Goal: Task Accomplishment & Management: Manage account settings

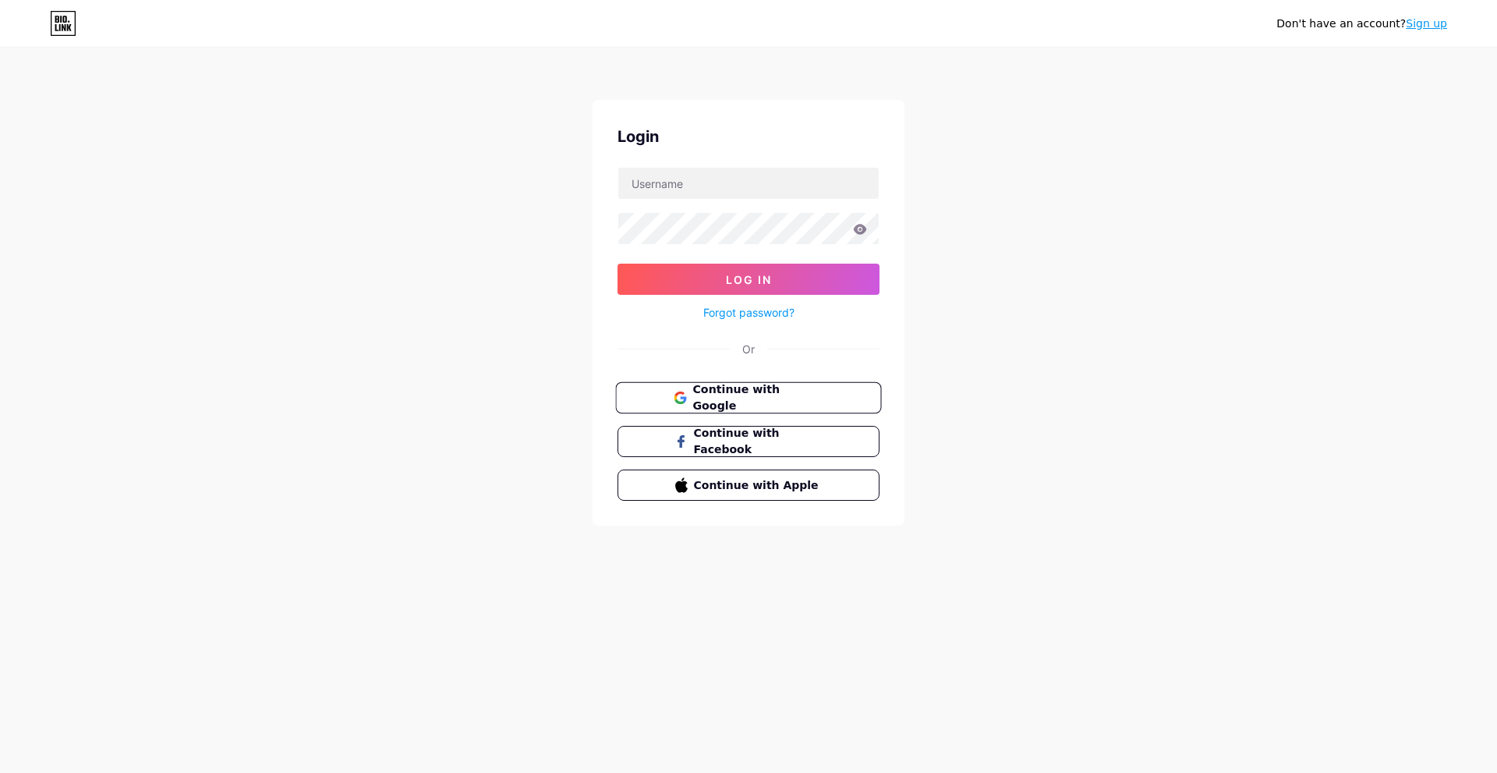
click at [785, 401] on span "Continue with Google" at bounding box center [758, 398] width 130 height 34
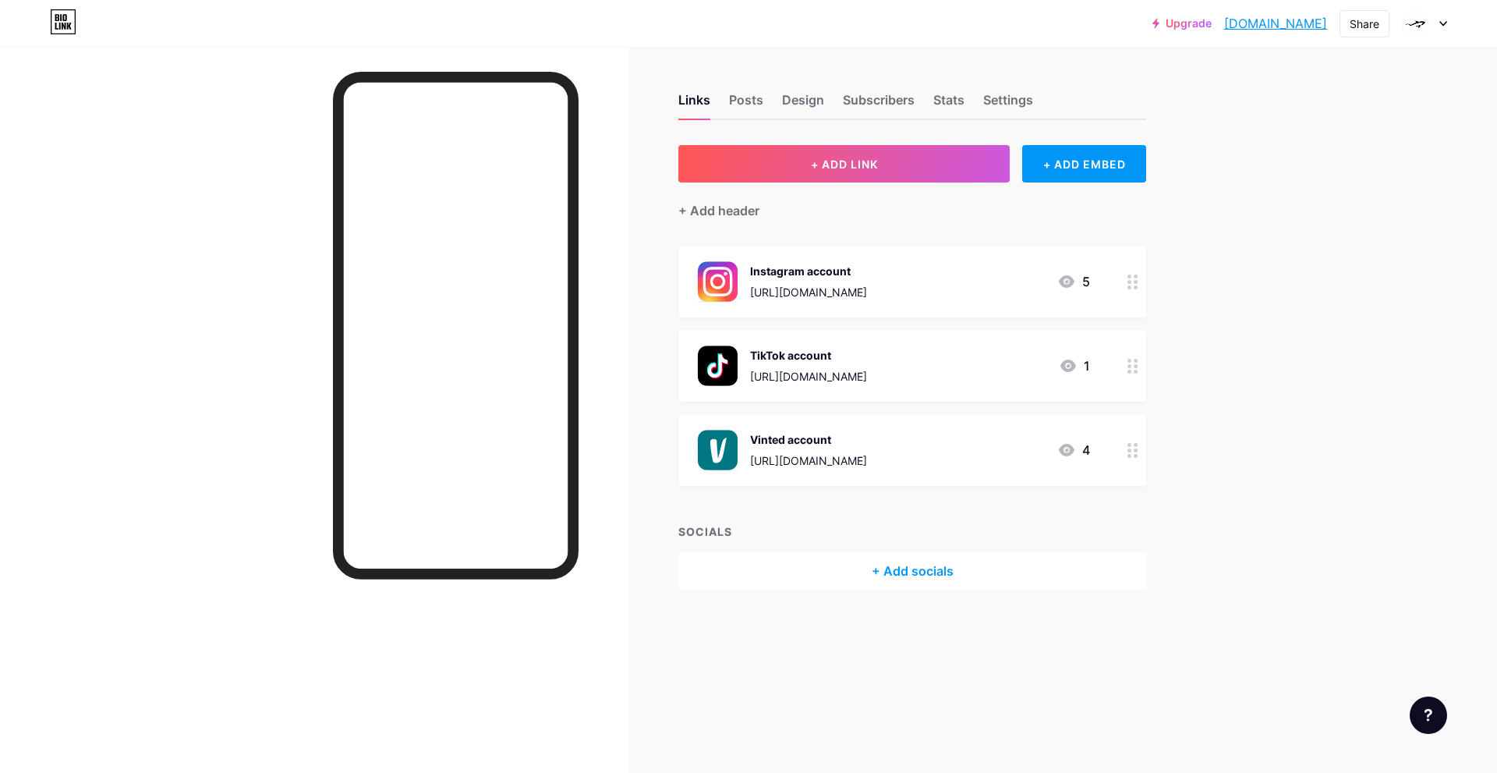
click at [937, 572] on div "+ Add socials" at bounding box center [913, 570] width 468 height 37
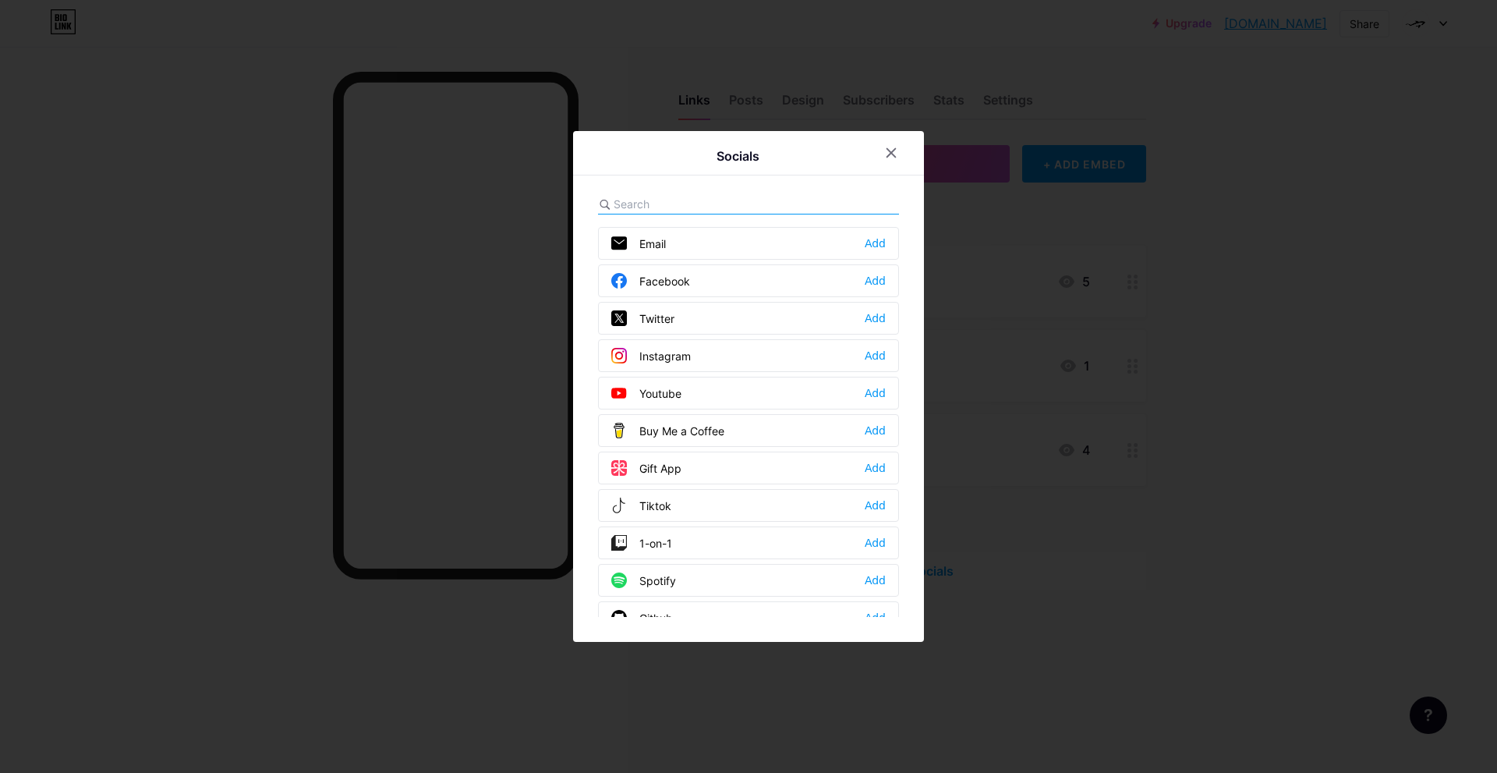
click at [678, 316] on div "Twitter Add" at bounding box center [748, 318] width 301 height 33
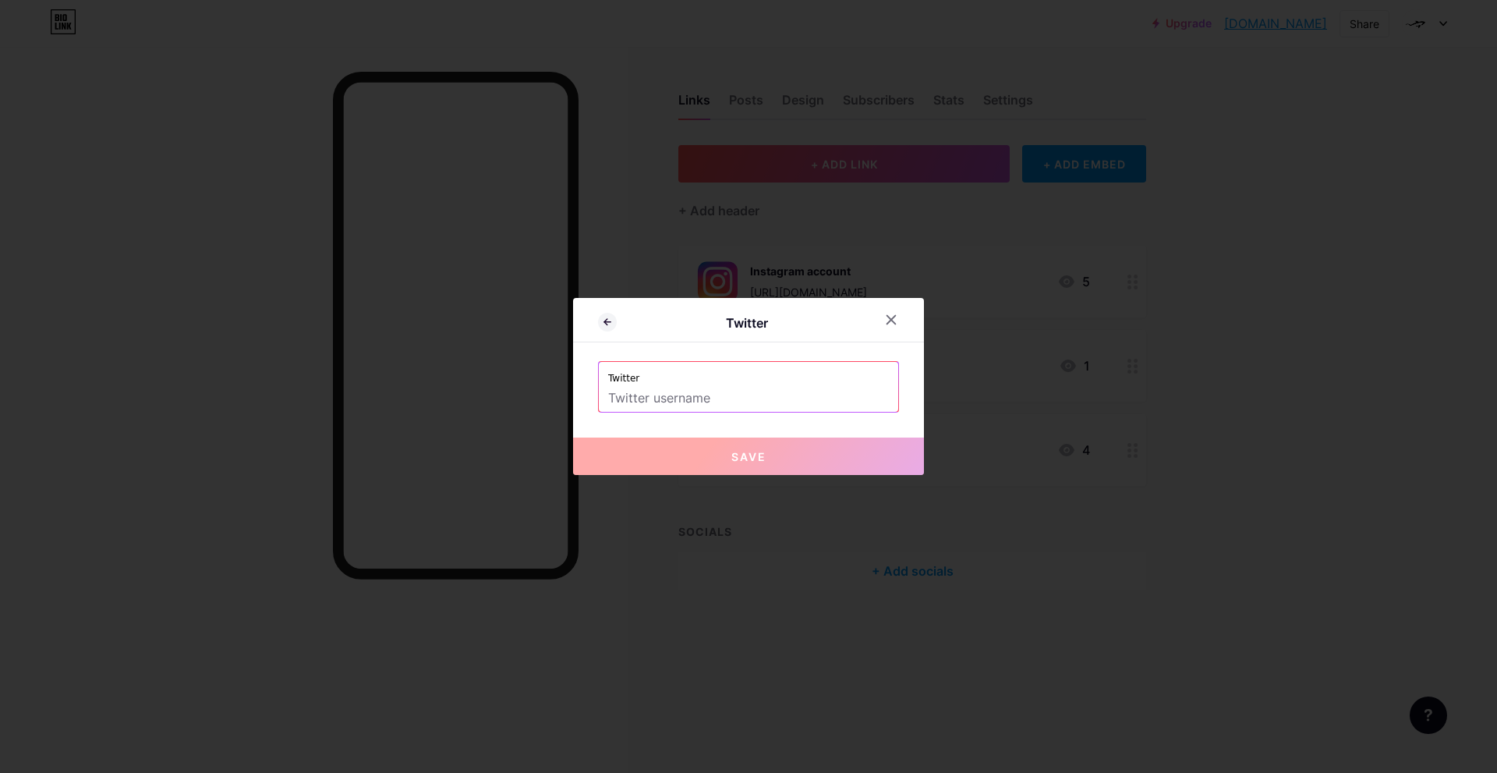
click at [702, 397] on input "text" at bounding box center [748, 398] width 281 height 27
paste input "@squaloproject_"
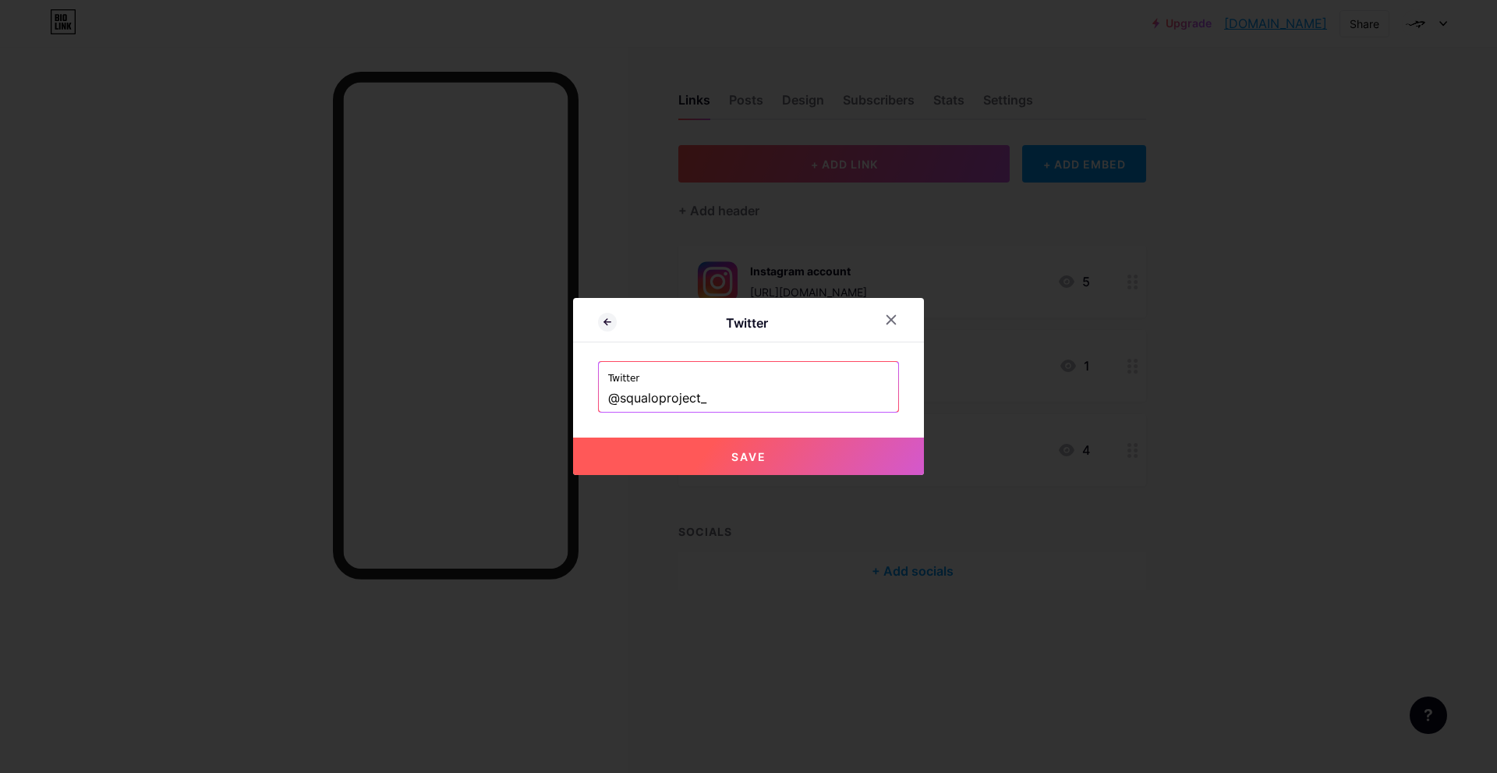
click at [764, 457] on span "Save" at bounding box center [749, 456] width 35 height 13
type input "[URL][DOMAIN_NAME]"
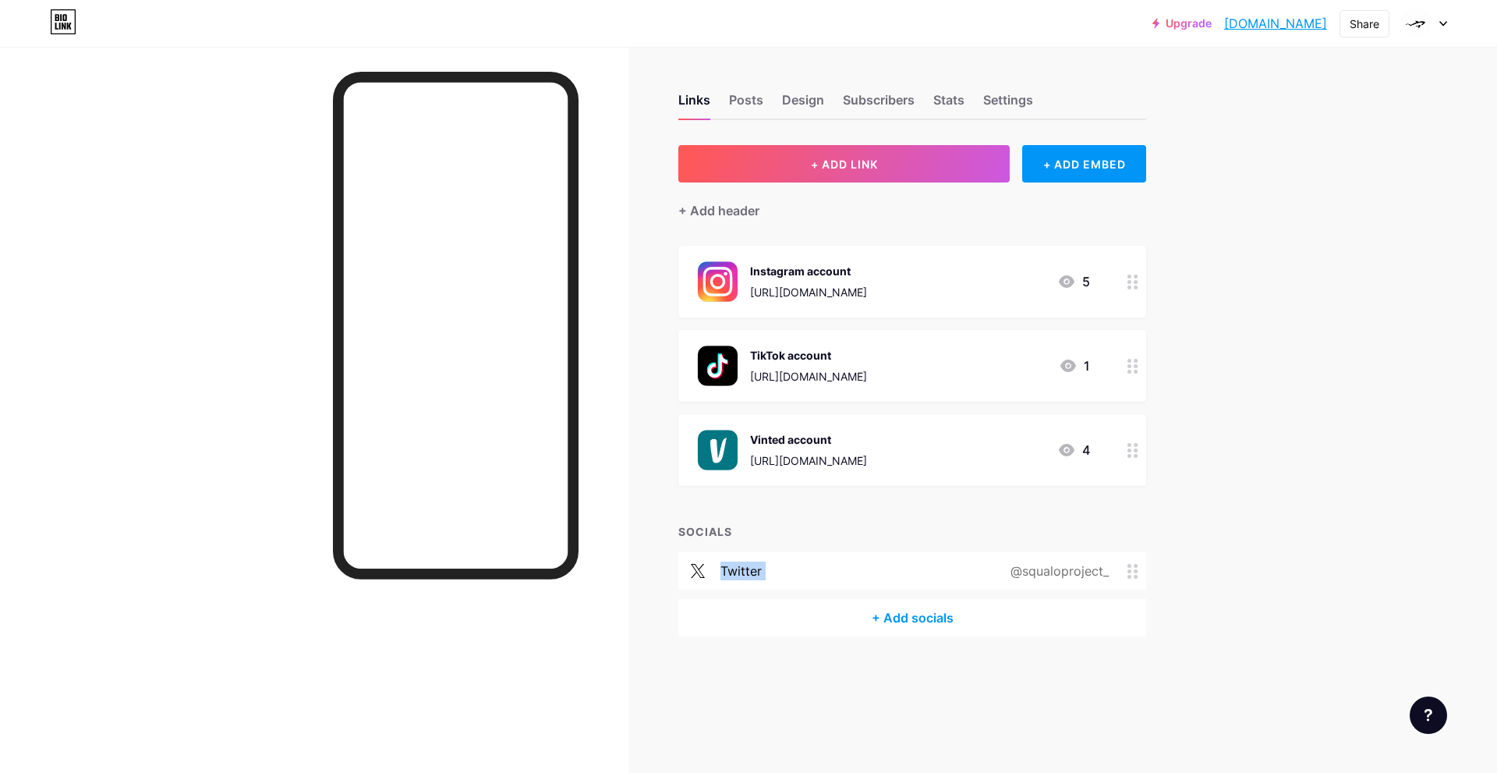
drag, startPoint x: 901, startPoint y: 573, endPoint x: 1140, endPoint y: 570, distance: 239.4
click at [919, 540] on div "SOCIALS twitter @squaloproject_ + Add socials" at bounding box center [913, 579] width 468 height 113
click at [1122, 558] on div "twitter @squaloproject_" at bounding box center [913, 570] width 468 height 37
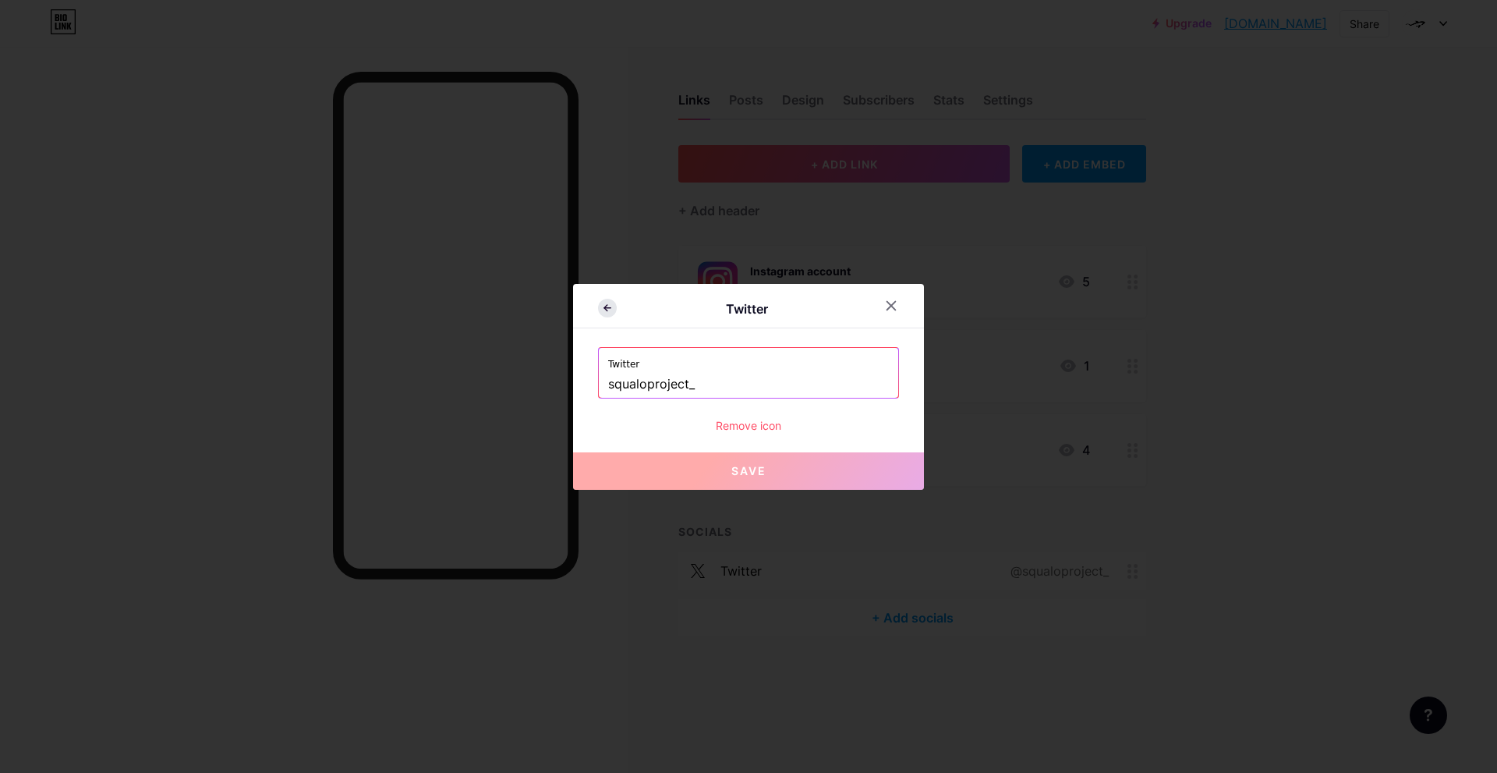
click at [615, 309] on icon at bounding box center [607, 308] width 19 height 19
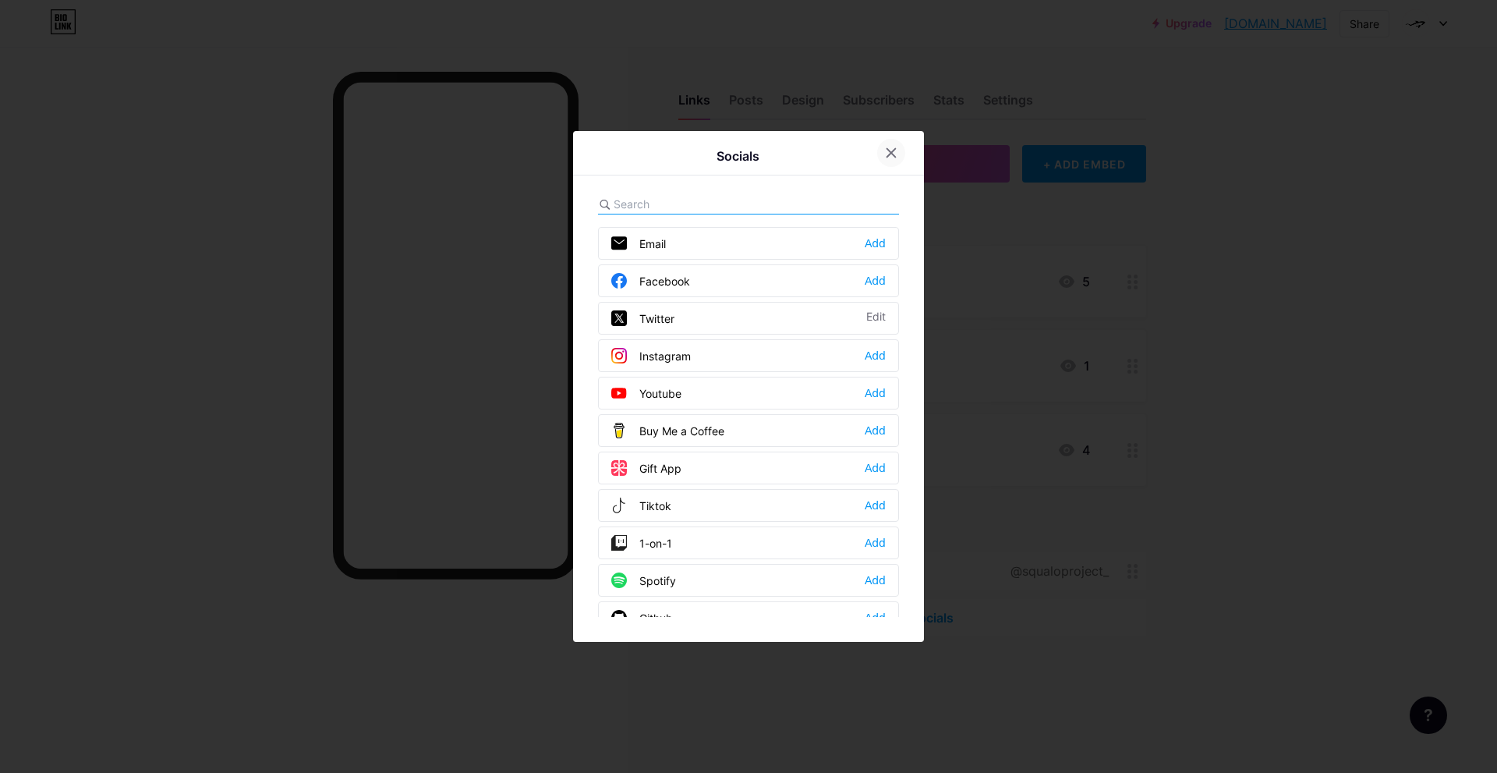
click at [893, 153] on icon at bounding box center [891, 153] width 12 height 12
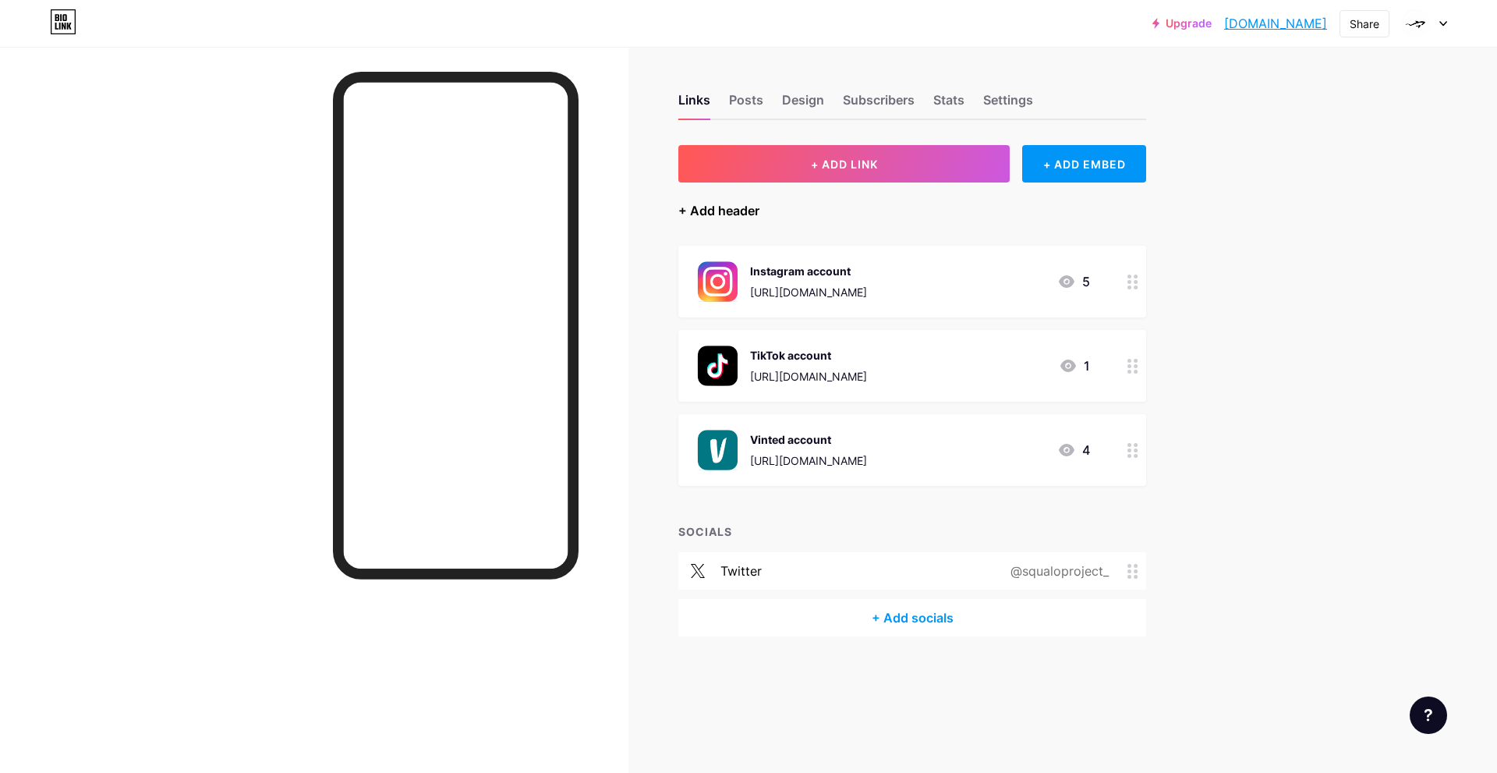
click at [755, 214] on div "+ Add header" at bounding box center [719, 210] width 81 height 19
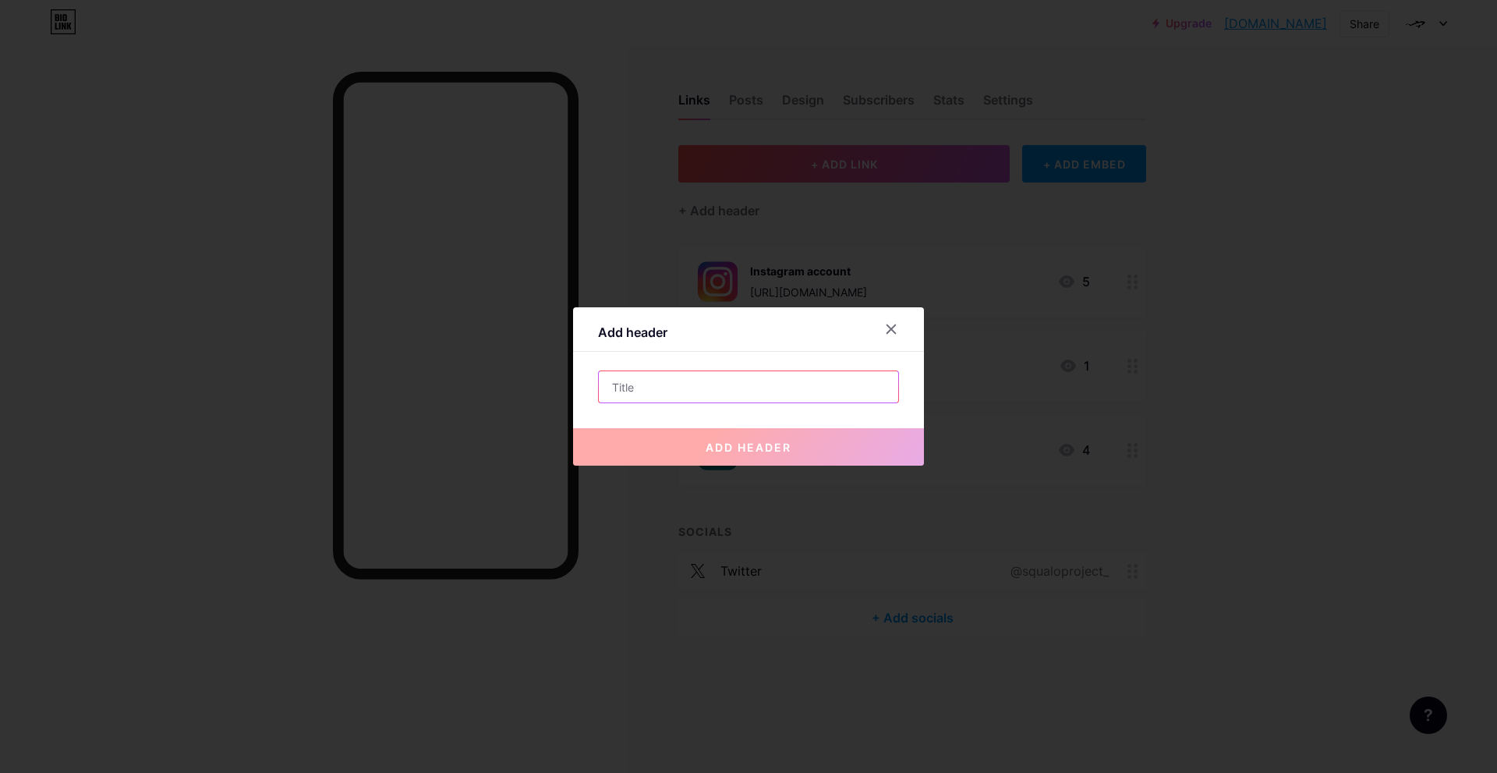
click at [670, 394] on input "text" at bounding box center [748, 386] width 299 height 31
click at [895, 337] on div at bounding box center [891, 329] width 28 height 28
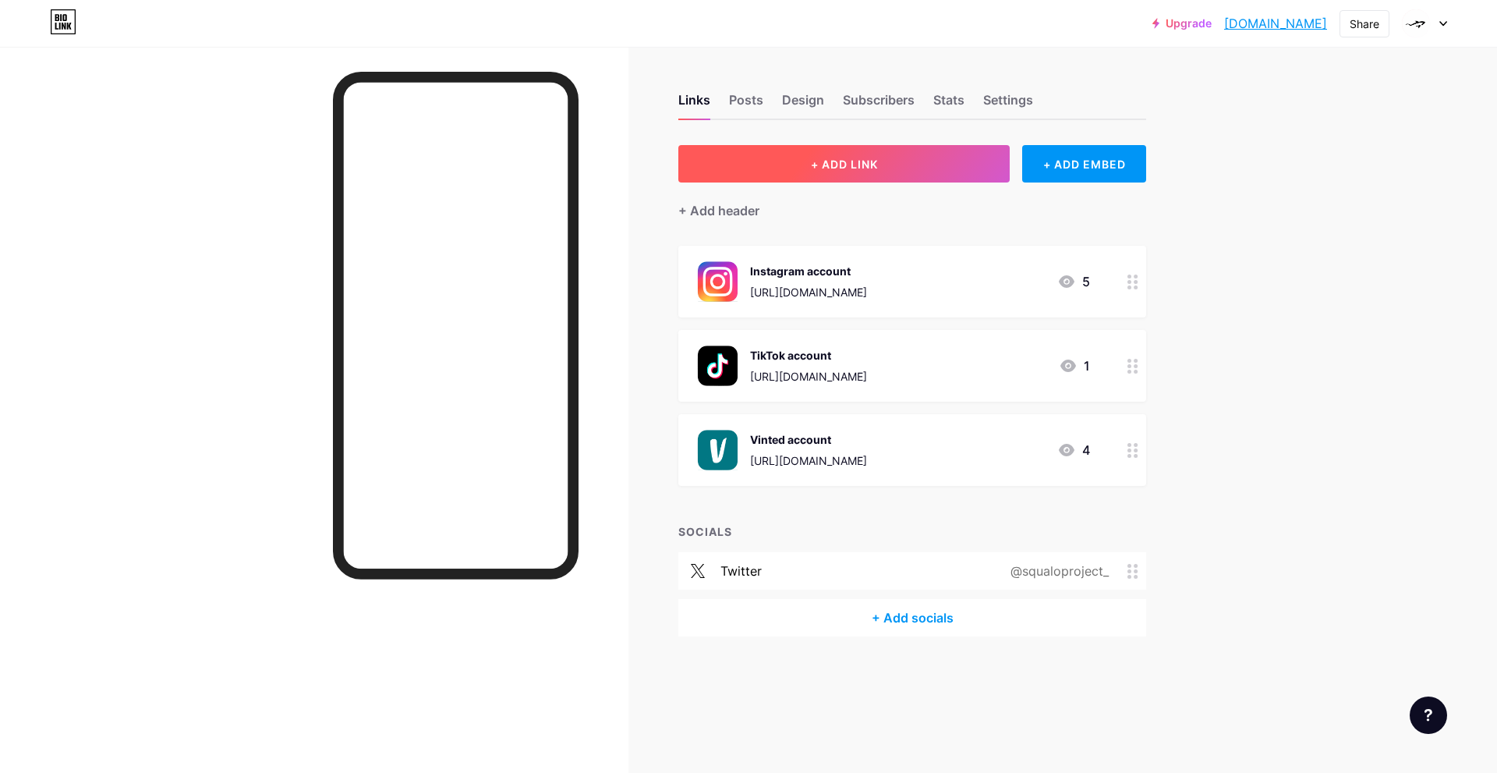
click at [884, 167] on button "+ ADD LINK" at bounding box center [844, 163] width 331 height 37
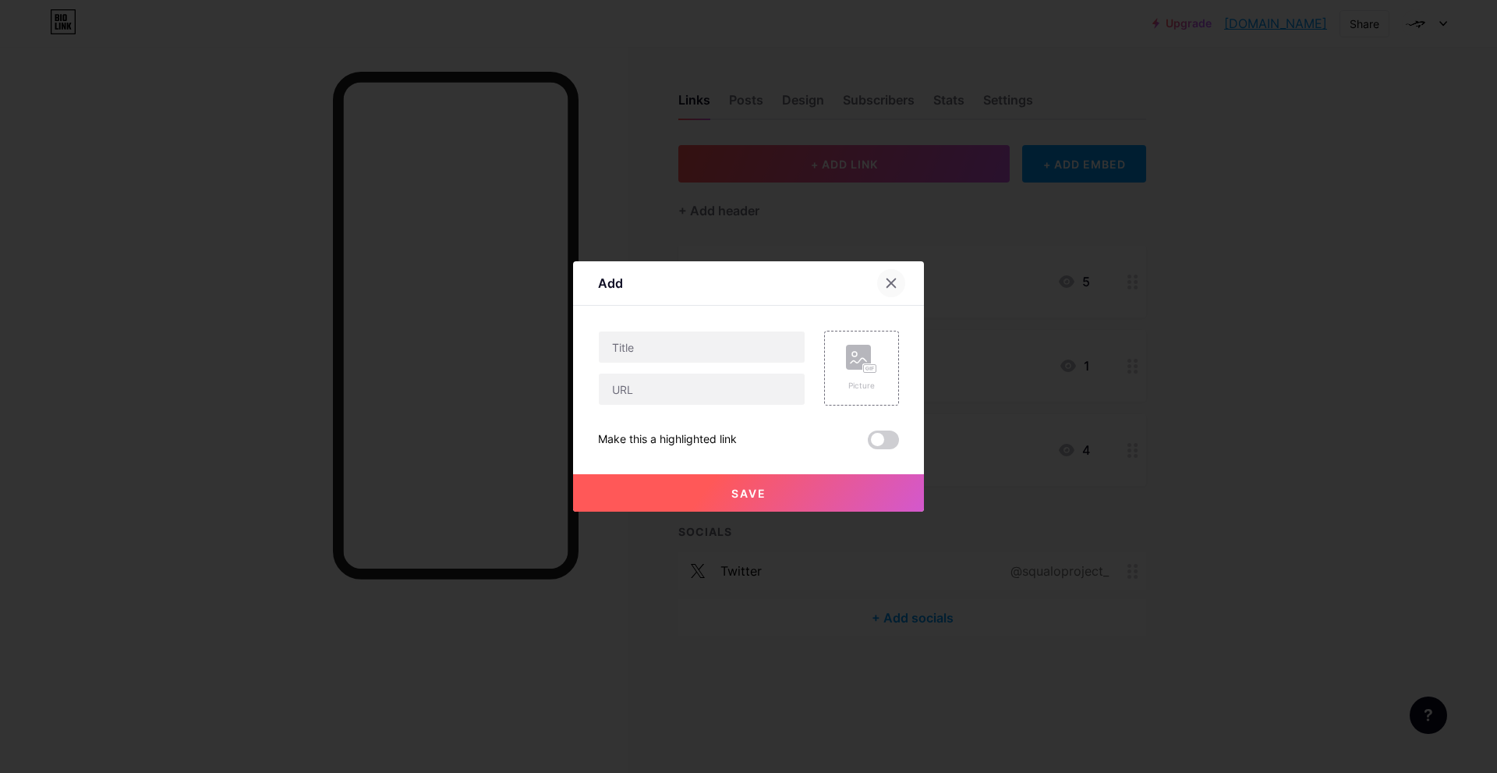
click at [898, 280] on div at bounding box center [891, 283] width 28 height 28
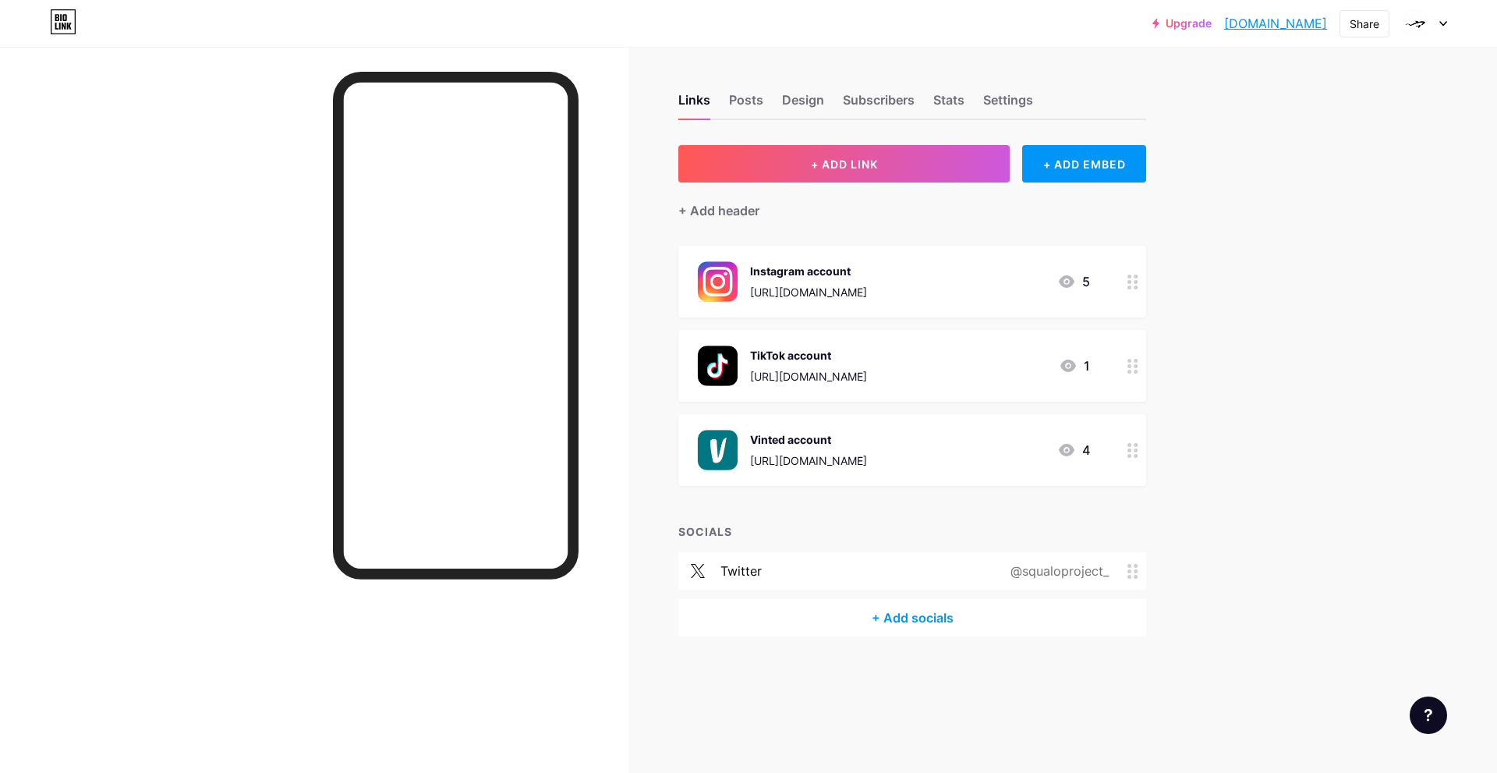
click at [927, 614] on div "+ Add socials" at bounding box center [913, 617] width 468 height 37
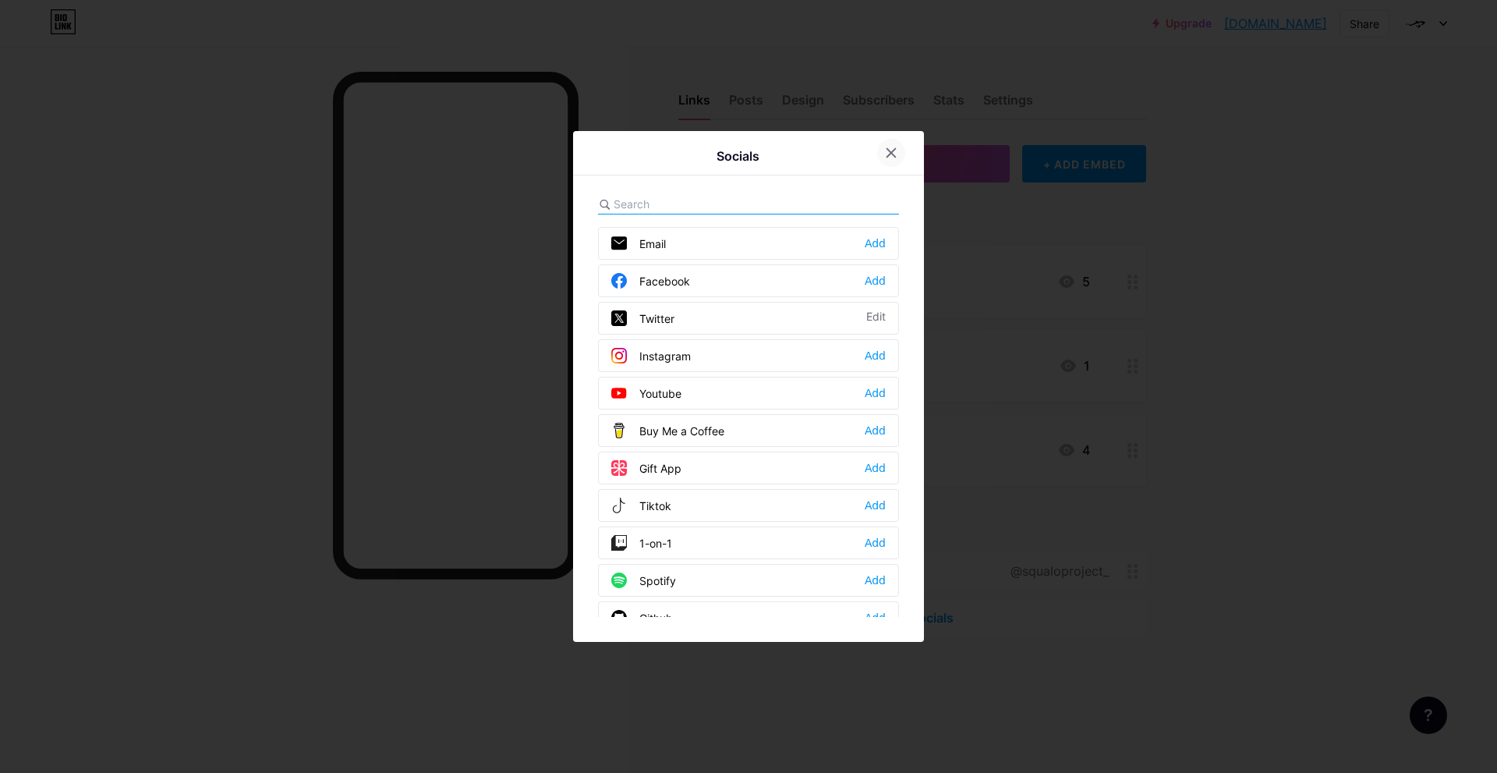
click at [884, 158] on div at bounding box center [891, 153] width 28 height 28
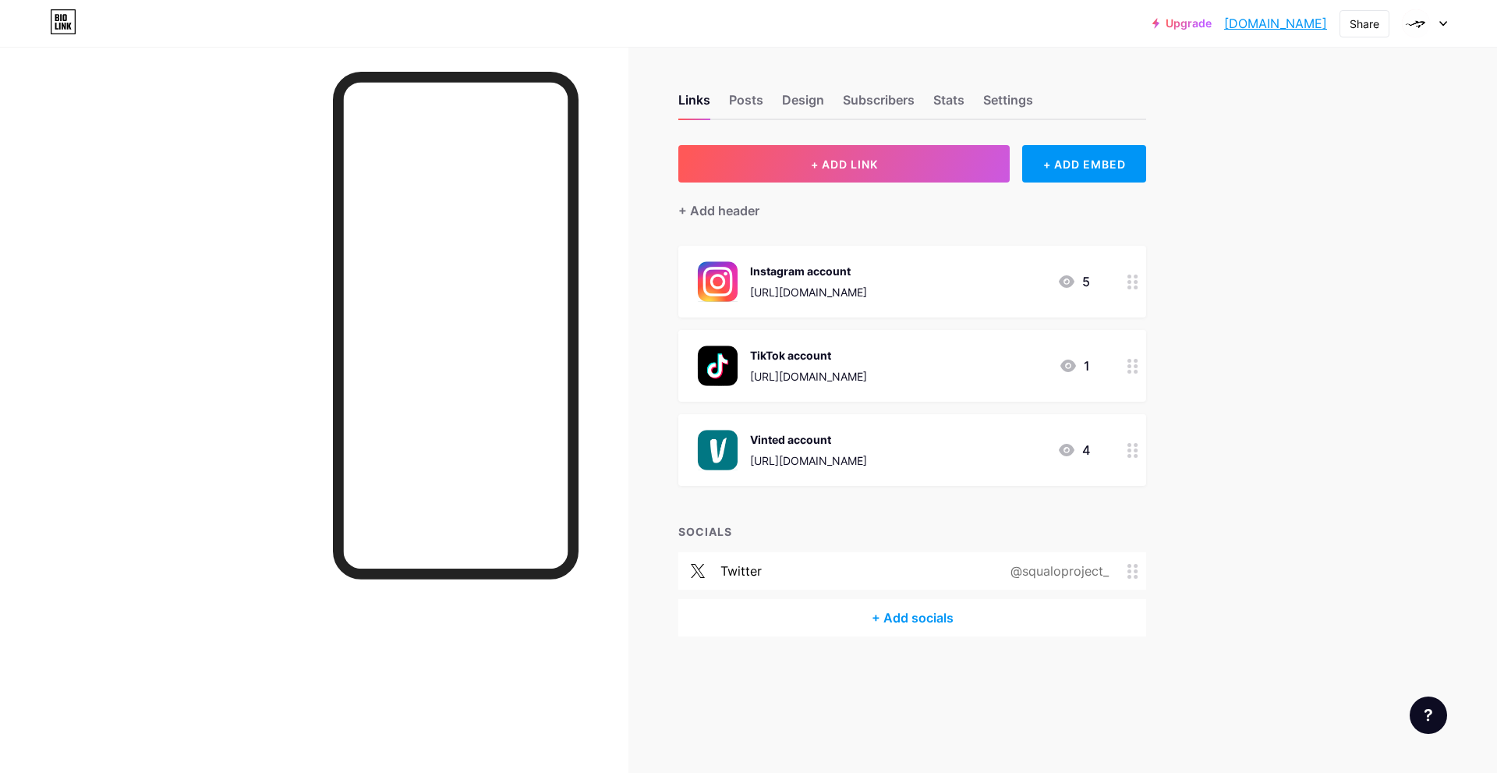
click at [1096, 571] on div "@squaloproject_" at bounding box center [1057, 571] width 142 height 19
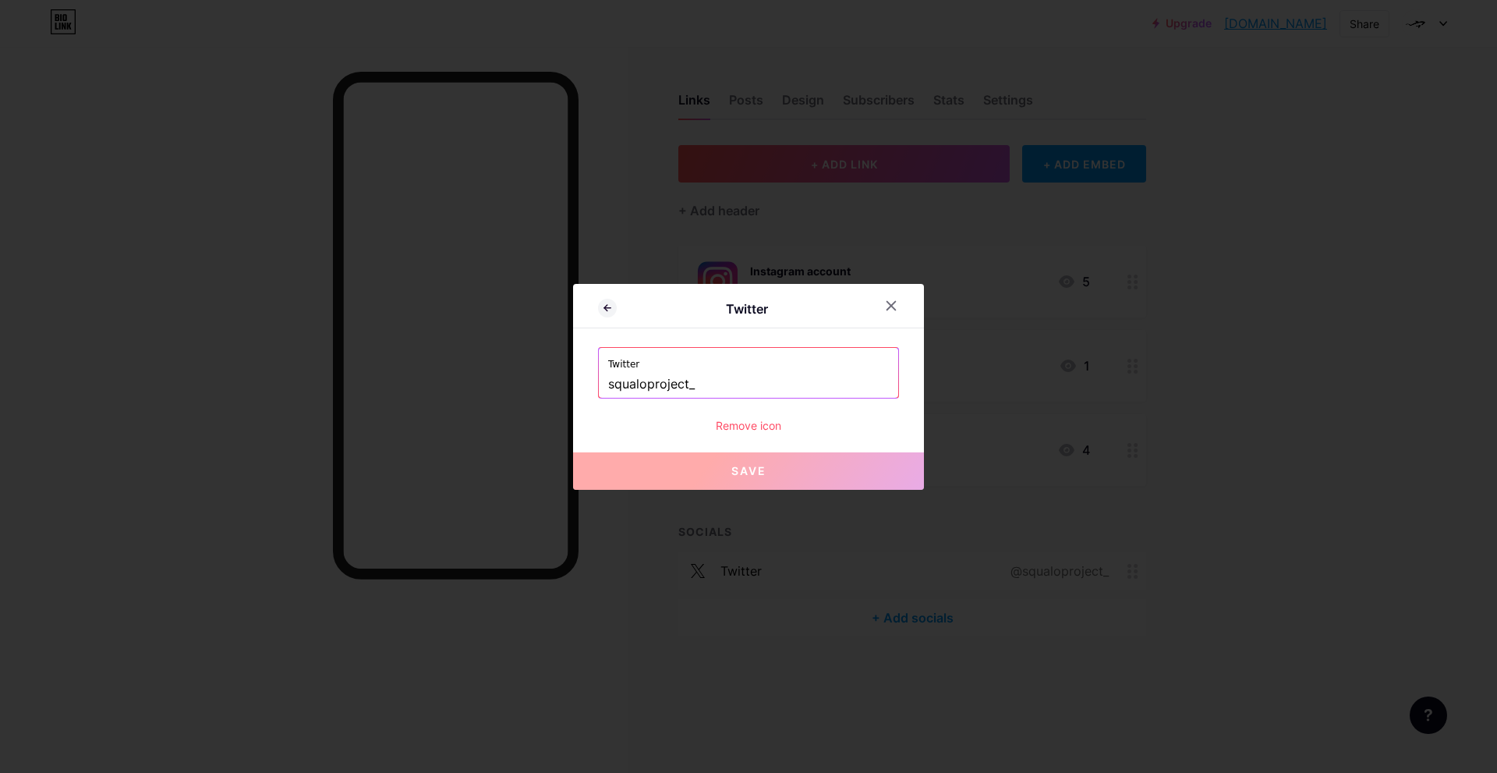
click at [752, 428] on div "Remove icon" at bounding box center [748, 425] width 301 height 16
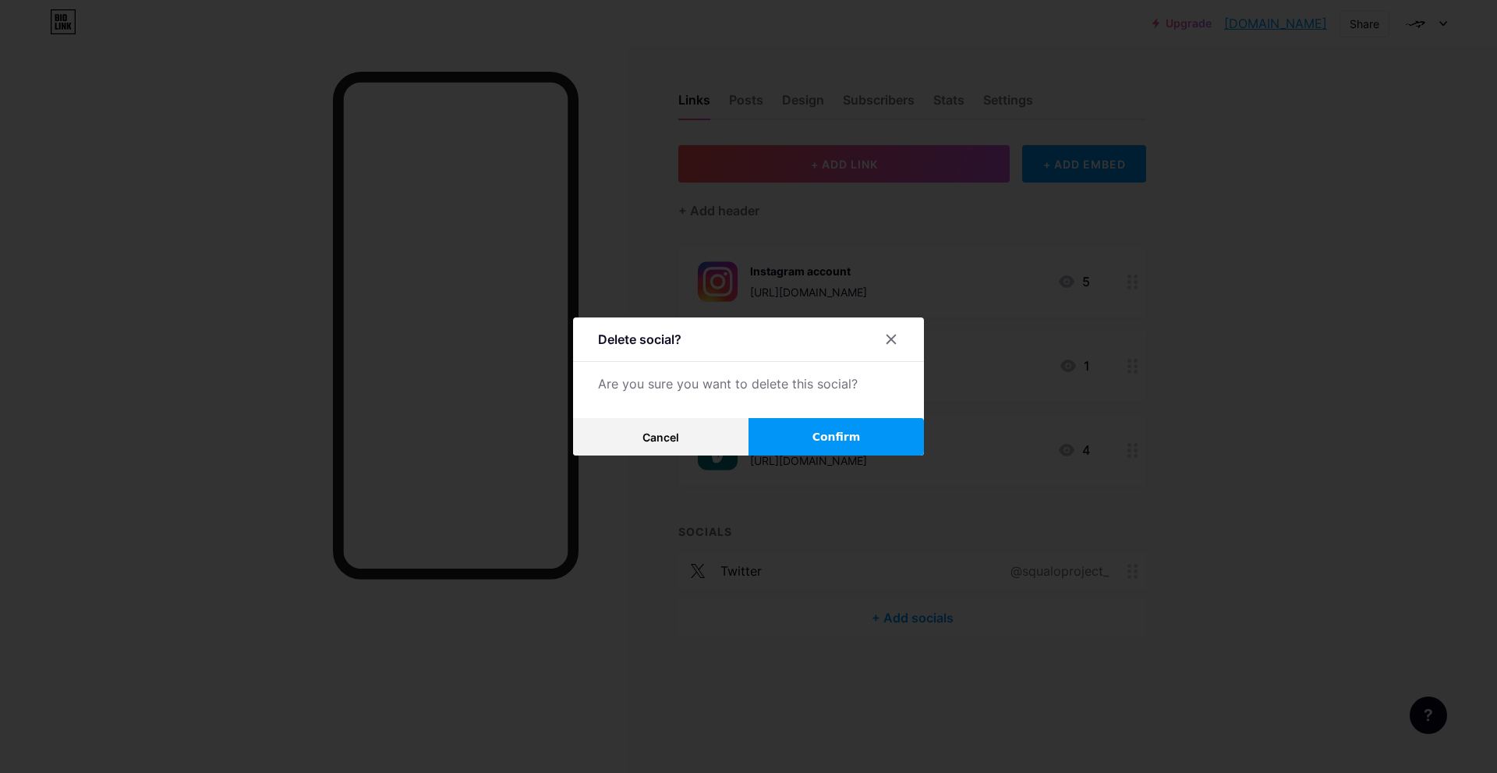
click at [846, 438] on span "Confirm" at bounding box center [837, 437] width 48 height 16
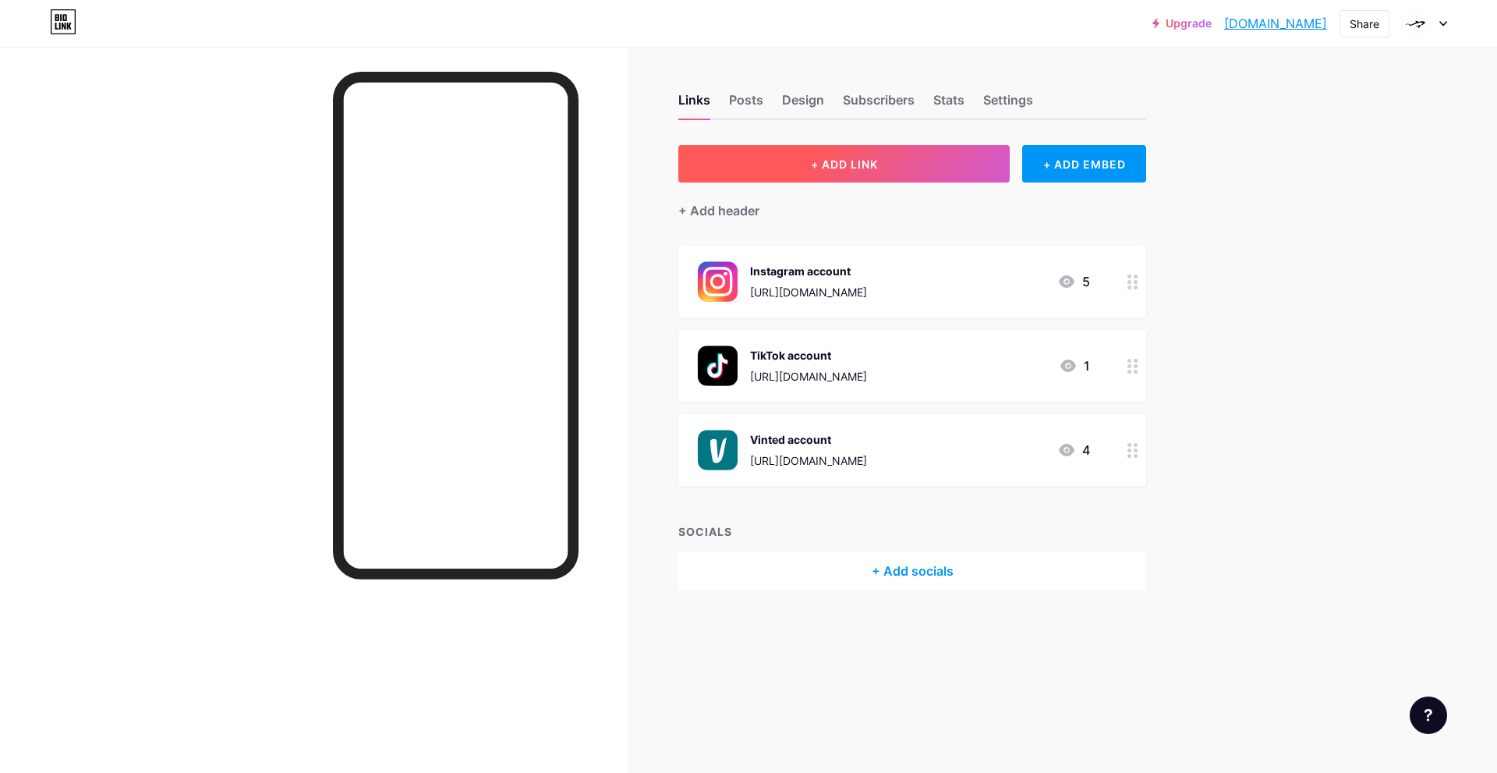
click at [823, 149] on button "+ ADD LINK" at bounding box center [844, 163] width 331 height 37
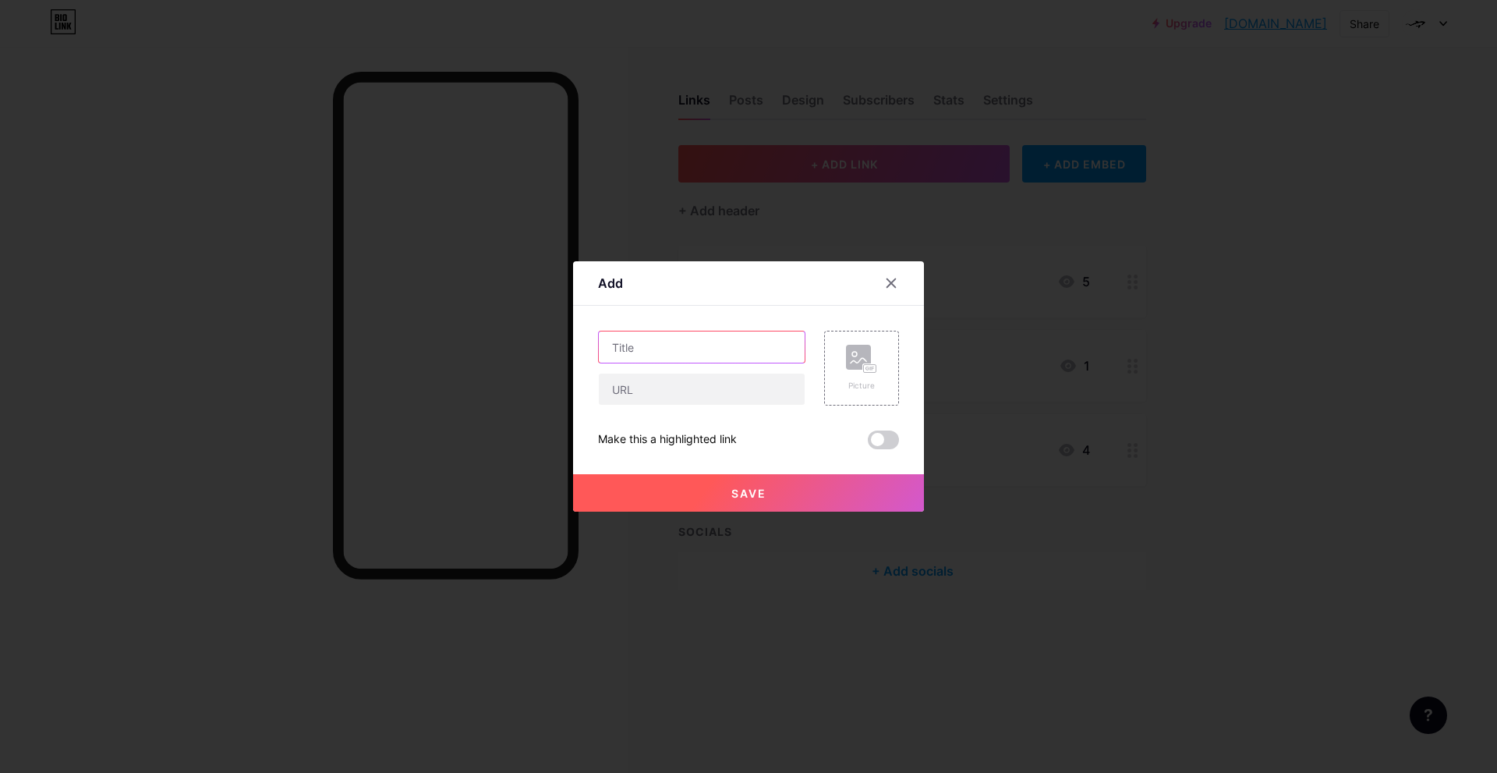
click at [681, 345] on input "text" at bounding box center [702, 346] width 206 height 31
type input "X"
paste input "[URL][DOMAIN_NAME]"
type input "[URL][DOMAIN_NAME]"
click at [864, 374] on div "Picture" at bounding box center [861, 368] width 31 height 47
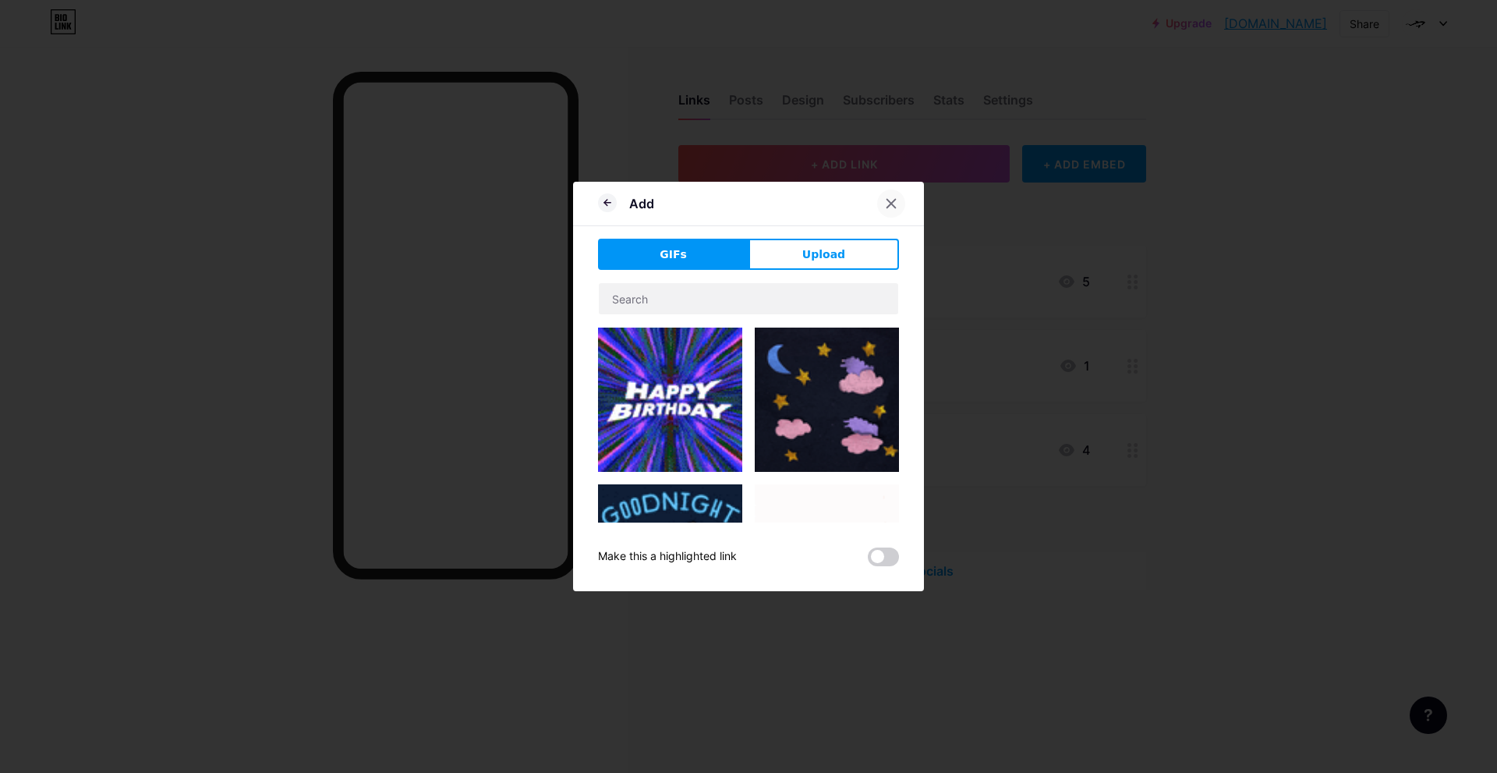
click at [890, 208] on icon at bounding box center [891, 203] width 12 height 12
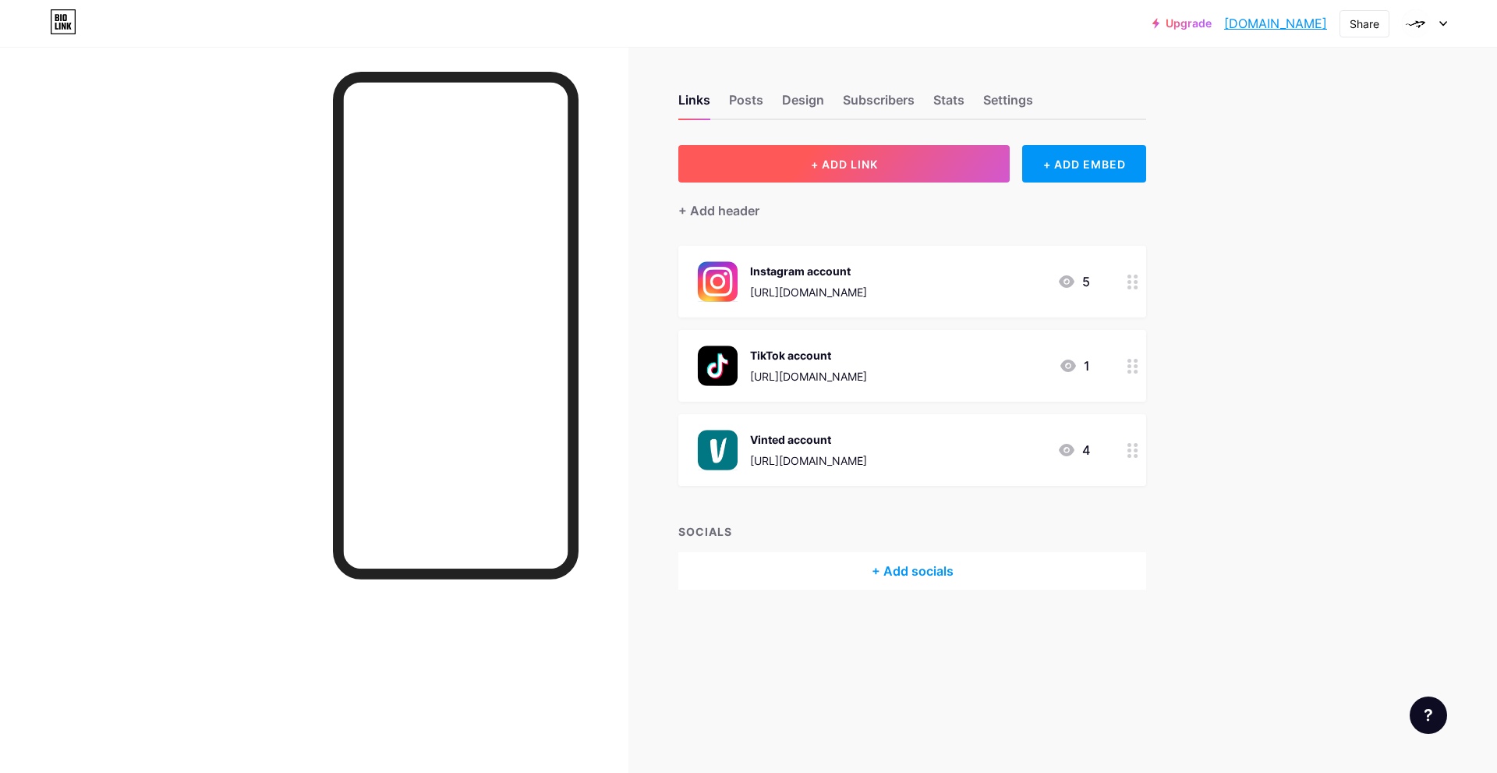
click at [822, 176] on button "+ ADD LINK" at bounding box center [844, 163] width 331 height 37
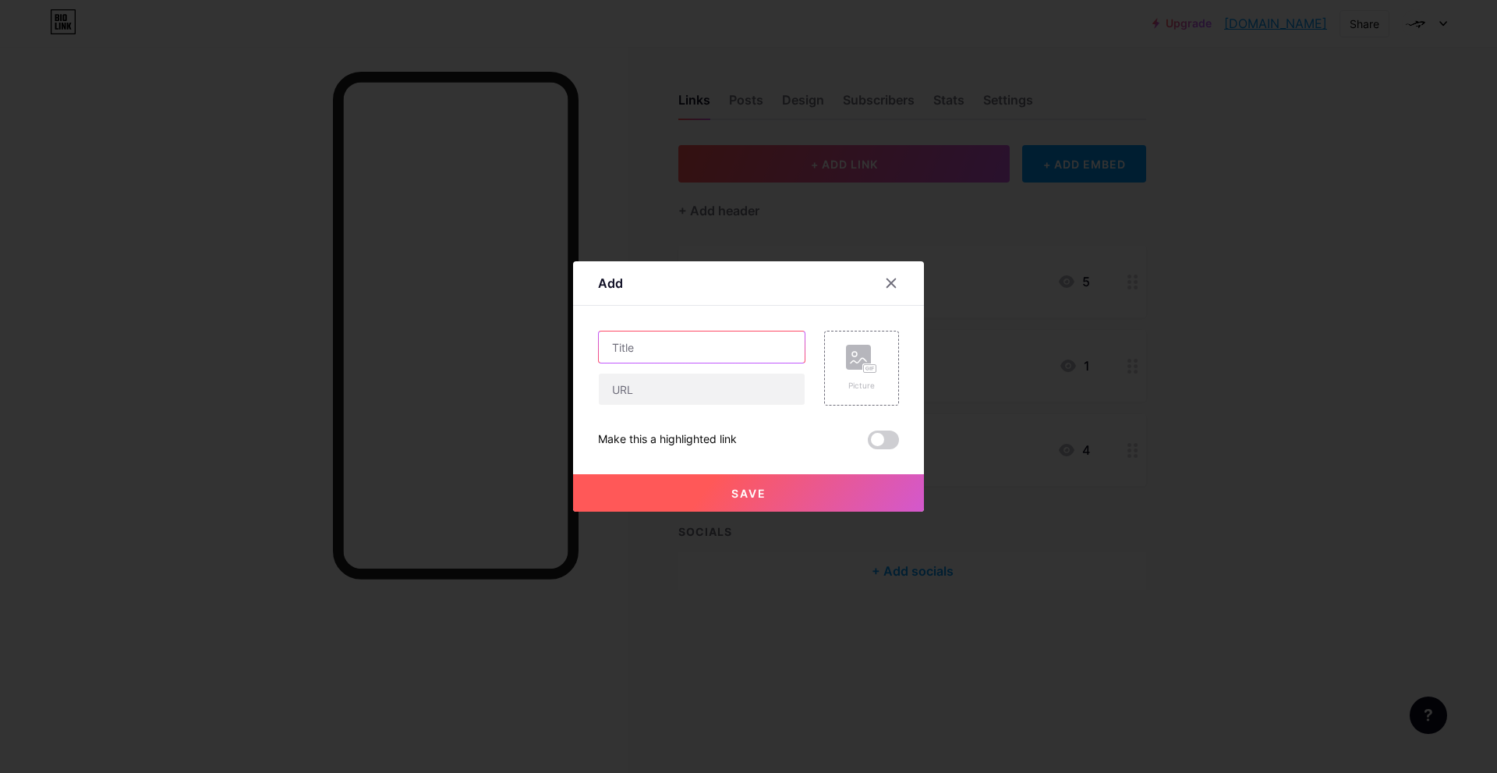
click at [696, 338] on input "text" at bounding box center [702, 346] width 206 height 31
click at [674, 400] on input "text" at bounding box center [702, 389] width 206 height 31
paste input "[URL][DOMAIN_NAME]"
type input "[URL][DOMAIN_NAME]"
click at [702, 345] on input "text" at bounding box center [702, 346] width 206 height 31
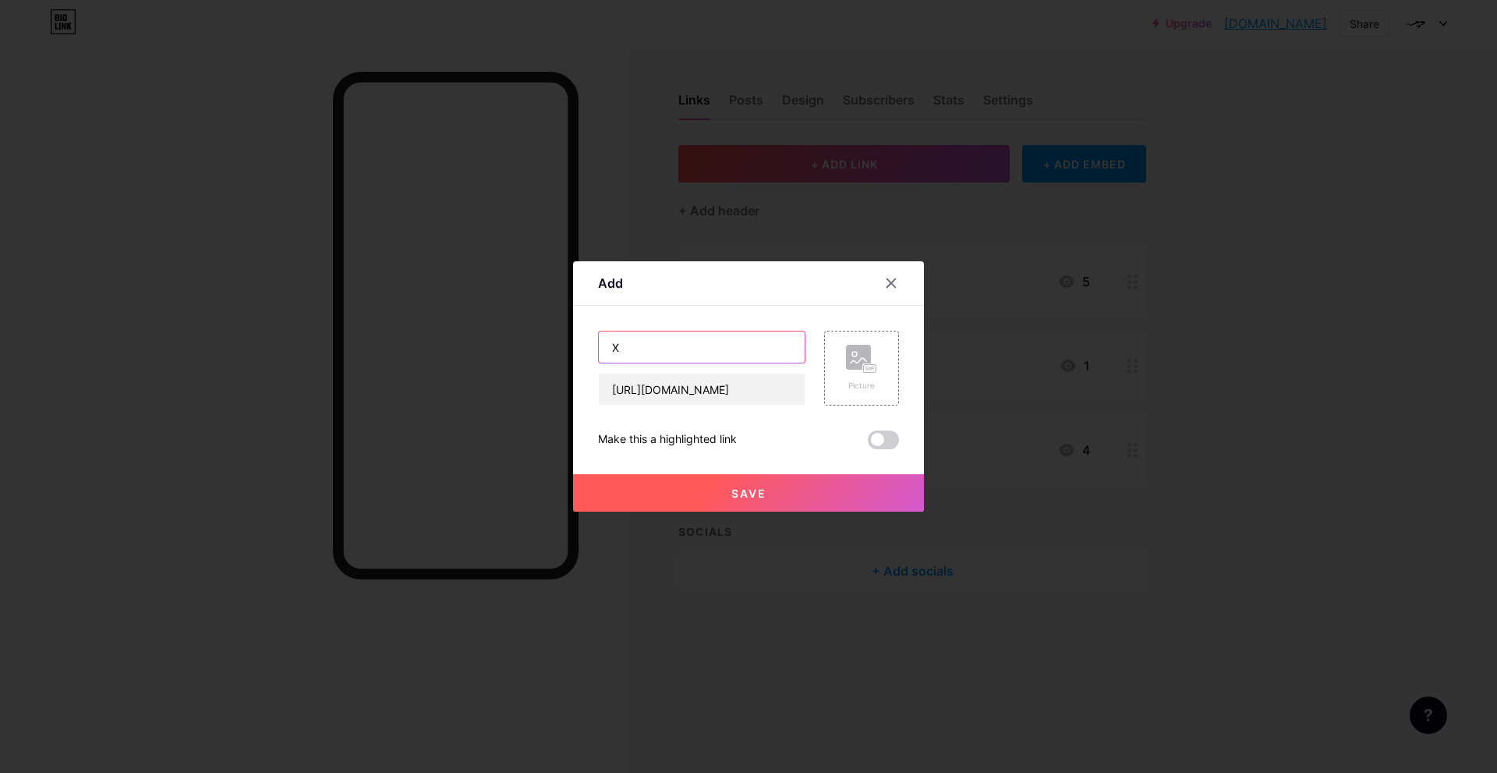
type input "X"
click at [752, 497] on span "Save" at bounding box center [749, 493] width 35 height 13
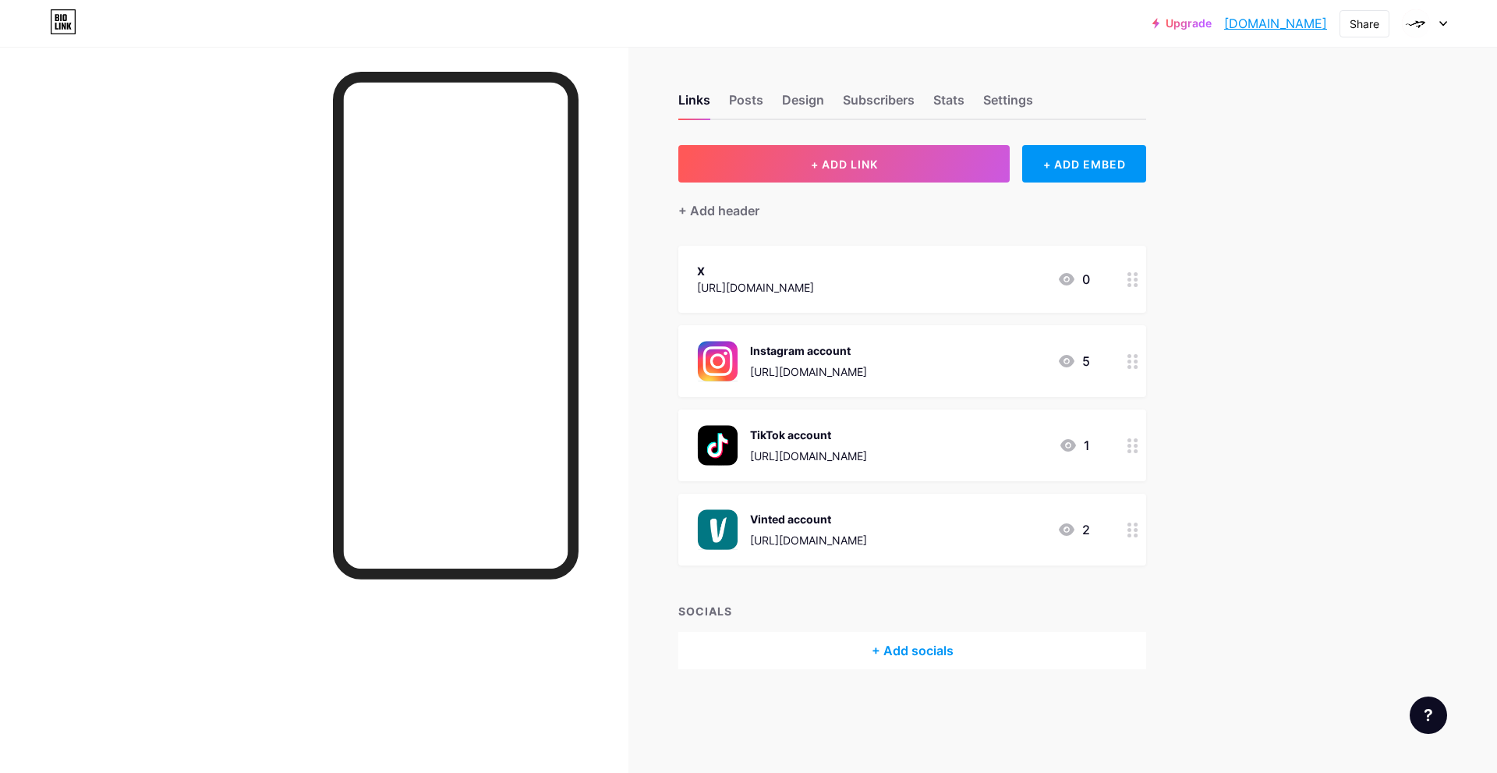
click at [960, 275] on div "X [URL][DOMAIN_NAME] 0" at bounding box center [893, 279] width 393 height 36
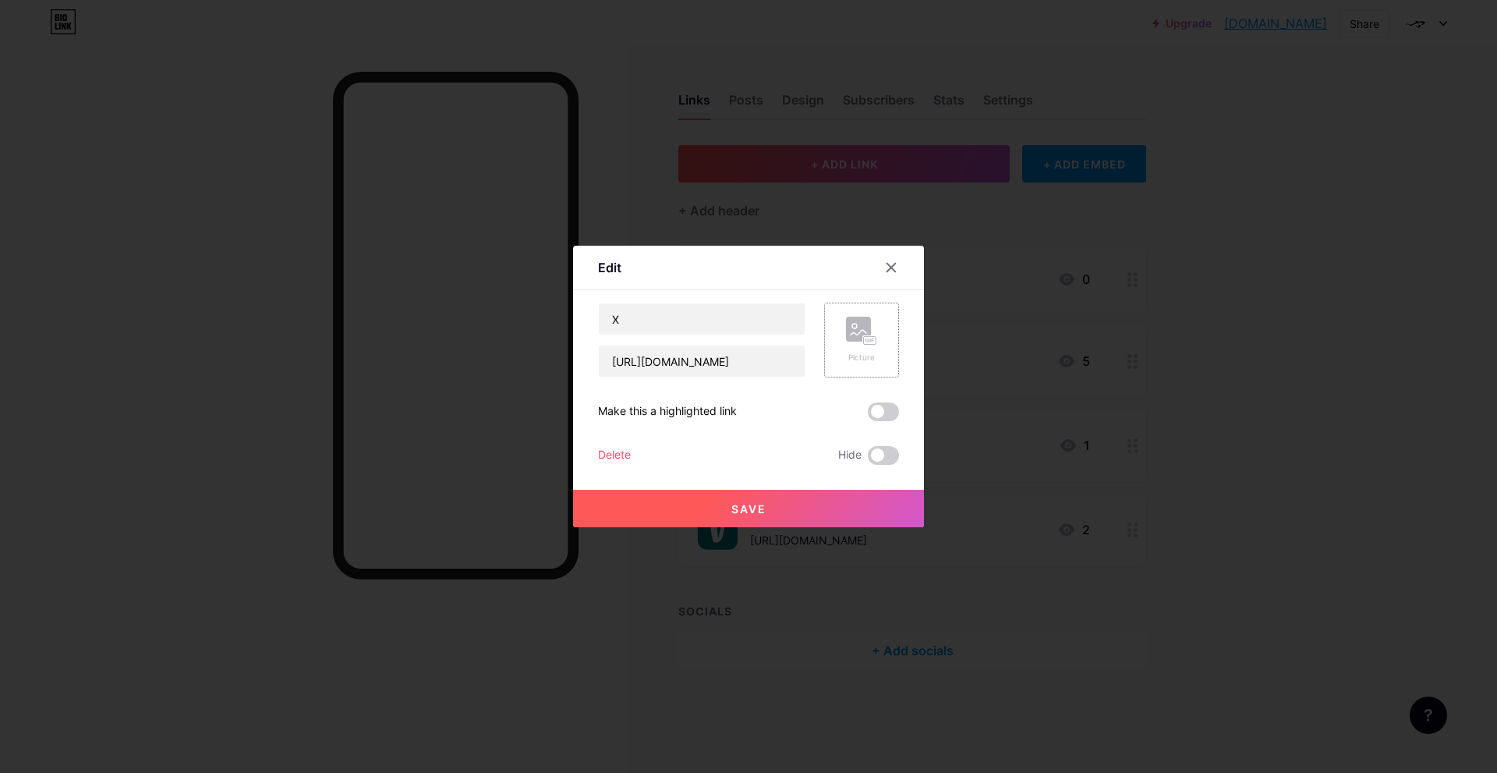
click at [877, 331] on icon at bounding box center [861, 331] width 31 height 29
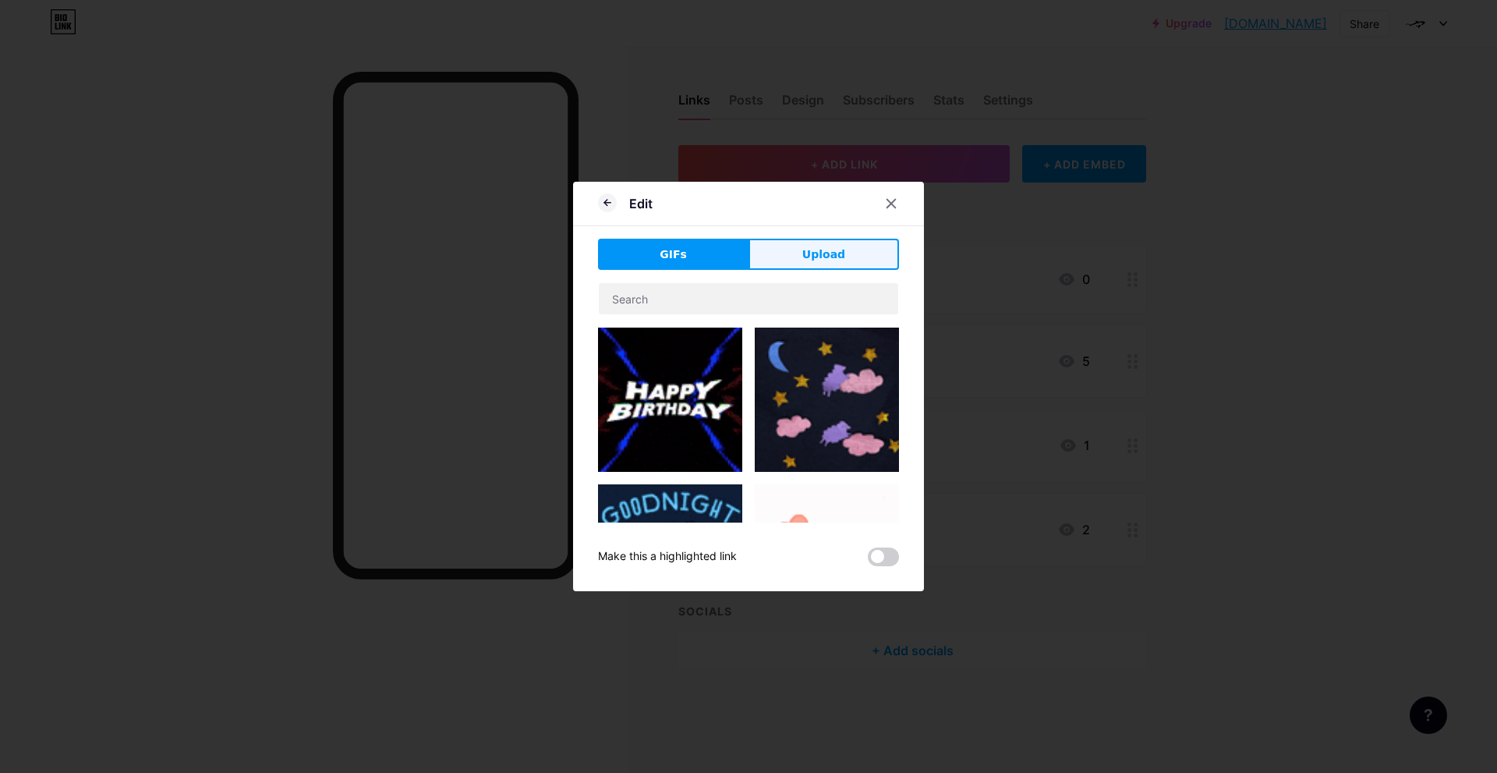
click at [841, 264] on button "Upload" at bounding box center [824, 254] width 151 height 31
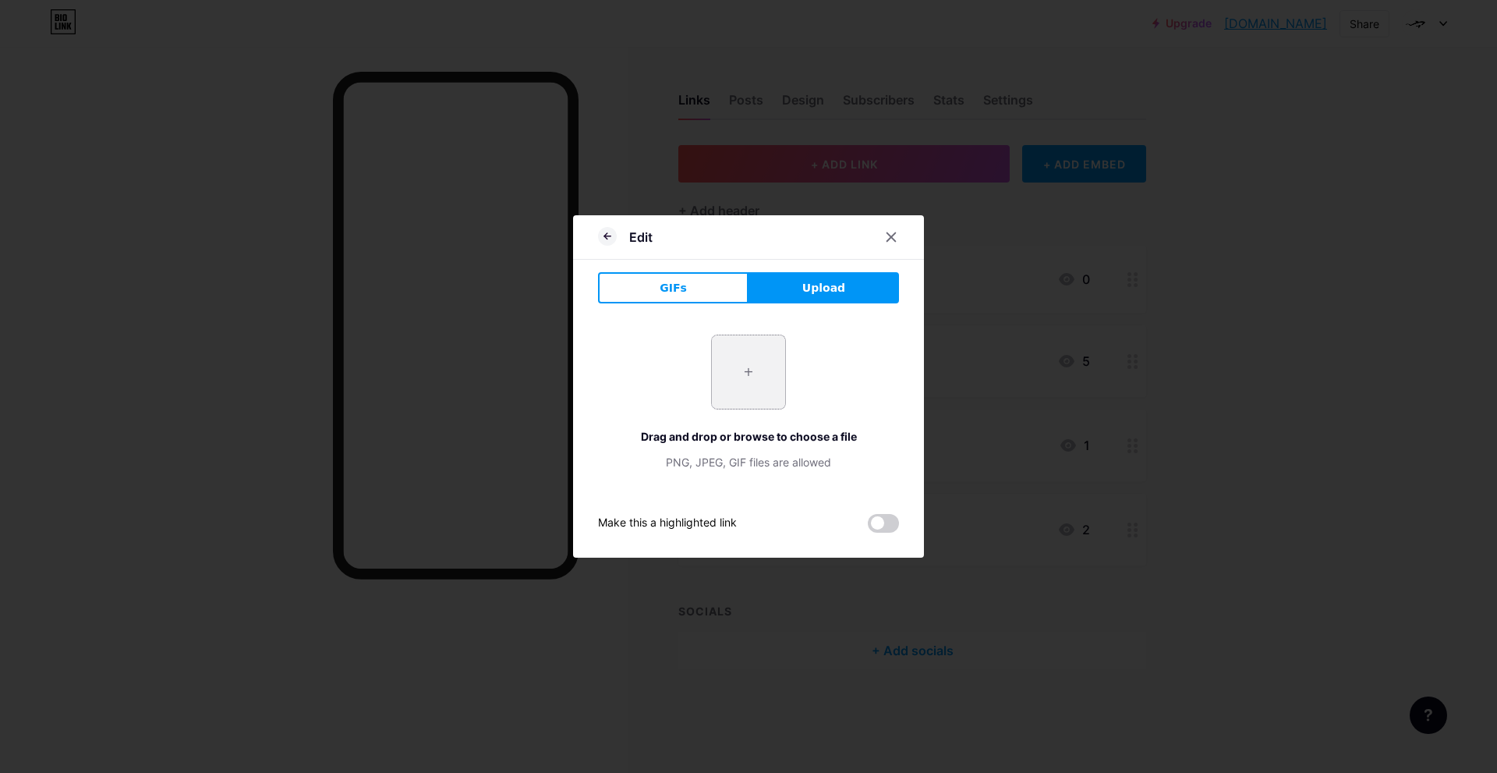
click at [761, 377] on input "file" at bounding box center [748, 371] width 73 height 73
type input "C:\fakepath\X_icon.svg.png"
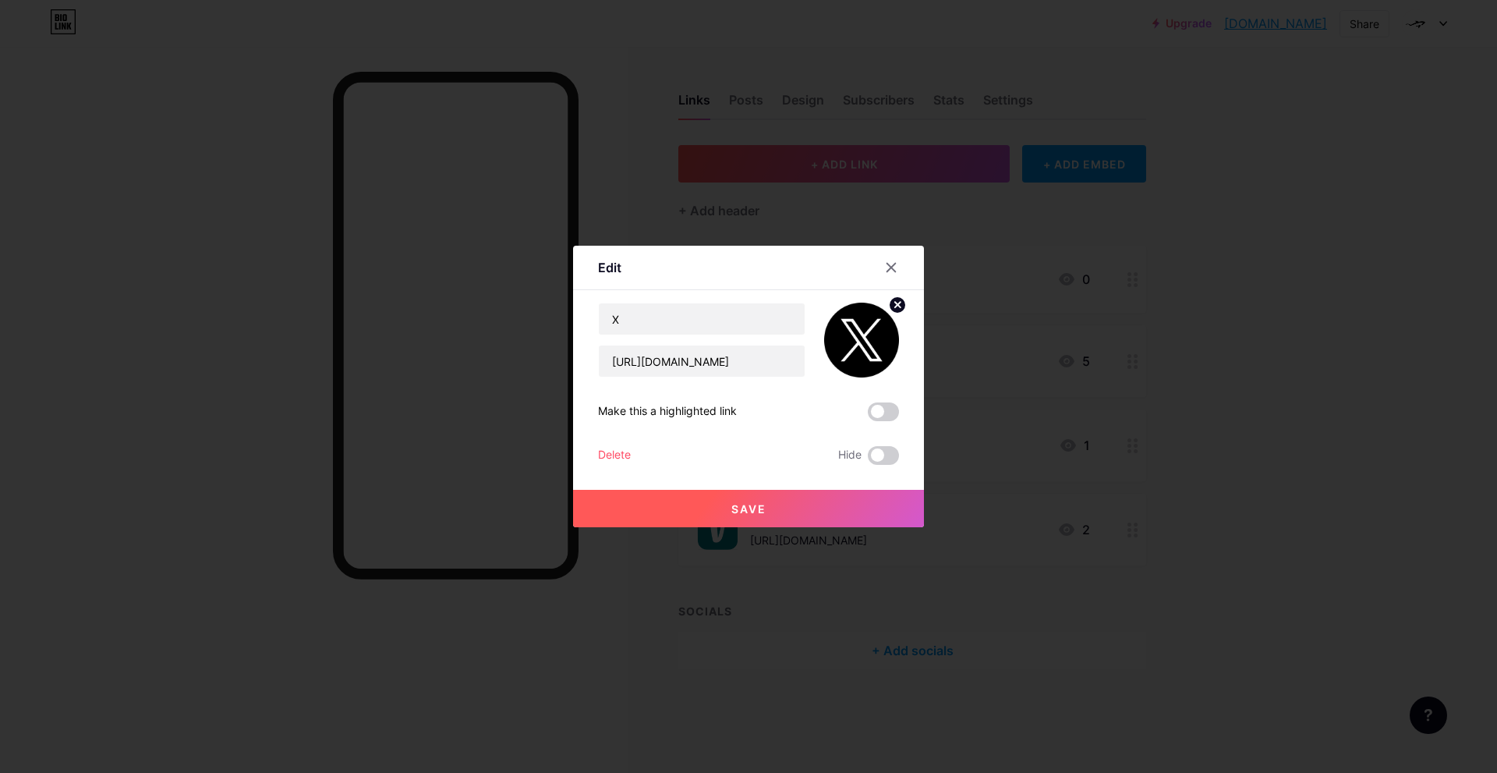
click at [744, 511] on span "Save" at bounding box center [749, 508] width 35 height 13
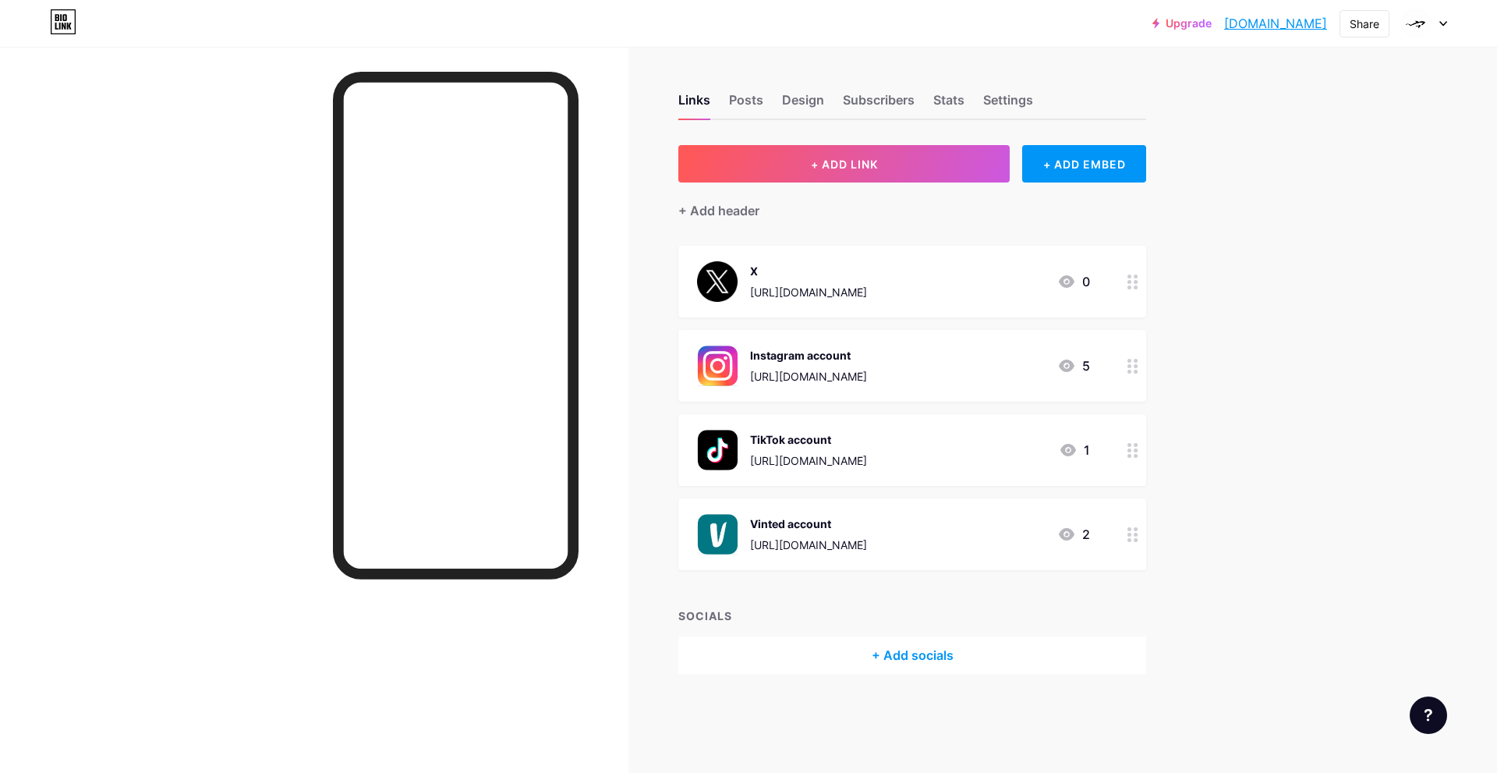
click at [848, 276] on div "X" at bounding box center [808, 271] width 117 height 16
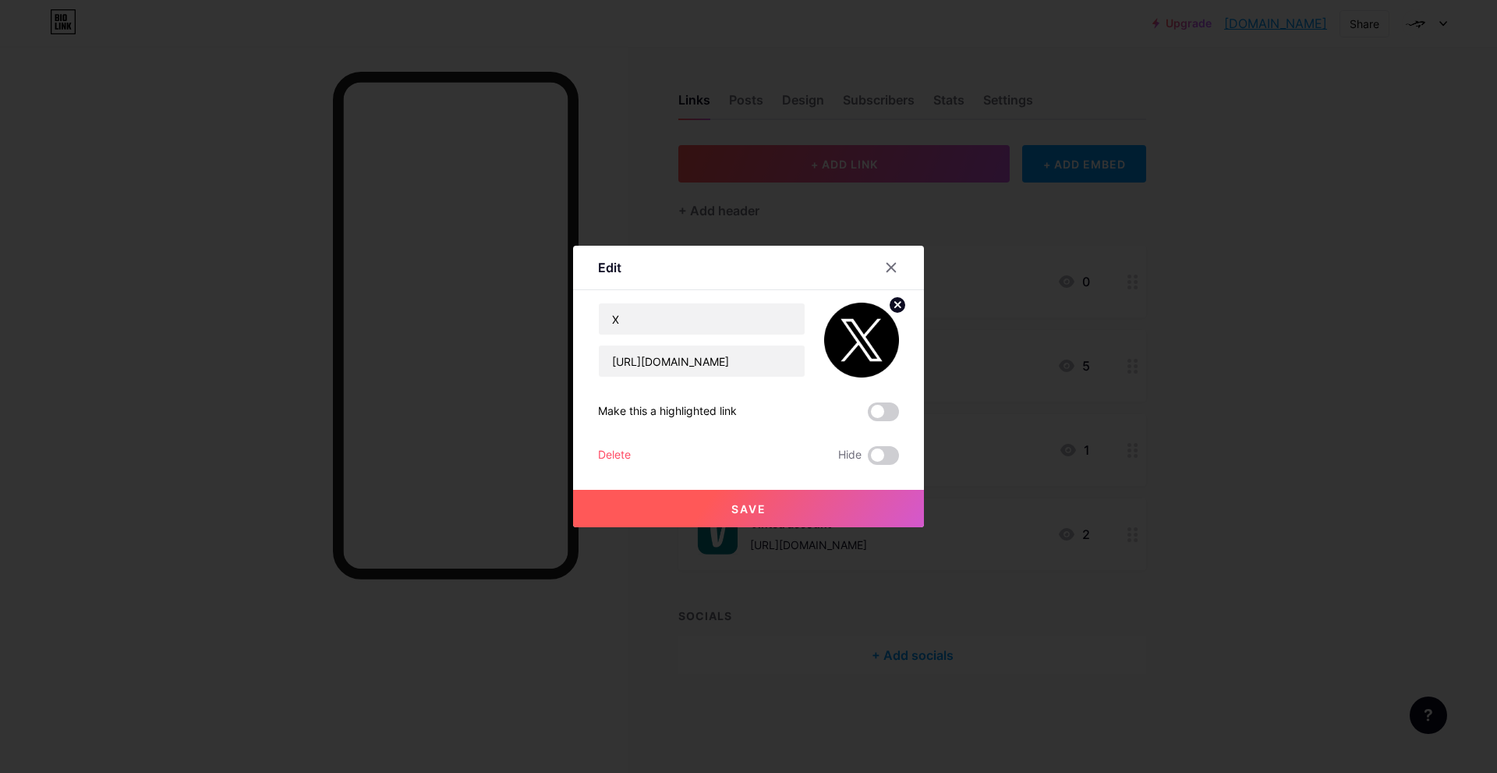
drag, startPoint x: 900, startPoint y: 306, endPoint x: 898, endPoint y: 289, distance: 17.3
click at [898, 296] on icon at bounding box center [897, 305] width 19 height 19
click at [873, 331] on icon at bounding box center [861, 331] width 31 height 29
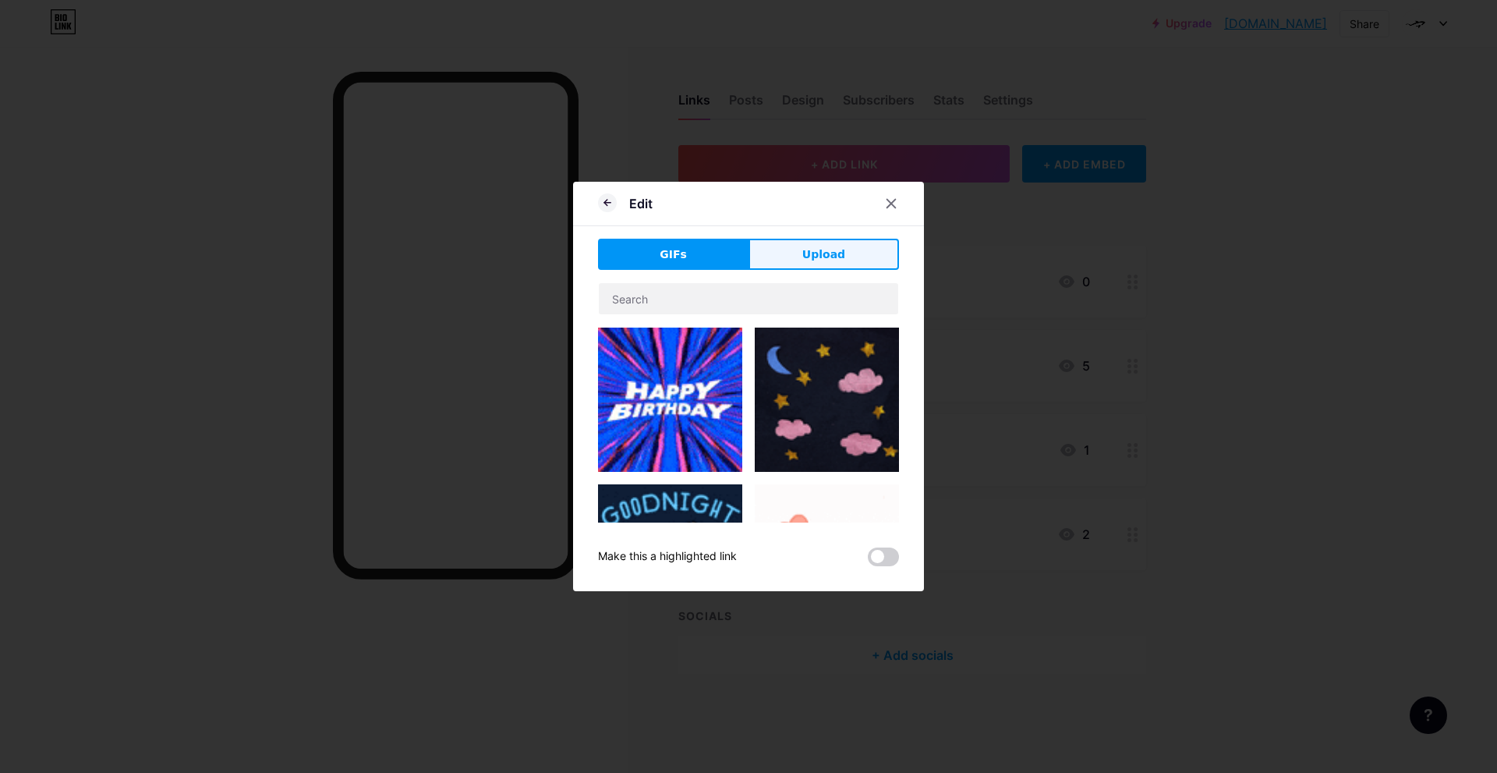
click at [849, 265] on button "Upload" at bounding box center [824, 254] width 151 height 31
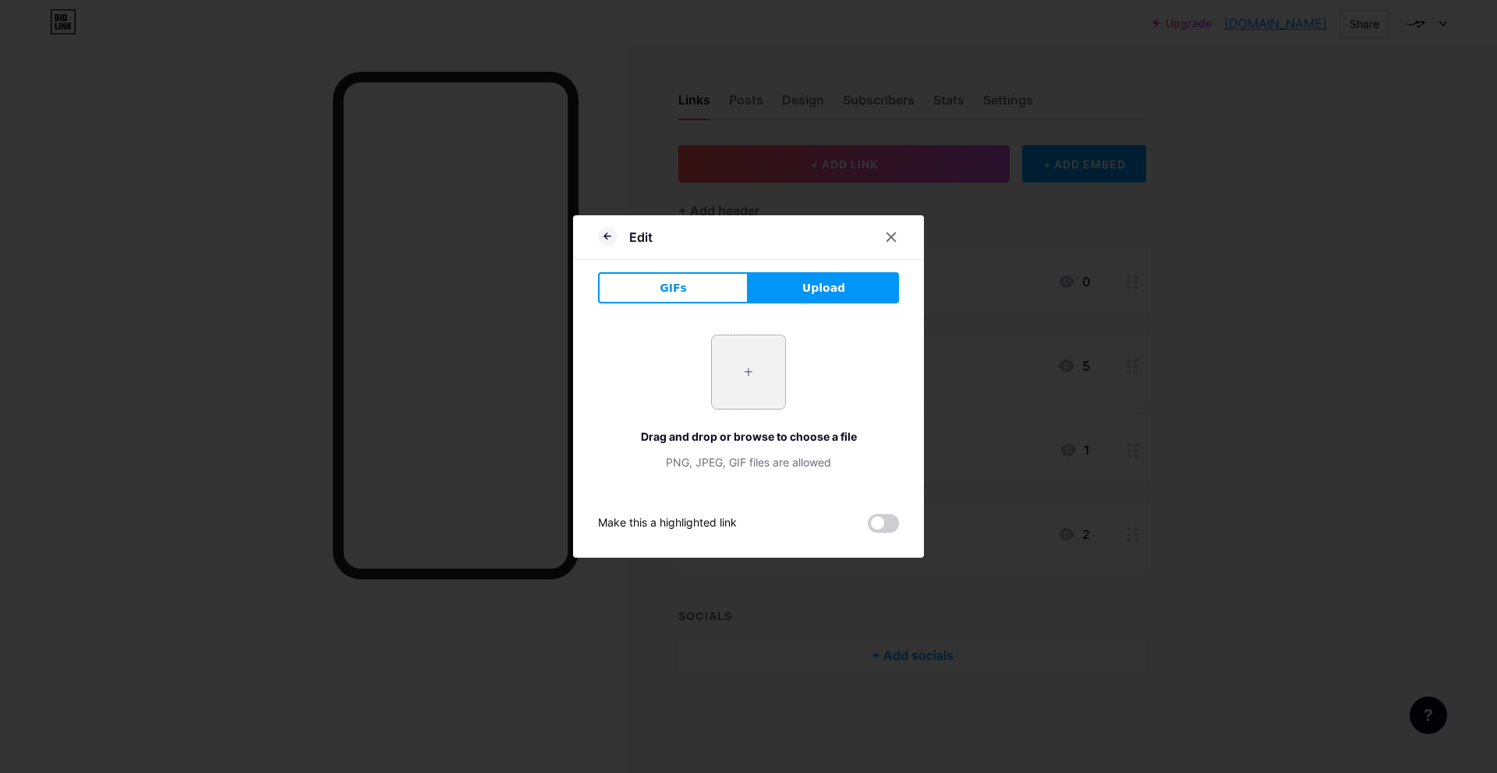
click at [768, 360] on input "file" at bounding box center [748, 371] width 73 height 73
type input "C:\fakepath\nuevo-logotipo-twitter-es-vector-elon-musk_982229-557.jpg"
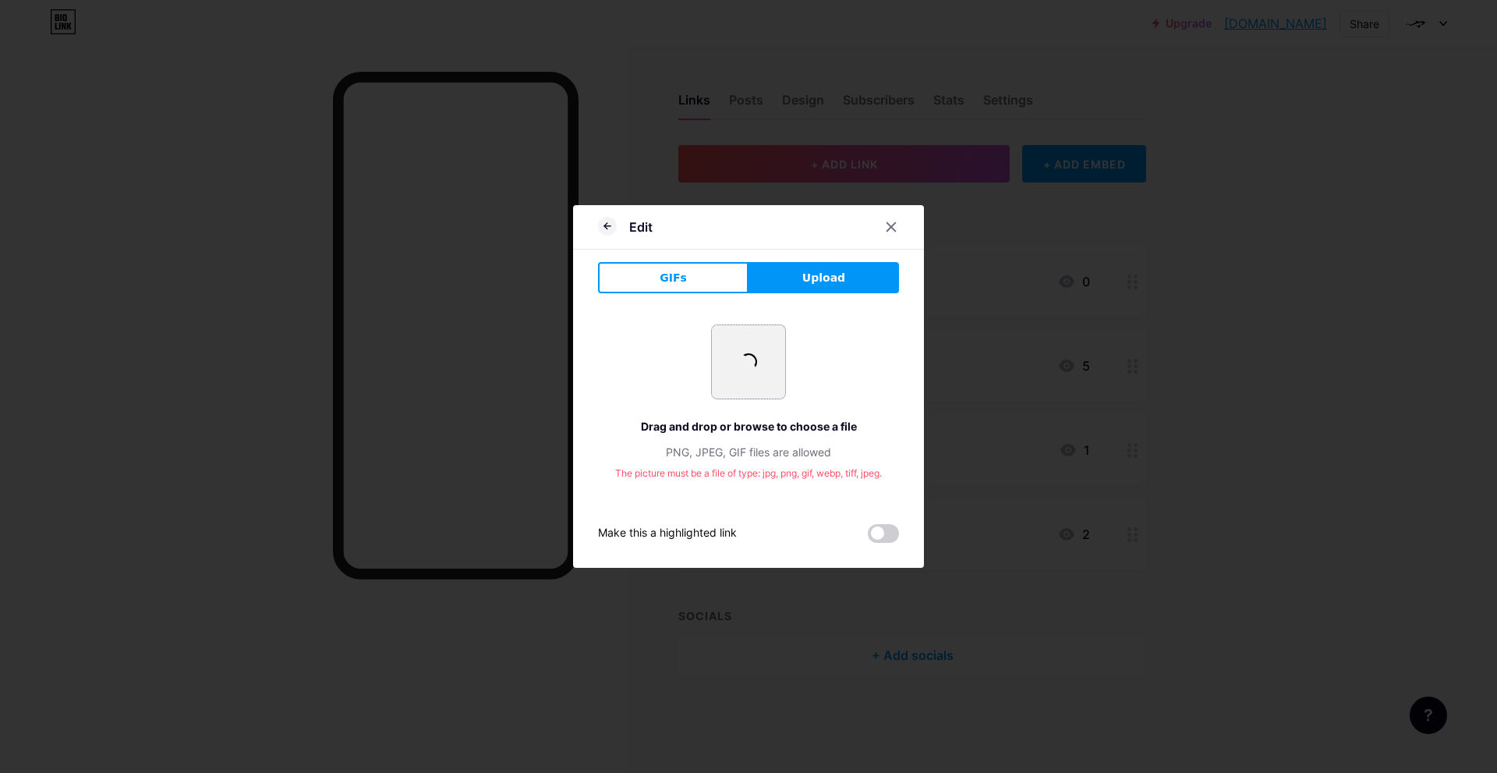
click at [765, 363] on input "file" at bounding box center [748, 361] width 73 height 73
click at [842, 270] on span "Upload" at bounding box center [824, 278] width 43 height 16
click at [748, 351] on input "file" at bounding box center [748, 361] width 73 height 73
type input "C:\fakepath\elon-musk-cambio-el-logo-de-WHTIWEV47VHEHDV4QYC6PRXVBE.avif"
click at [898, 228] on div at bounding box center [891, 227] width 28 height 28
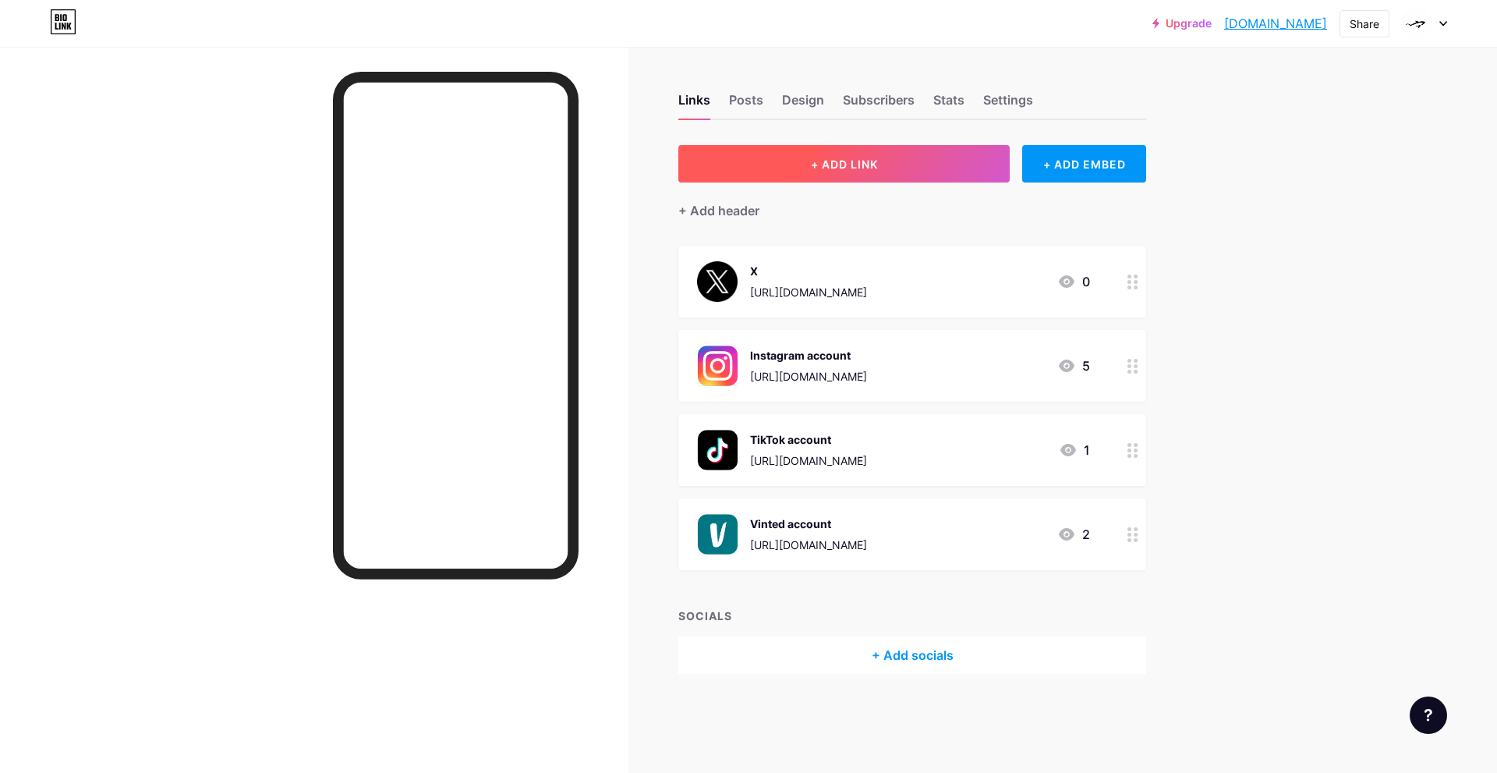
click at [919, 155] on button "+ ADD LINK" at bounding box center [844, 163] width 331 height 37
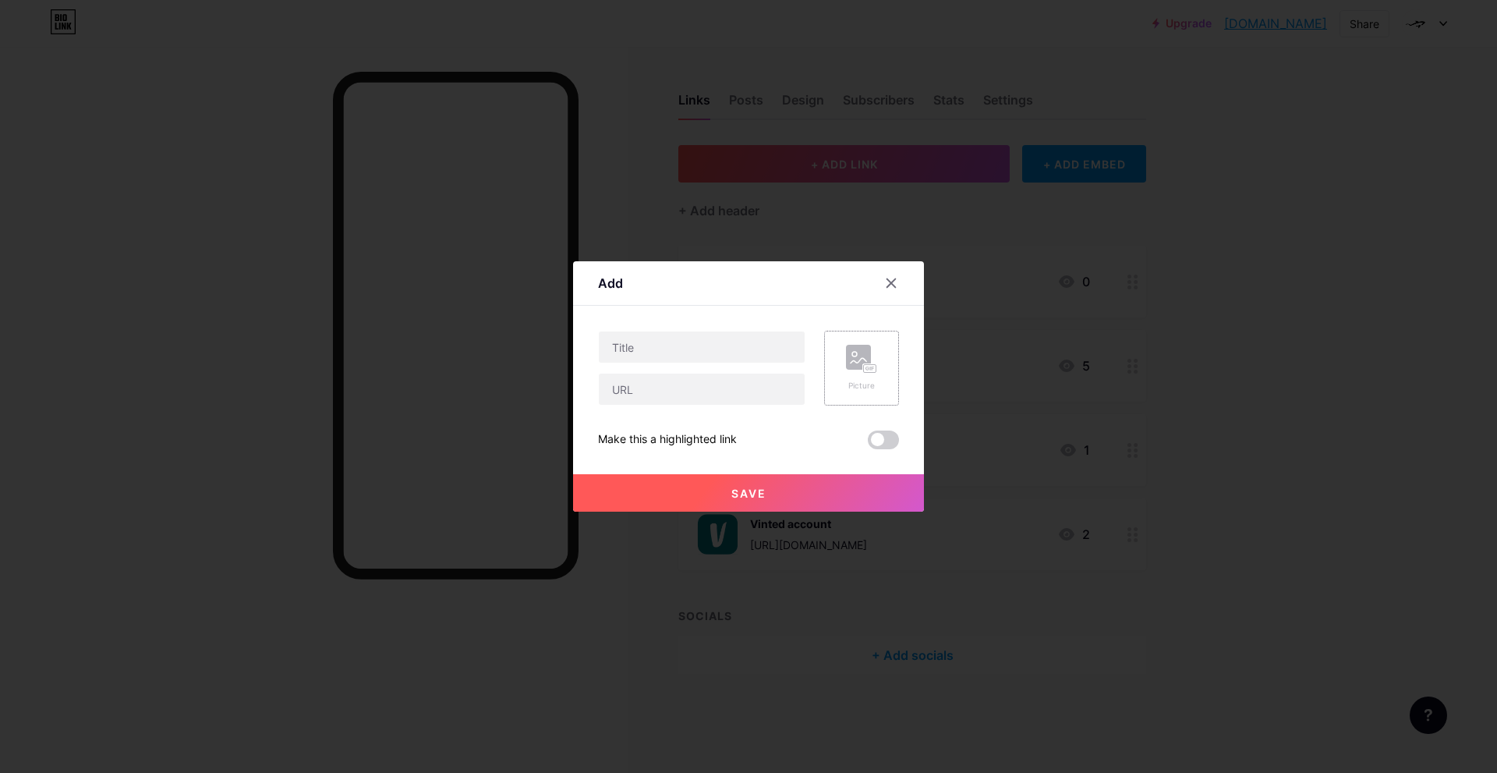
click at [823, 374] on div "Picture" at bounding box center [853, 368] width 94 height 75
click at [877, 367] on rect at bounding box center [870, 369] width 12 height 8
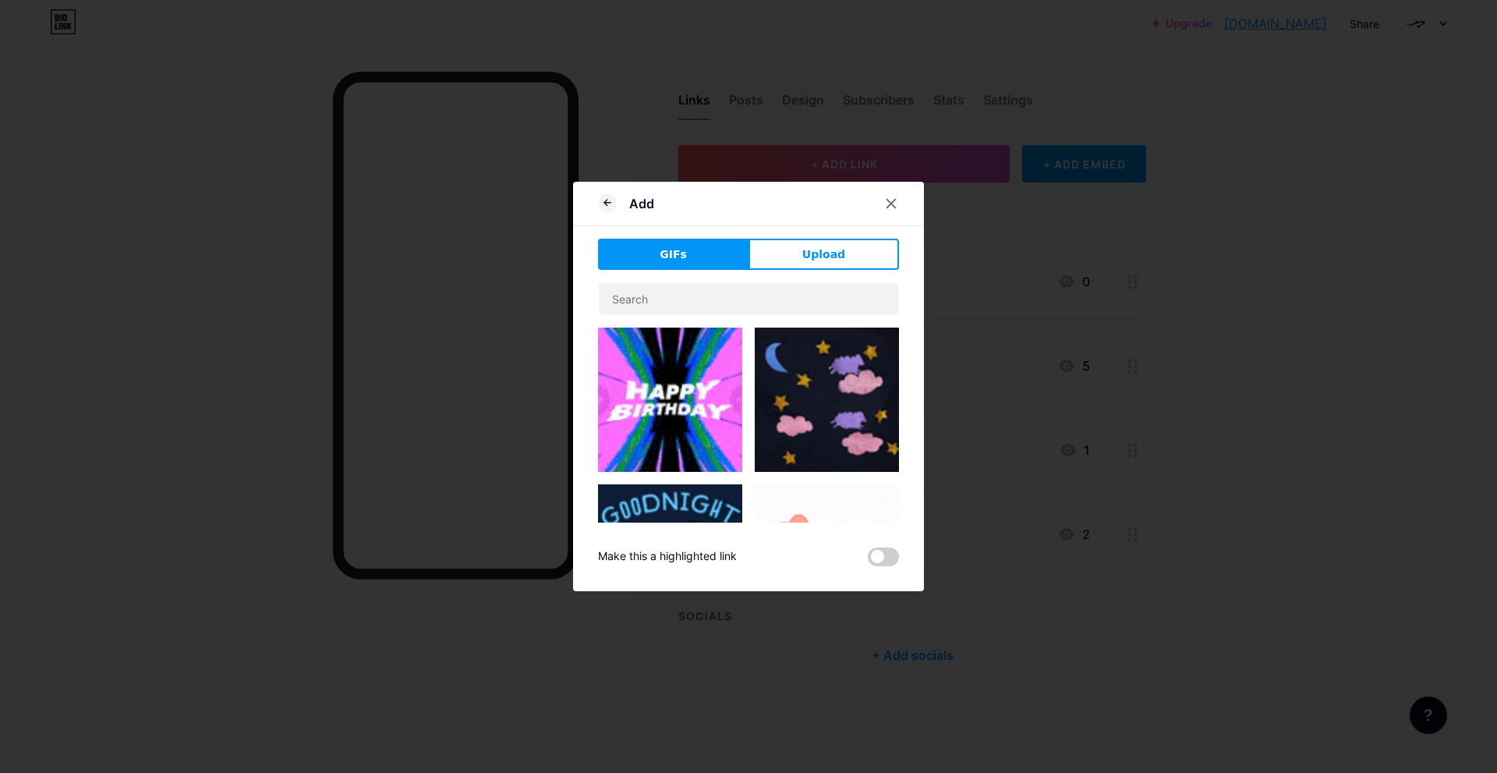
click at [807, 277] on div "GIFs Upload Content YouTube Play YouTube video without leaving your page. ADD V…" at bounding box center [748, 403] width 301 height 328
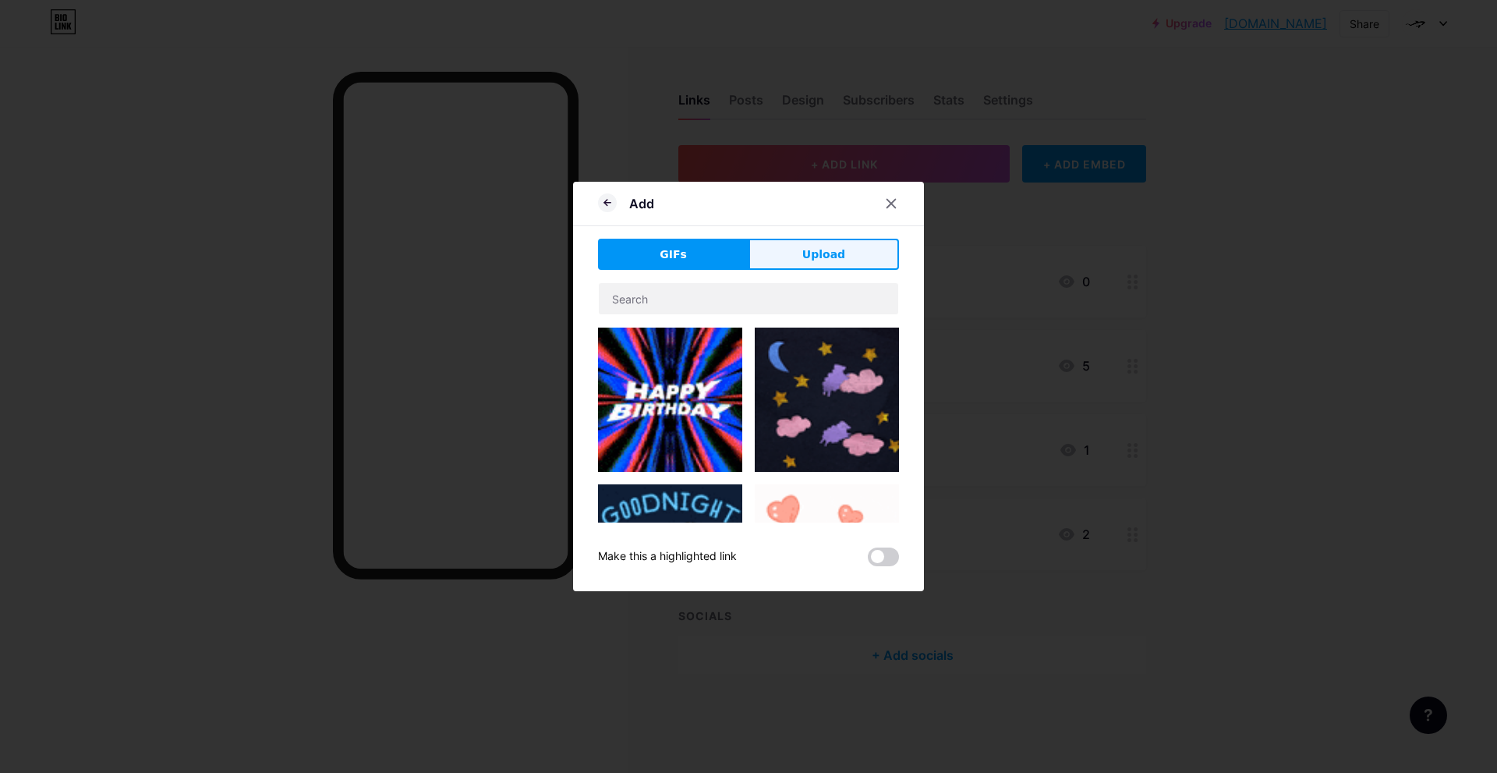
click at [813, 255] on span "Upload" at bounding box center [824, 254] width 43 height 16
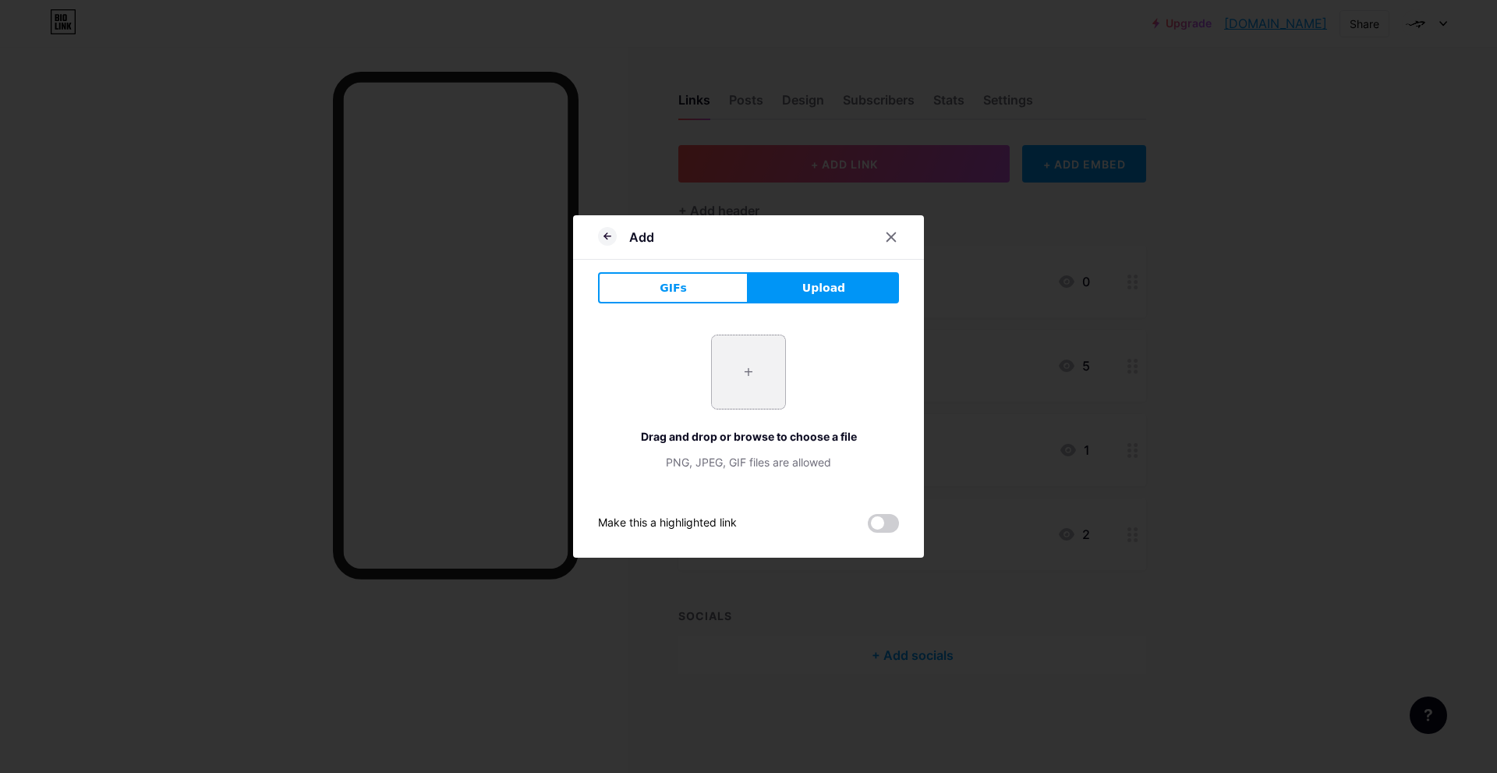
click at [765, 369] on input "file" at bounding box center [748, 371] width 73 height 73
type input "C:\fakepath\LinkedIn_icon.svg.webp"
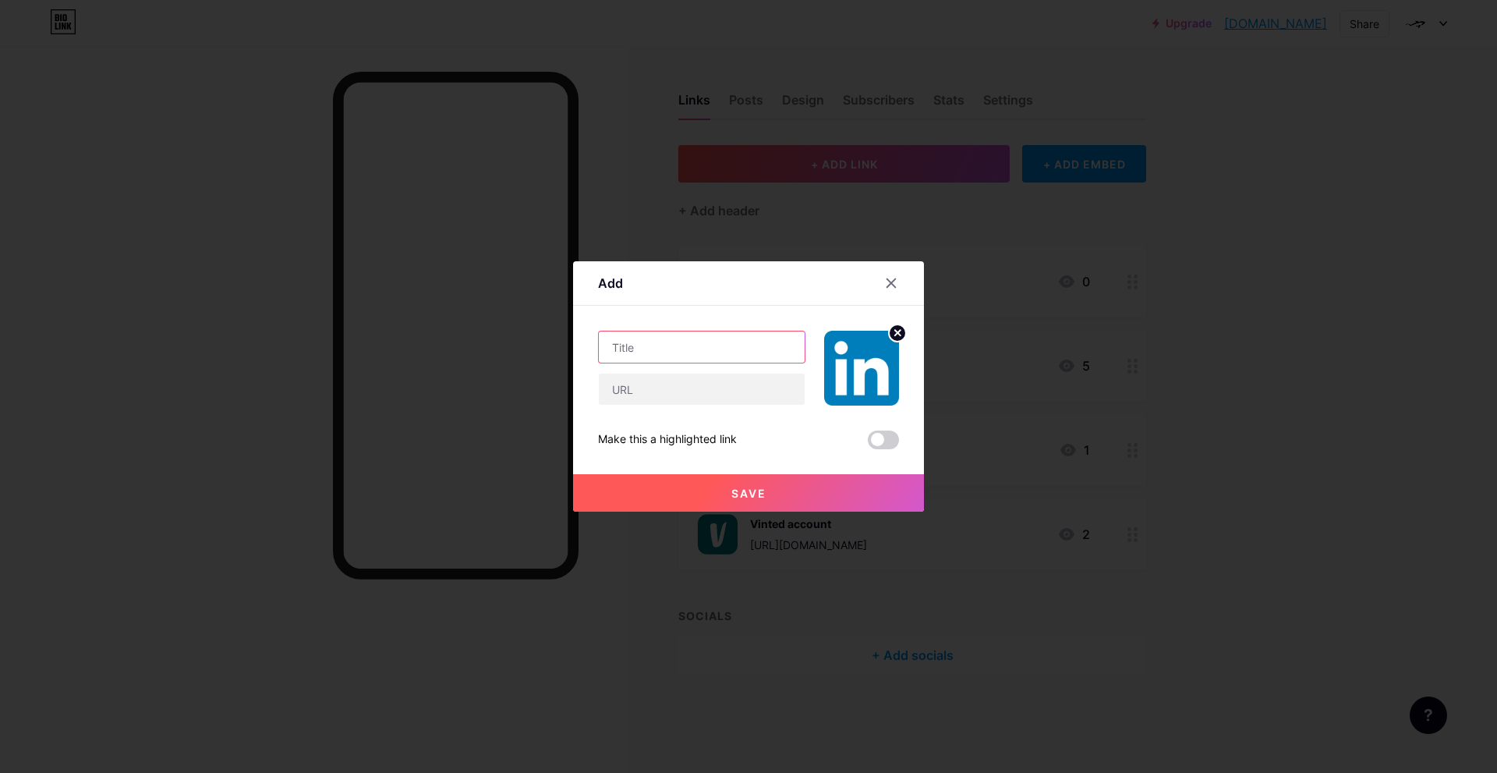
click at [669, 335] on input "text" at bounding box center [702, 346] width 206 height 31
type input "LinkedIn page"
click at [714, 378] on input "text" at bounding box center [702, 389] width 206 height 31
paste input "[URL][DOMAIN_NAME]"
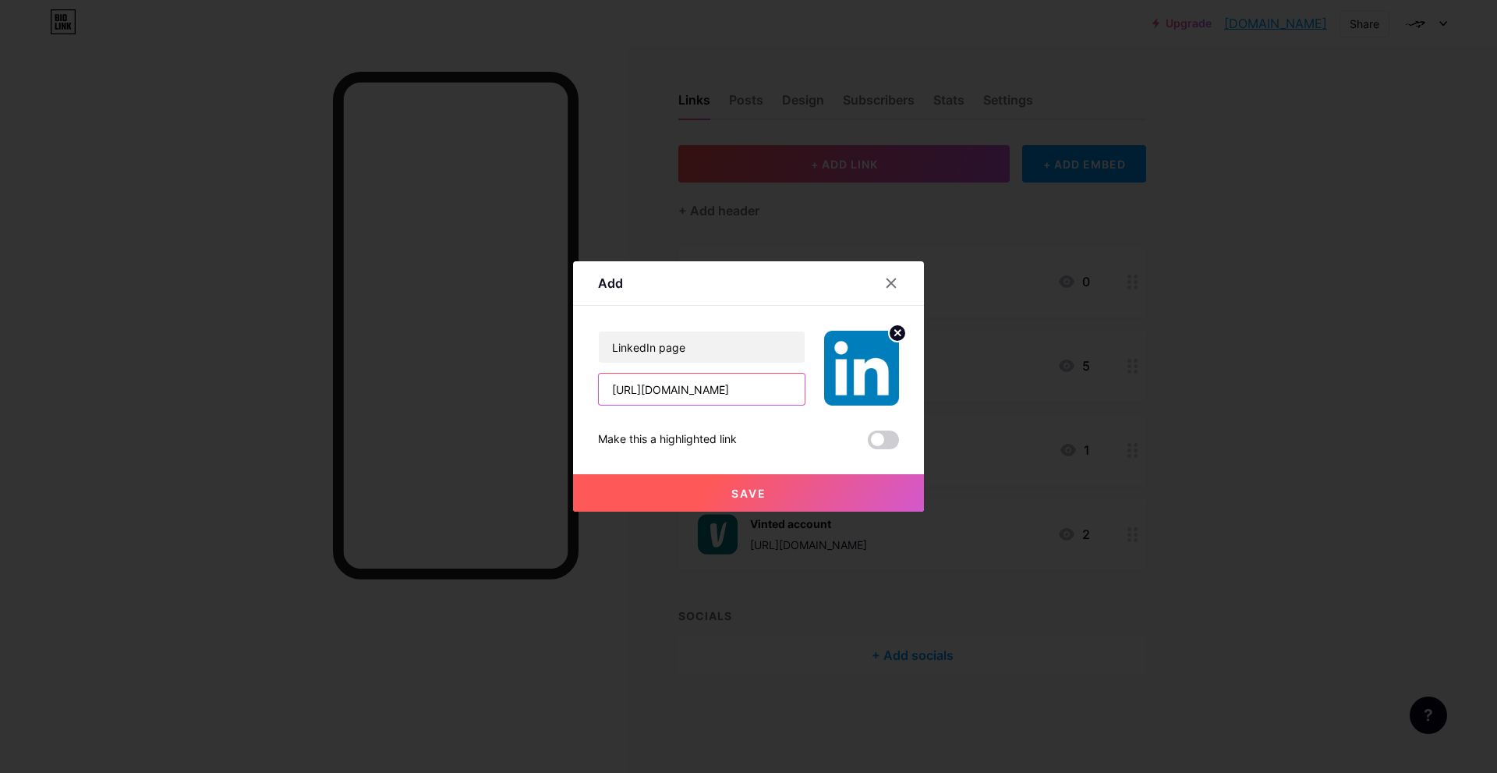
type input "[URL][DOMAIN_NAME]"
click at [771, 416] on div "LinkedIn page [URL][DOMAIN_NAME] Make this a highlighted link Save" at bounding box center [748, 390] width 301 height 119
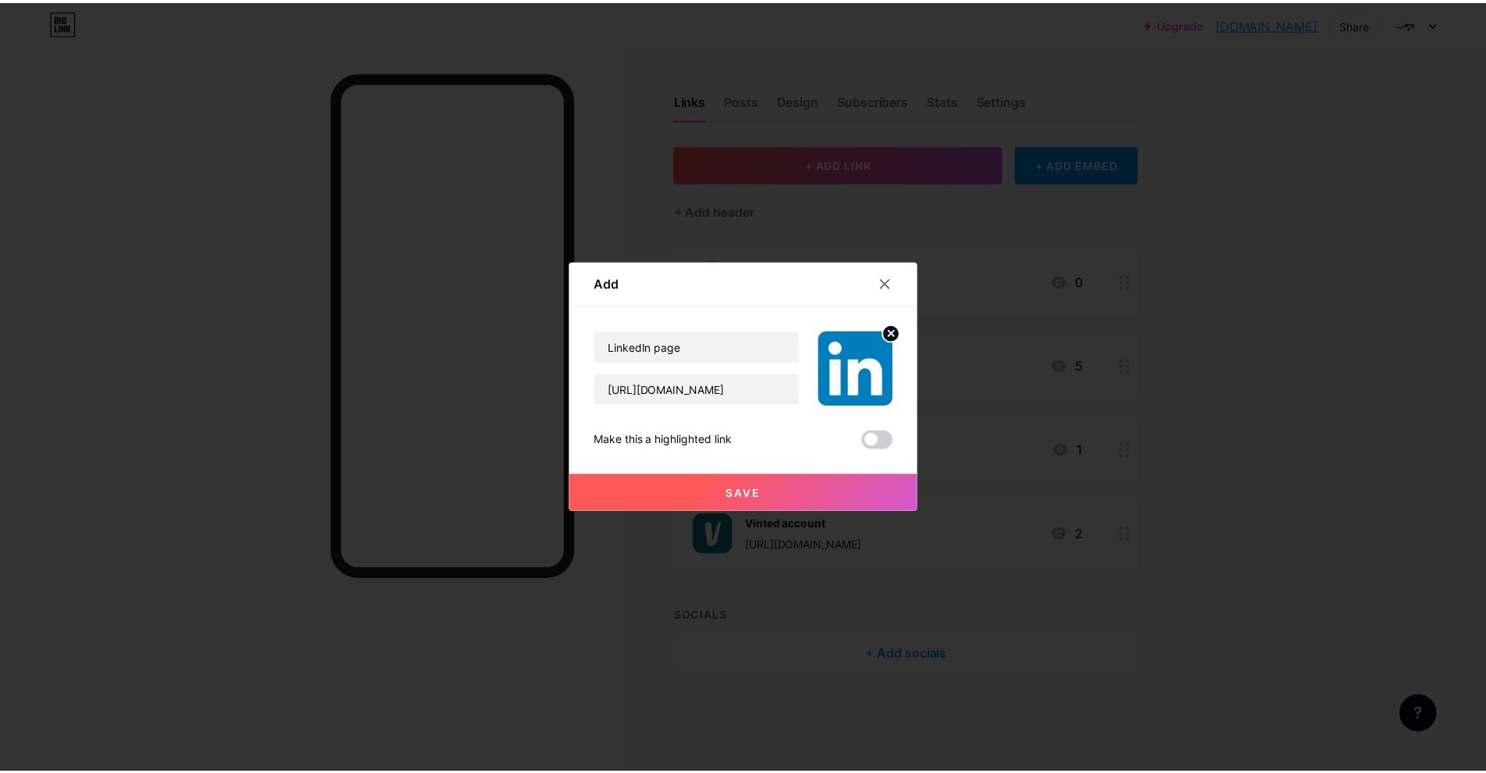
scroll to position [0, 0]
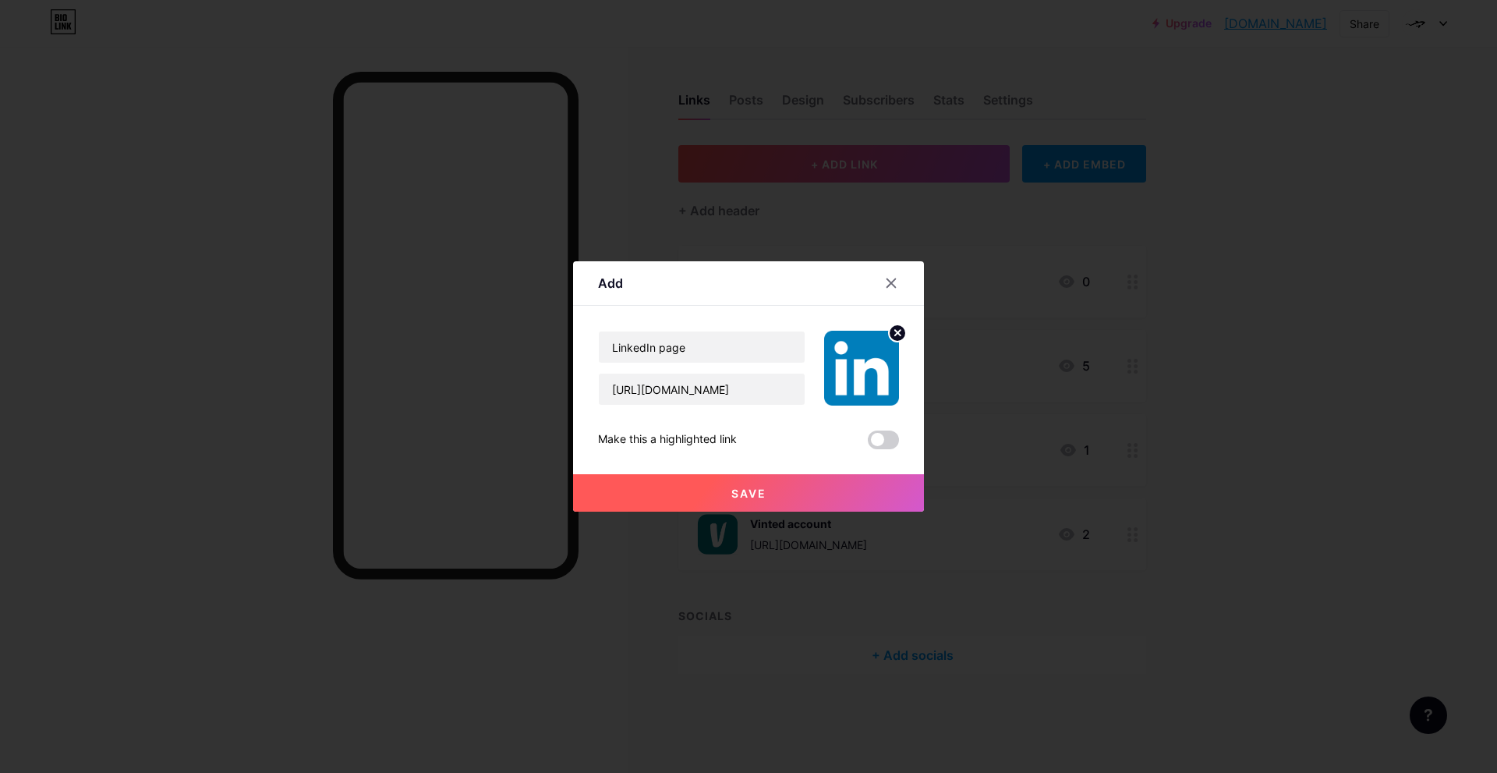
click at [785, 484] on button "Save" at bounding box center [748, 492] width 351 height 37
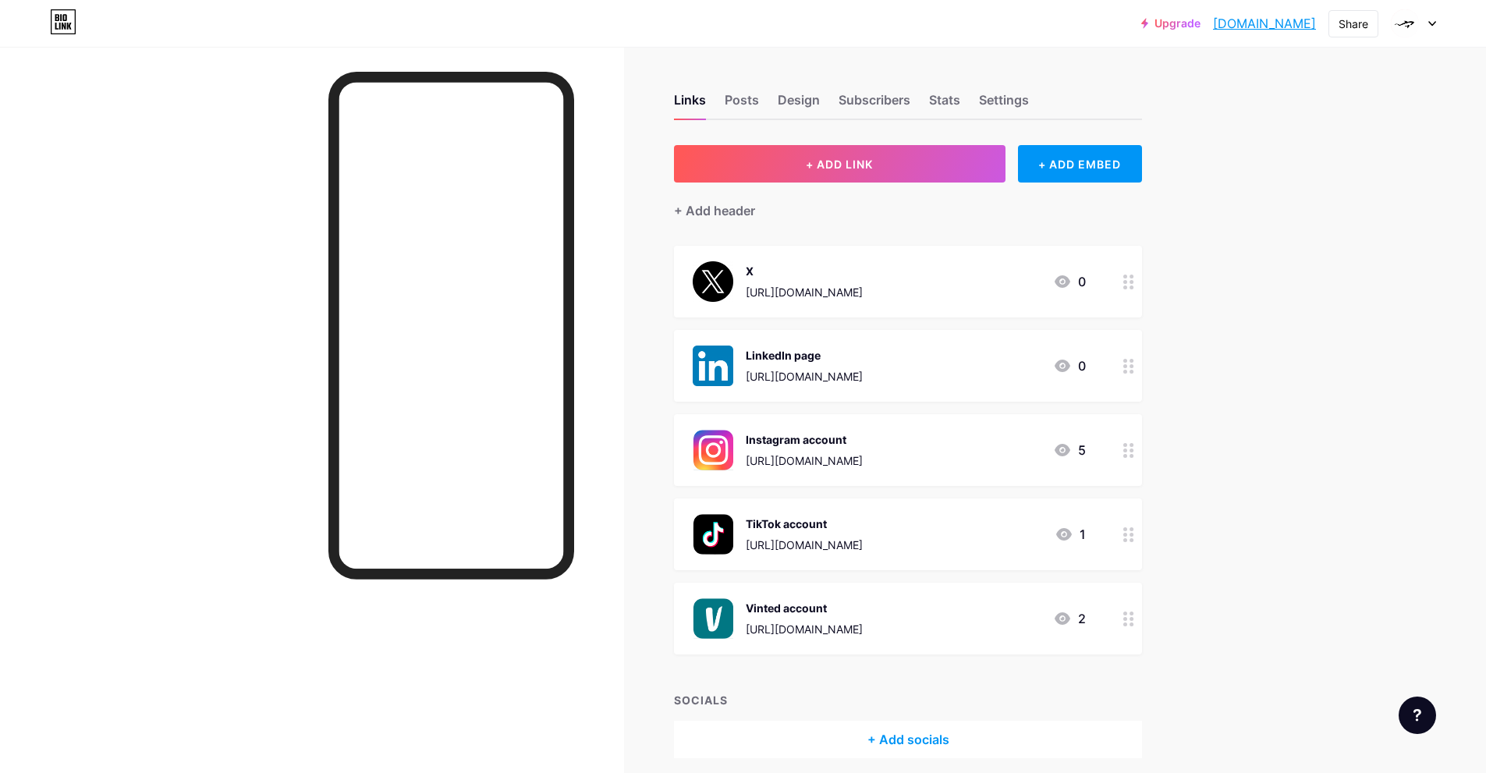
click at [859, 459] on div "[URL][DOMAIN_NAME]" at bounding box center [804, 460] width 117 height 16
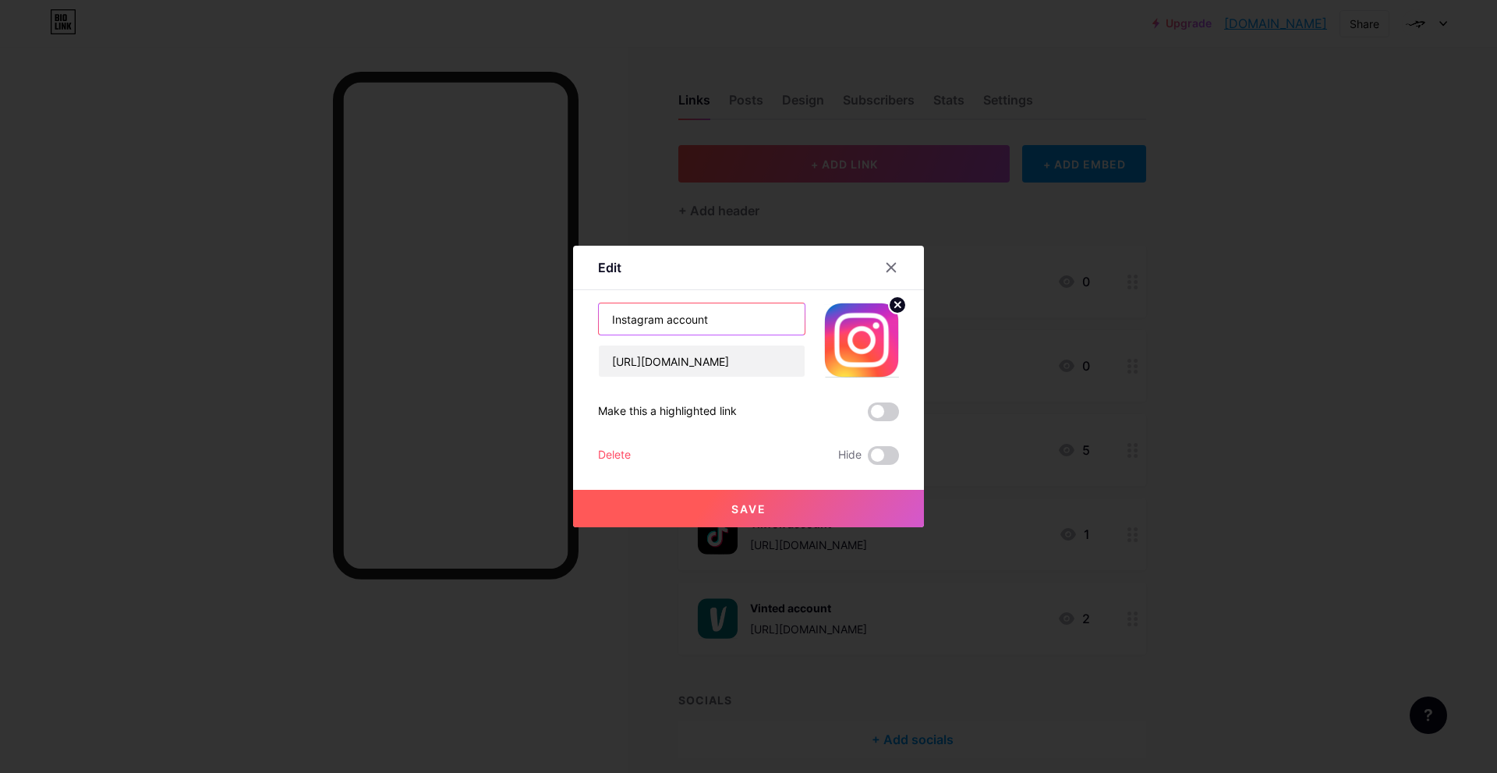
drag, startPoint x: 729, startPoint y: 318, endPoint x: 668, endPoint y: 320, distance: 60.9
click at [667, 321] on input "Instagram account" at bounding box center [702, 318] width 206 height 31
type input "Instagram"
click at [748, 510] on span "Save" at bounding box center [749, 508] width 35 height 13
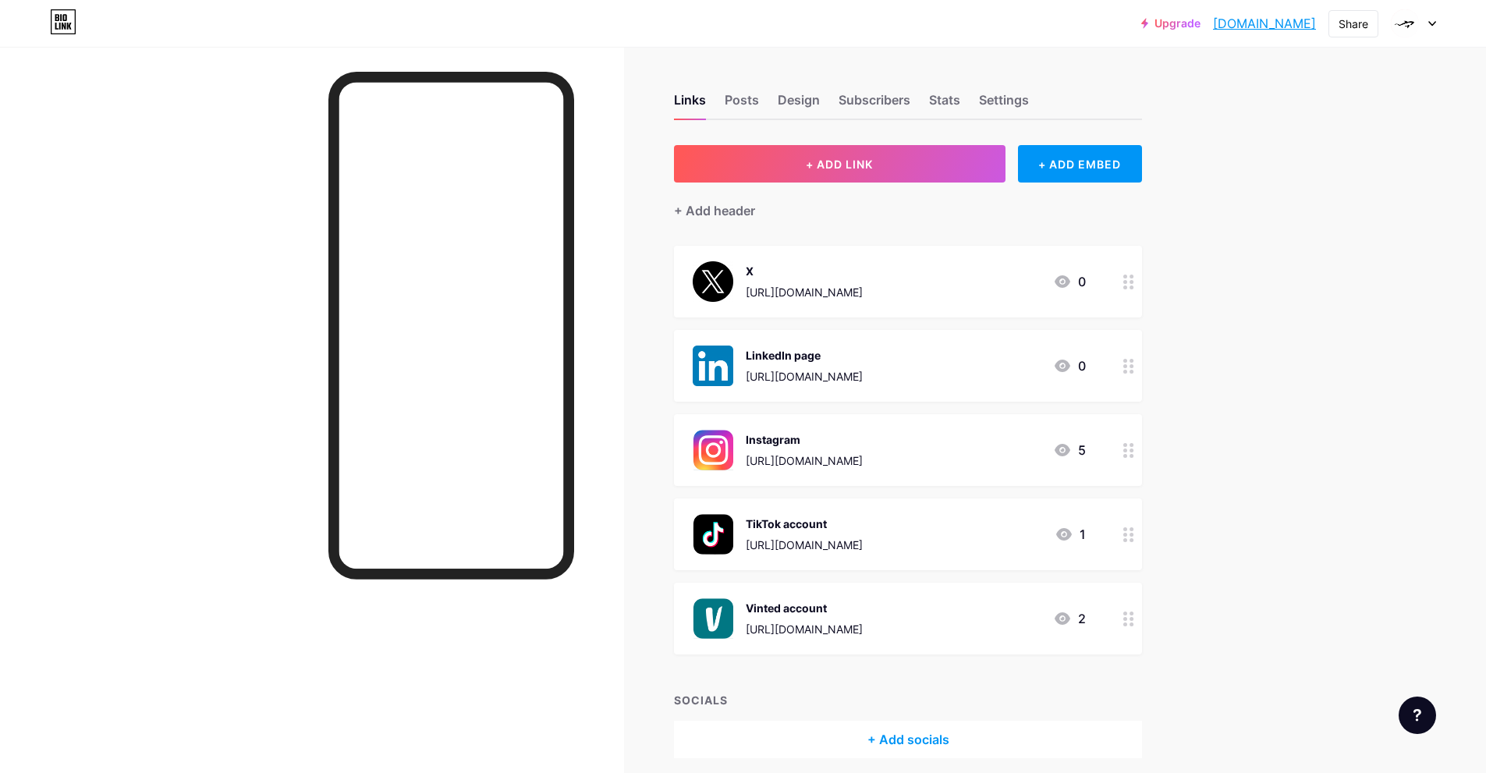
click at [845, 522] on div "TikTok account" at bounding box center [804, 524] width 117 height 16
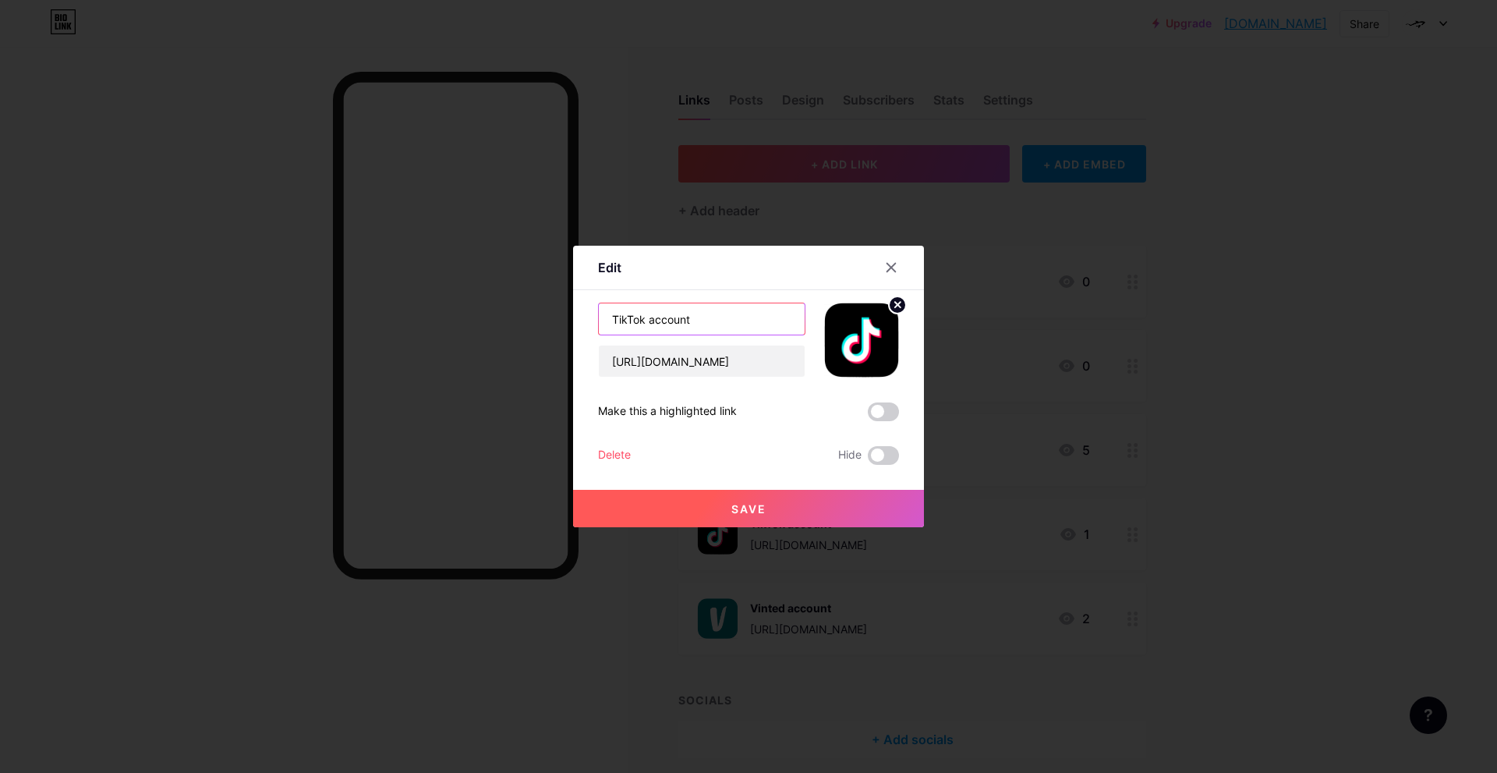
drag, startPoint x: 734, startPoint y: 324, endPoint x: 648, endPoint y: 326, distance: 85.8
click at [648, 326] on input "TikTok account" at bounding box center [702, 318] width 206 height 31
type input "TikTok"
click at [739, 502] on span "Save" at bounding box center [749, 508] width 35 height 13
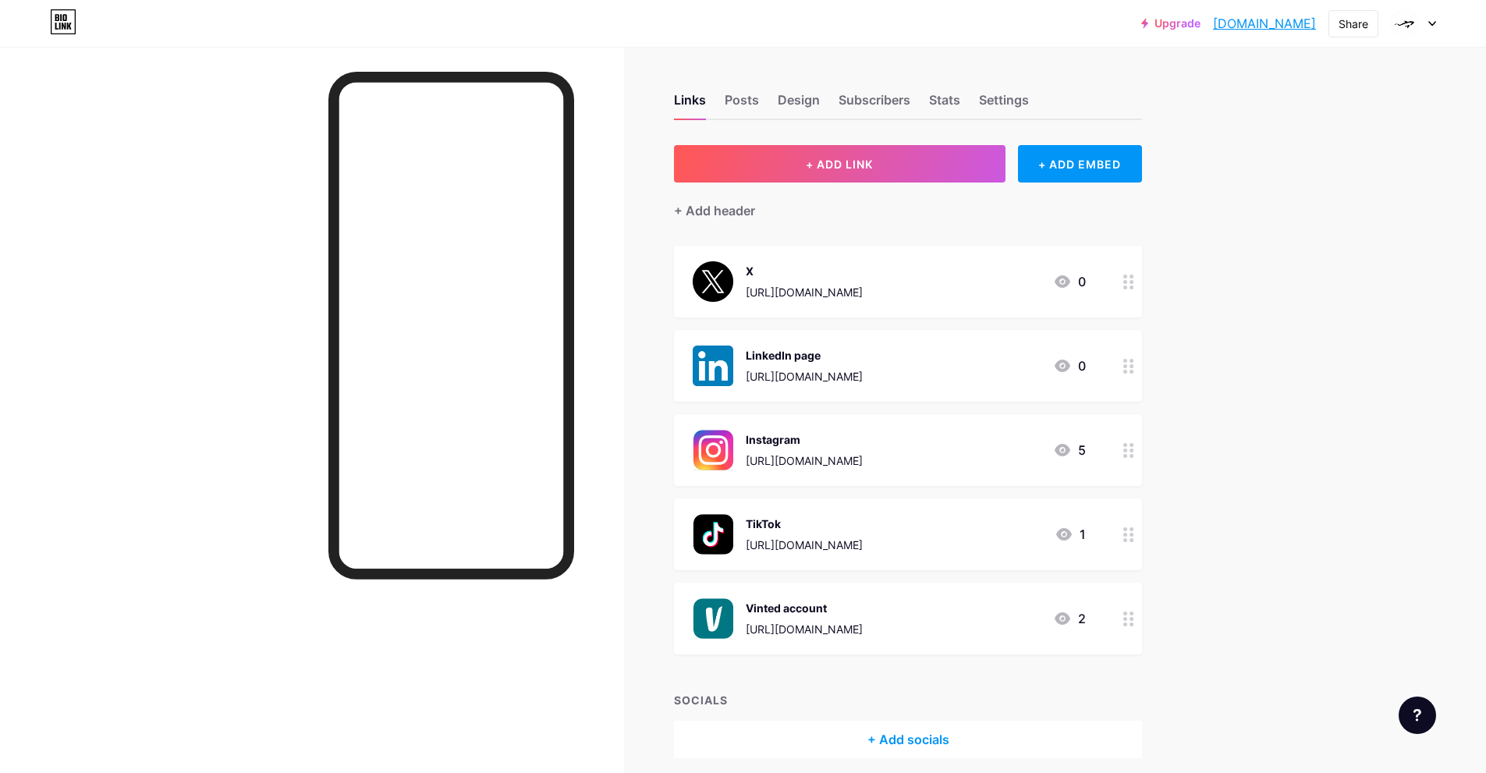
click at [855, 621] on div "[URL][DOMAIN_NAME]" at bounding box center [804, 629] width 117 height 16
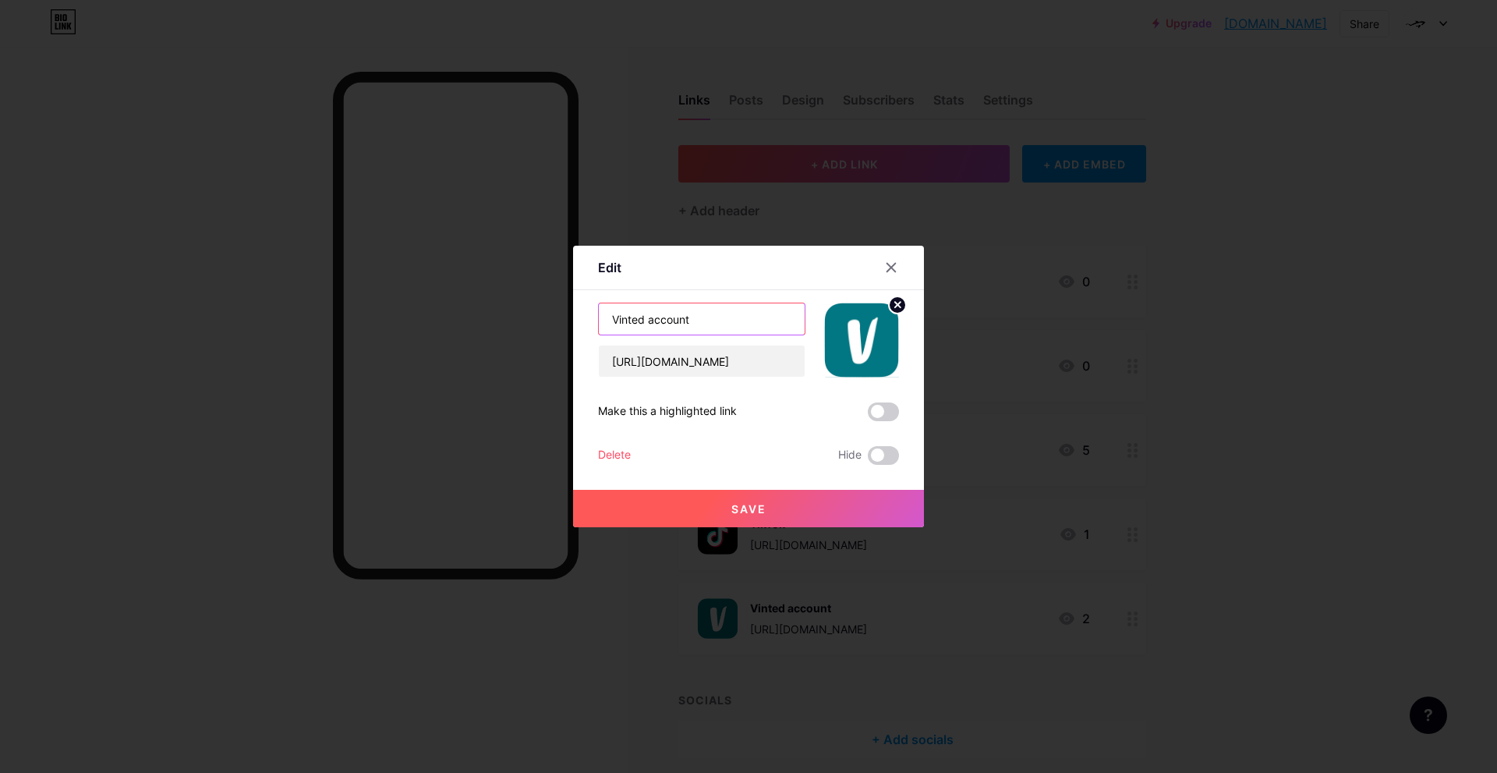
drag, startPoint x: 714, startPoint y: 314, endPoint x: 646, endPoint y: 318, distance: 68.0
click at [647, 318] on input "Vinted account" at bounding box center [702, 318] width 206 height 31
type input "Vinted"
click at [714, 512] on button "Save" at bounding box center [748, 508] width 351 height 37
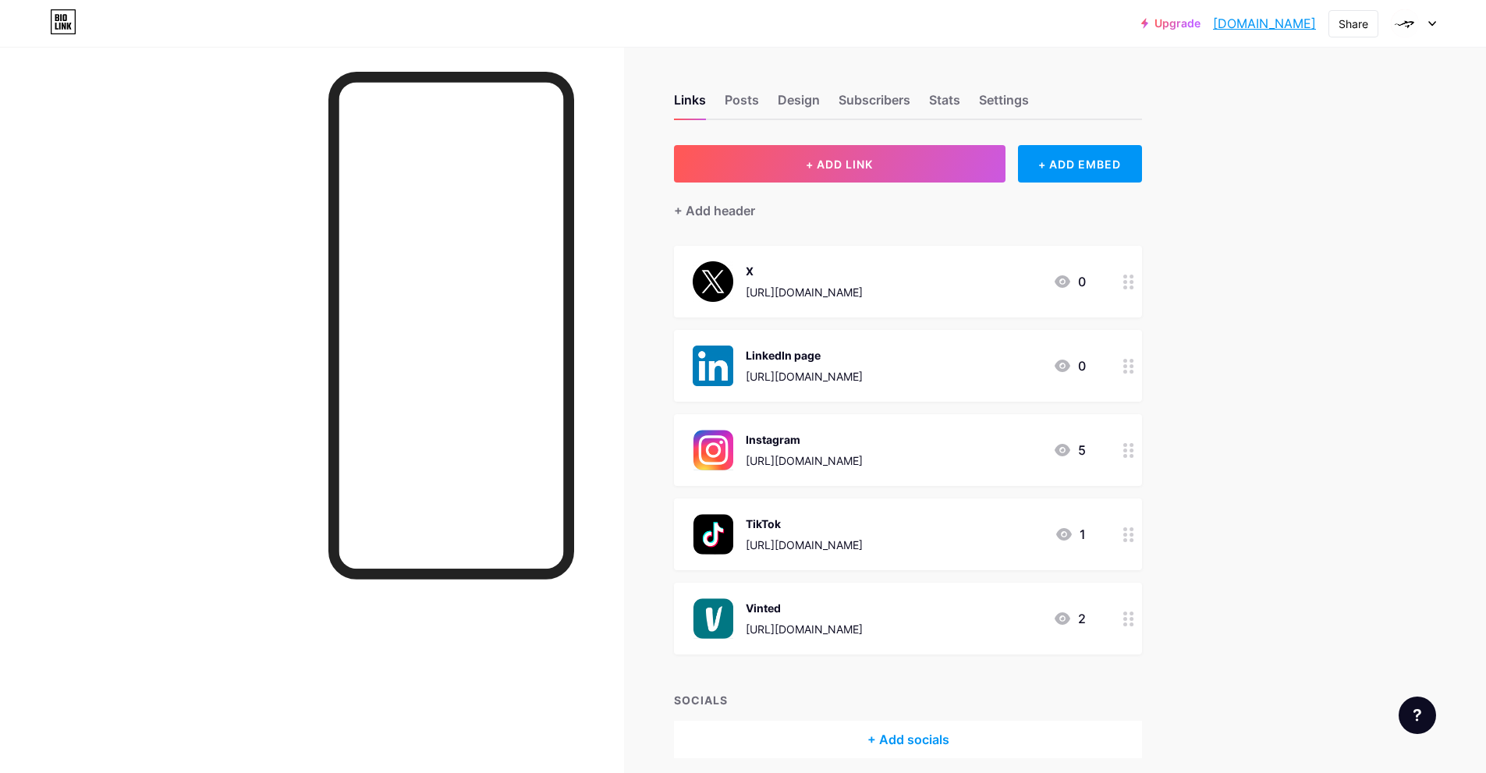
click at [831, 381] on div "[URL][DOMAIN_NAME]" at bounding box center [804, 376] width 117 height 16
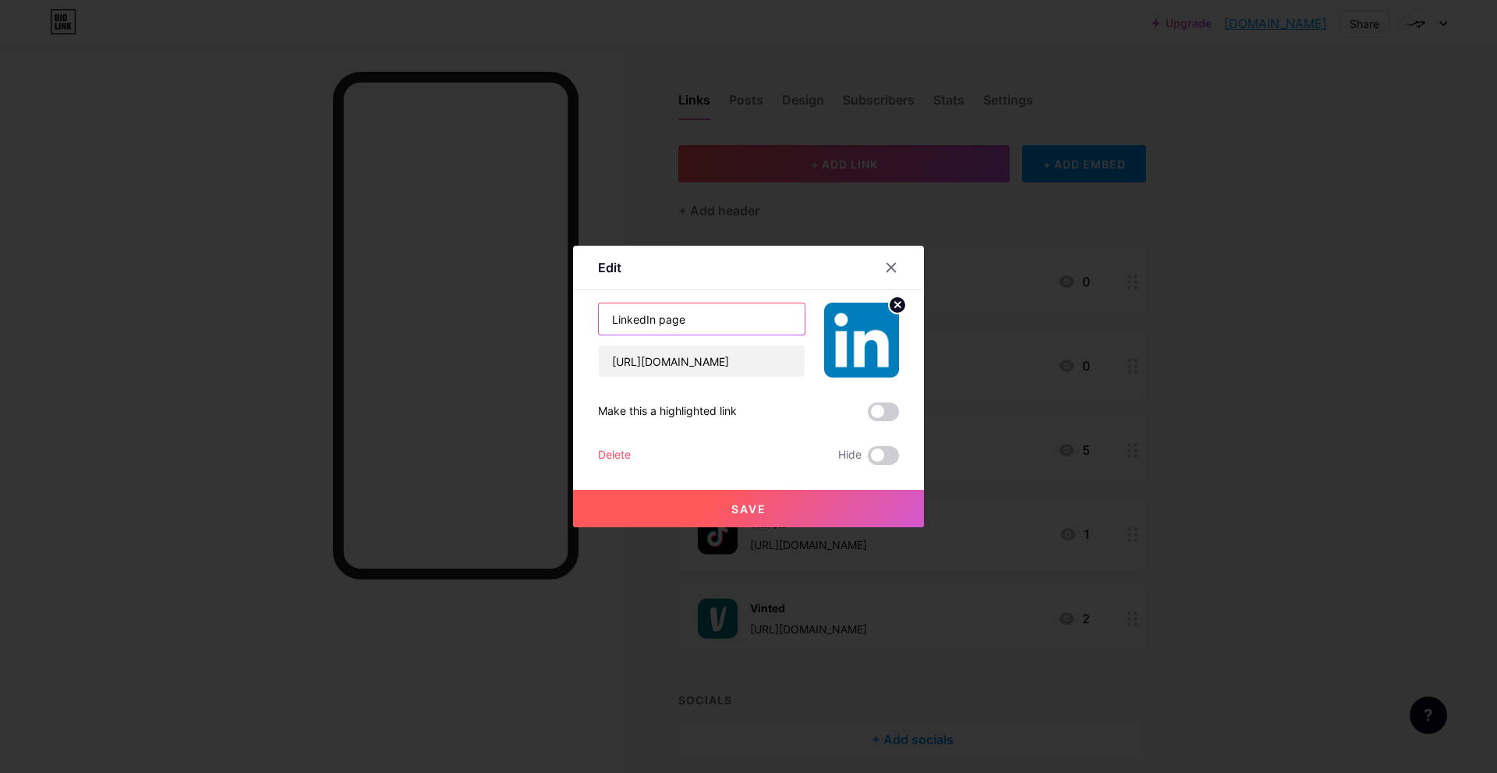
click at [656, 328] on input "LinkedIn page" at bounding box center [702, 318] width 206 height 31
type input "LinkedIn"
click at [762, 501] on button "Save" at bounding box center [748, 508] width 351 height 37
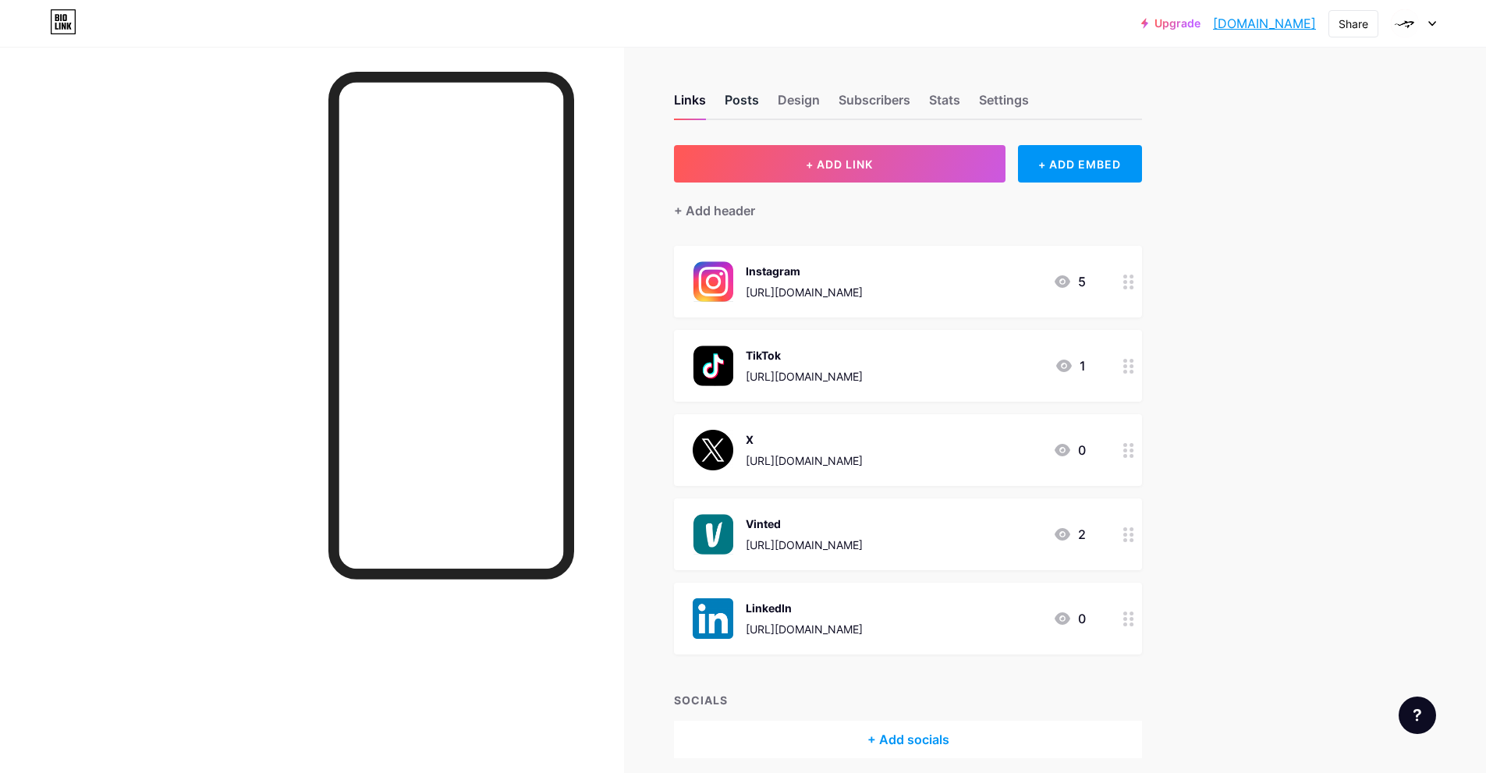
click at [738, 114] on div "Posts" at bounding box center [742, 104] width 34 height 28
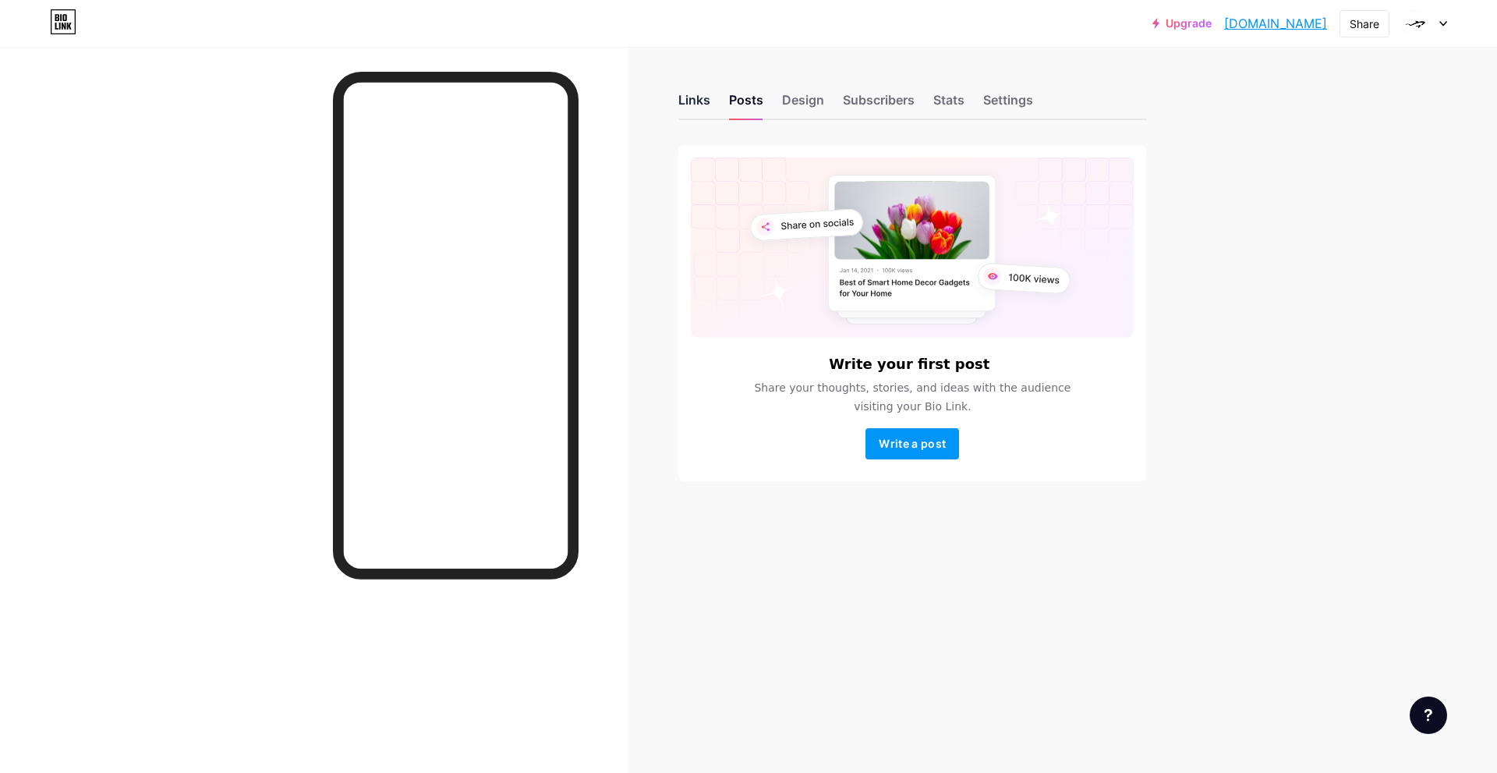
click at [692, 104] on div "Links" at bounding box center [695, 104] width 32 height 28
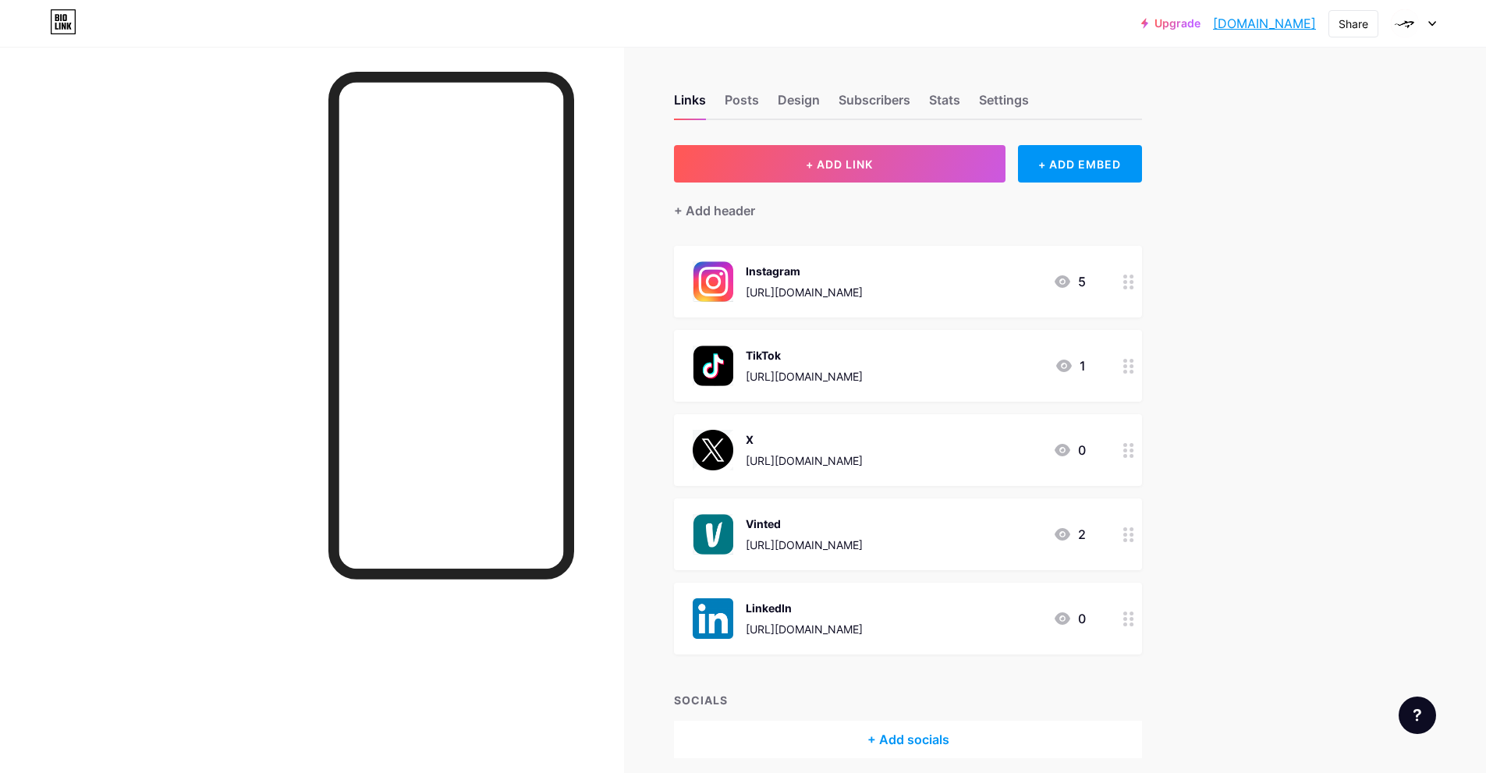
click at [778, 104] on div "Links Posts Design Subscribers Stats Settings" at bounding box center [908, 93] width 468 height 55
click at [789, 102] on div "Design" at bounding box center [799, 104] width 42 height 28
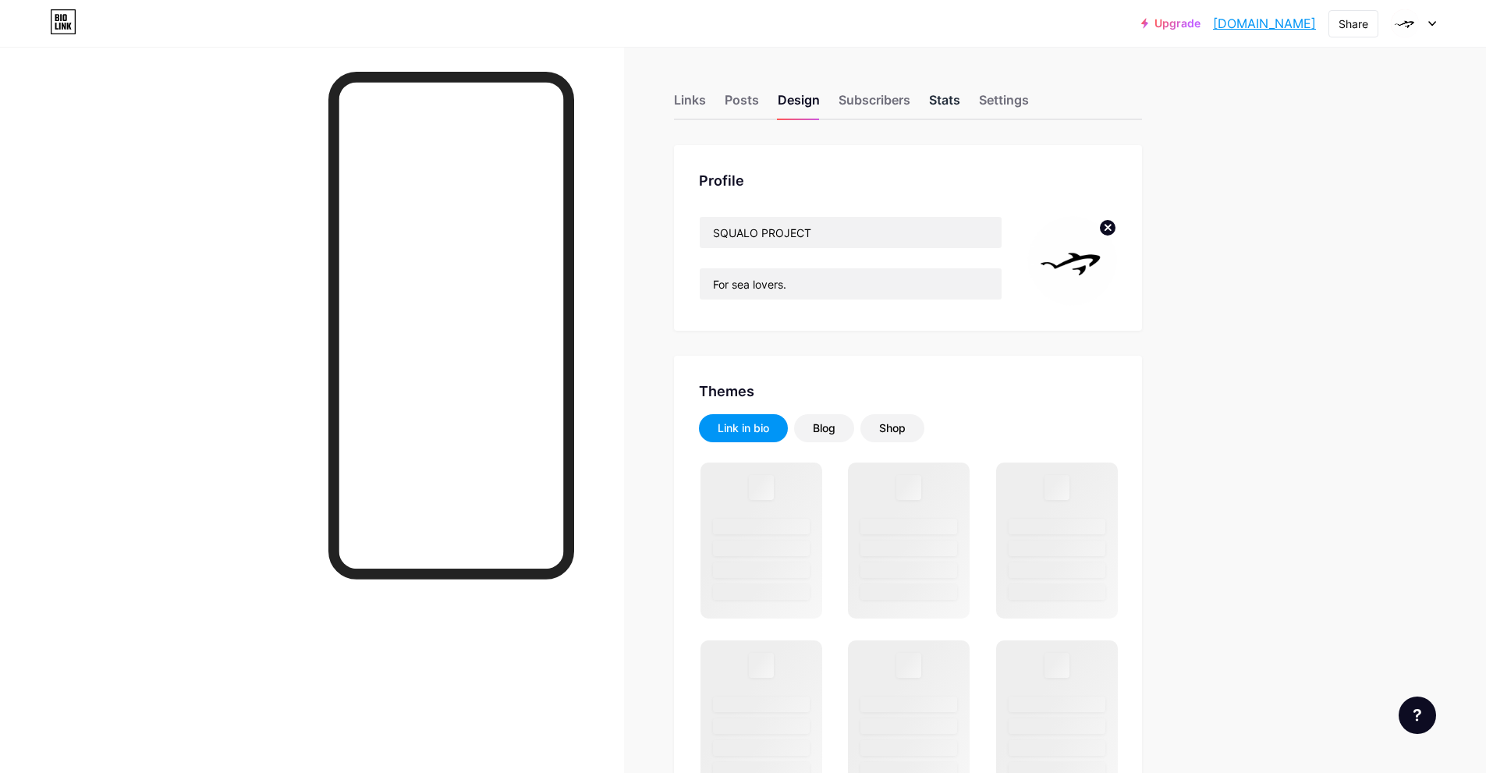
click at [959, 101] on div "Stats" at bounding box center [944, 104] width 31 height 28
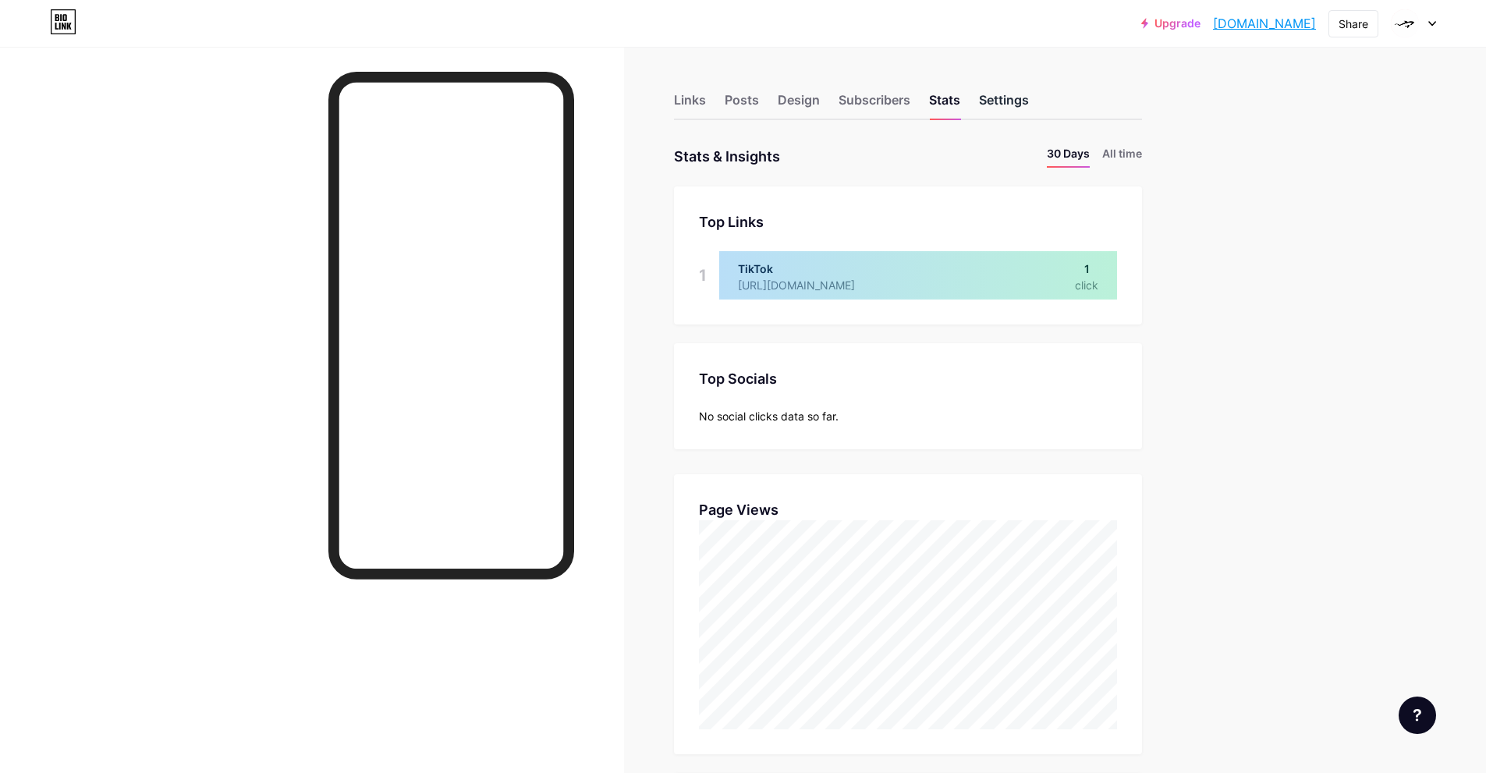
scroll to position [773, 1486]
click at [1000, 103] on div "Settings" at bounding box center [1004, 104] width 50 height 28
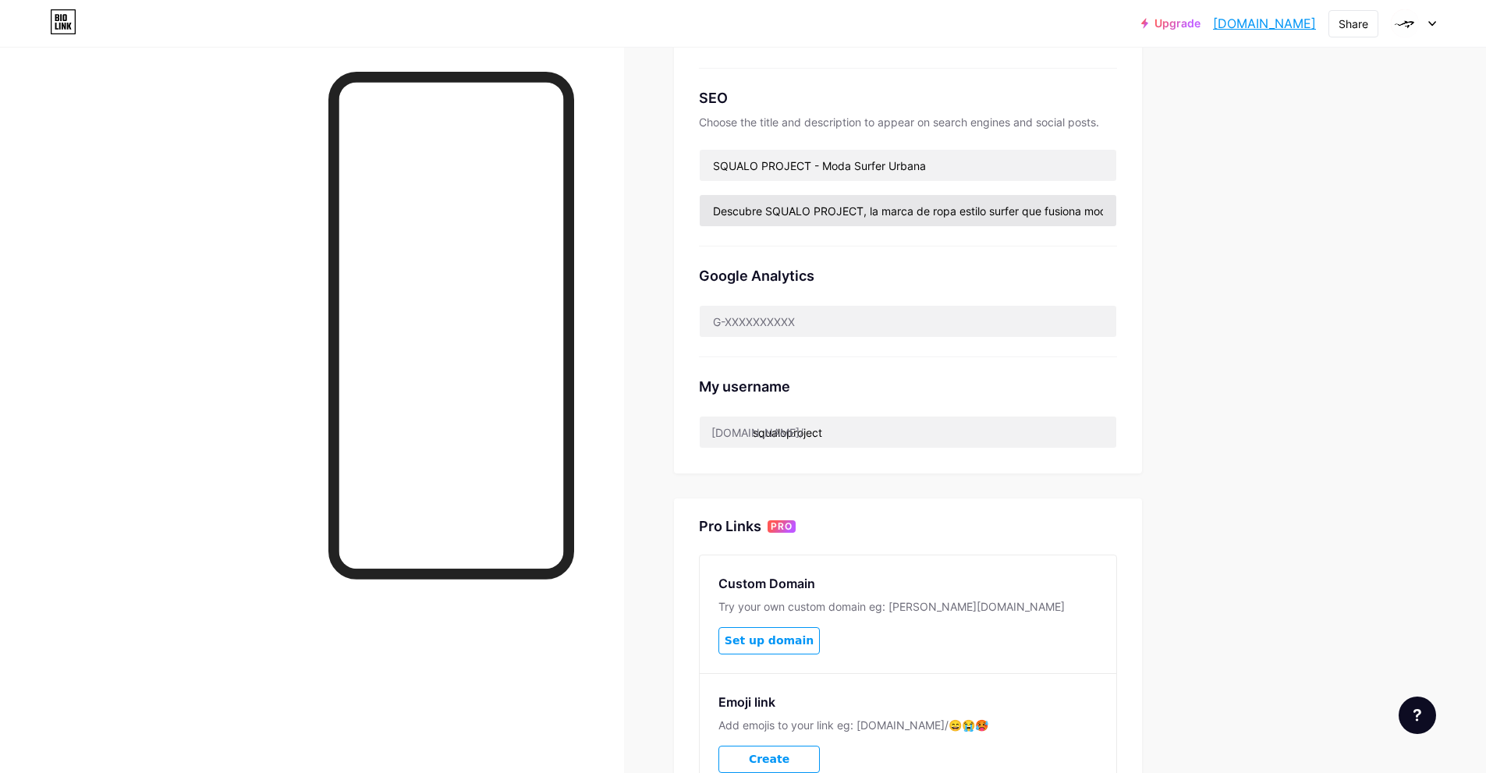
scroll to position [312, 0]
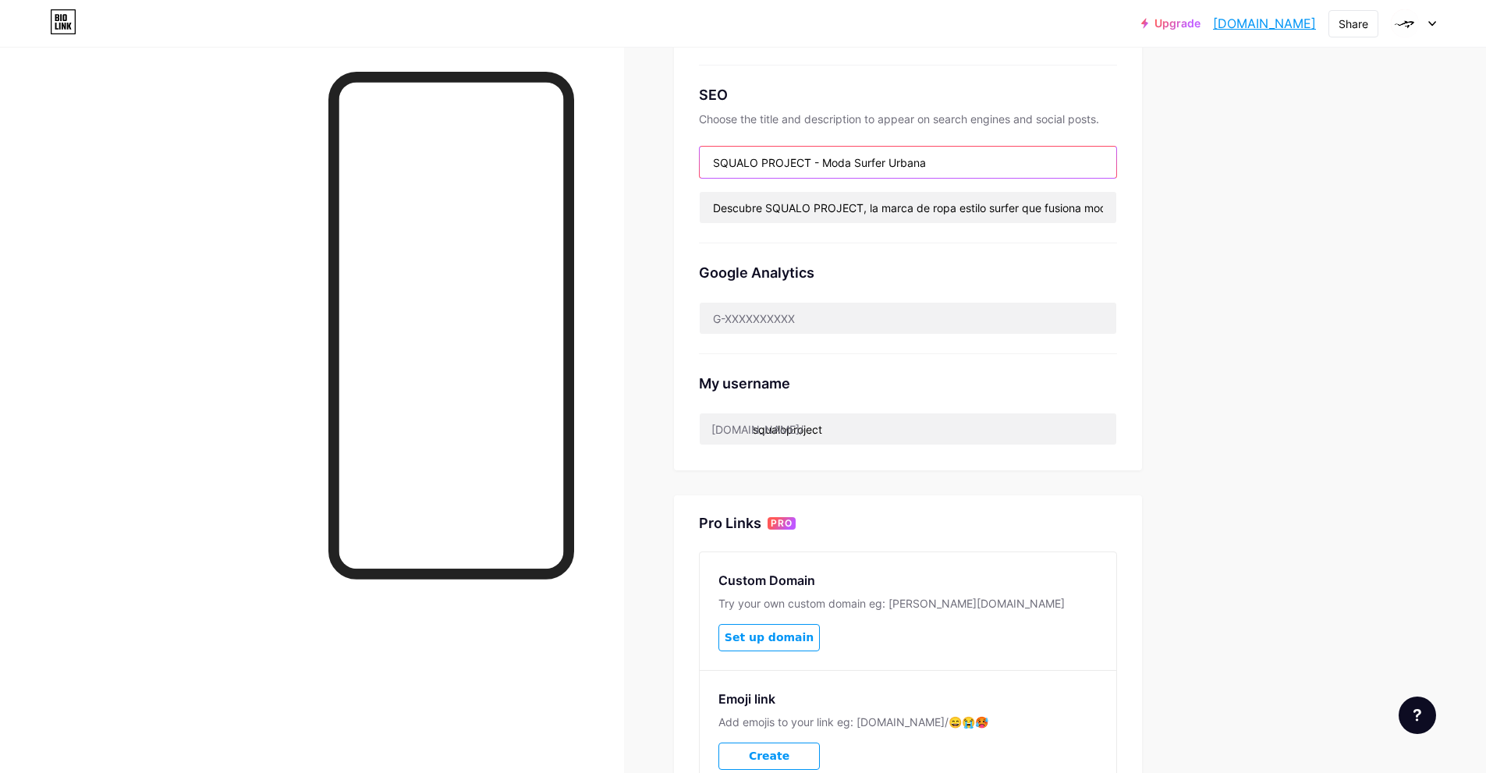
click at [959, 158] on input "SQUALO PROJECT - Moda Surfer Urbana" at bounding box center [908, 162] width 416 height 31
drag, startPoint x: 959, startPoint y: 159, endPoint x: 813, endPoint y: 169, distance: 147.0
click at [813, 169] on input "SQUALO PROJECT - Moda Surfer Urbana" at bounding box center [908, 162] width 416 height 31
click at [864, 214] on input "Descubre SQUALO PROJECT, la marca de ropa estilo surfer que fusiona moda urbana…" at bounding box center [908, 207] width 416 height 31
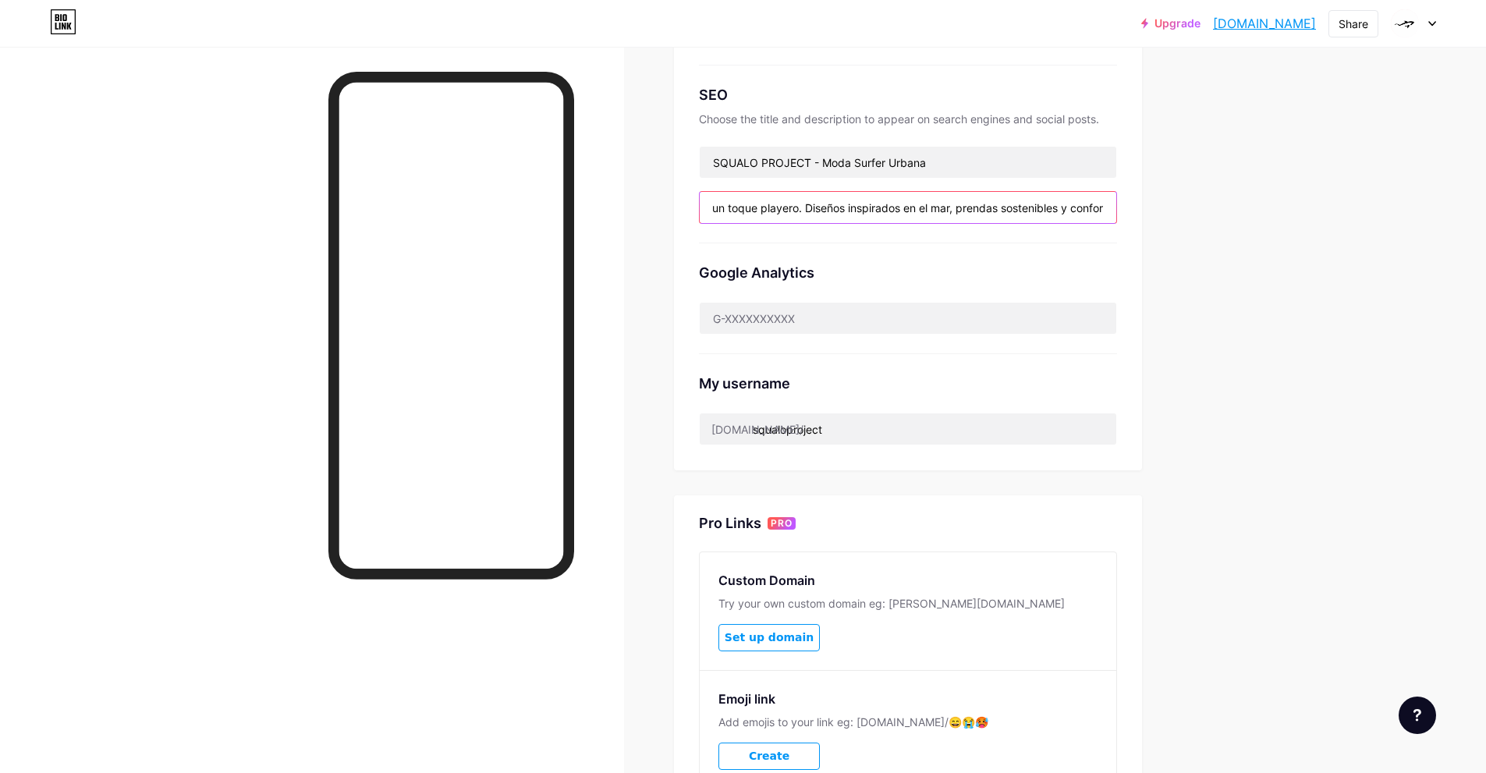
drag, startPoint x: 966, startPoint y: 218, endPoint x: 1210, endPoint y: 214, distance: 244.1
click at [1207, 214] on div "Links Posts Design Subscribers Stats Settings Preferred link This is an aesthet…" at bounding box center [603, 328] width 1207 height 1186
click at [1068, 240] on div "SEO Choose the title and description to appear on search engines and social pos…" at bounding box center [908, 155] width 418 height 178
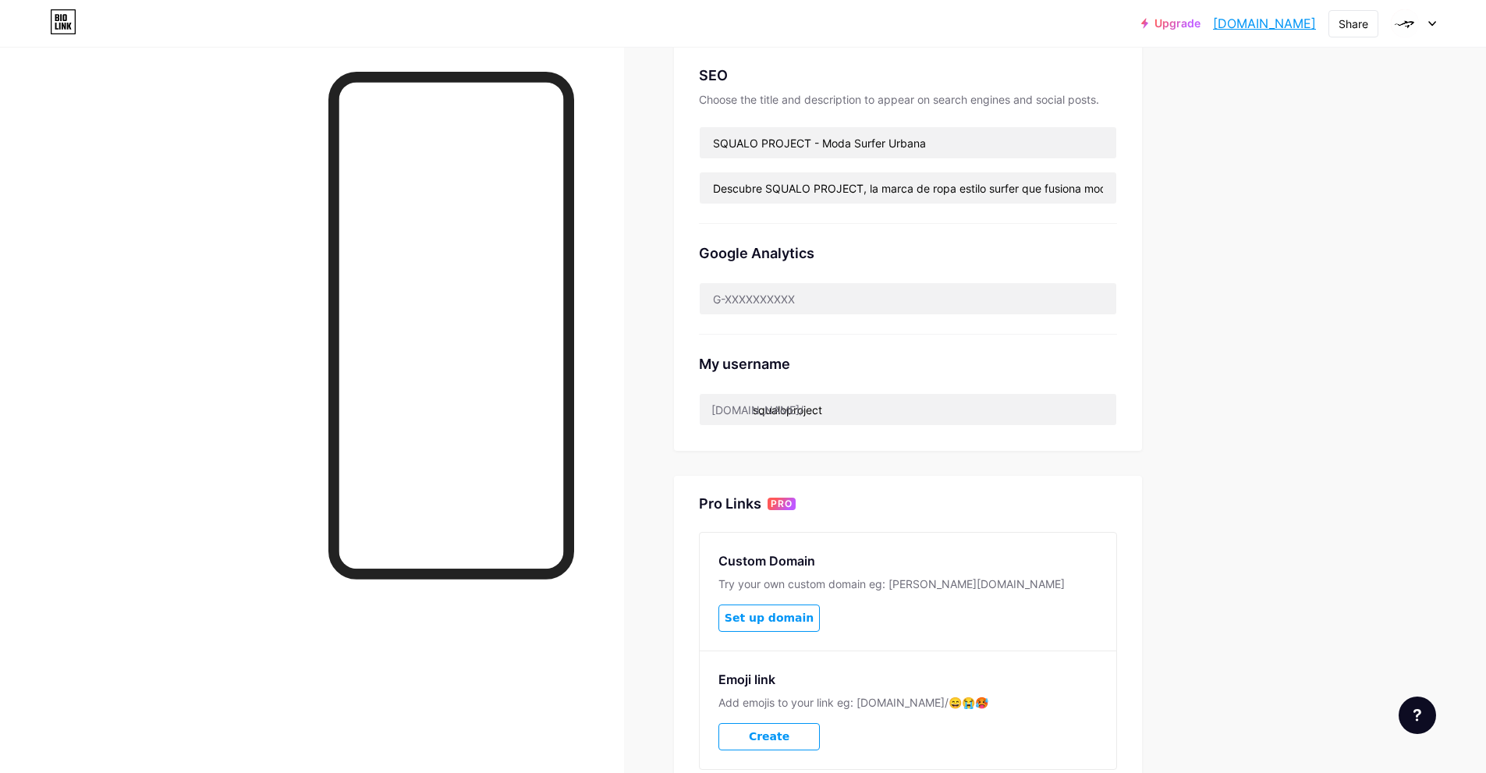
scroll to position [0, 0]
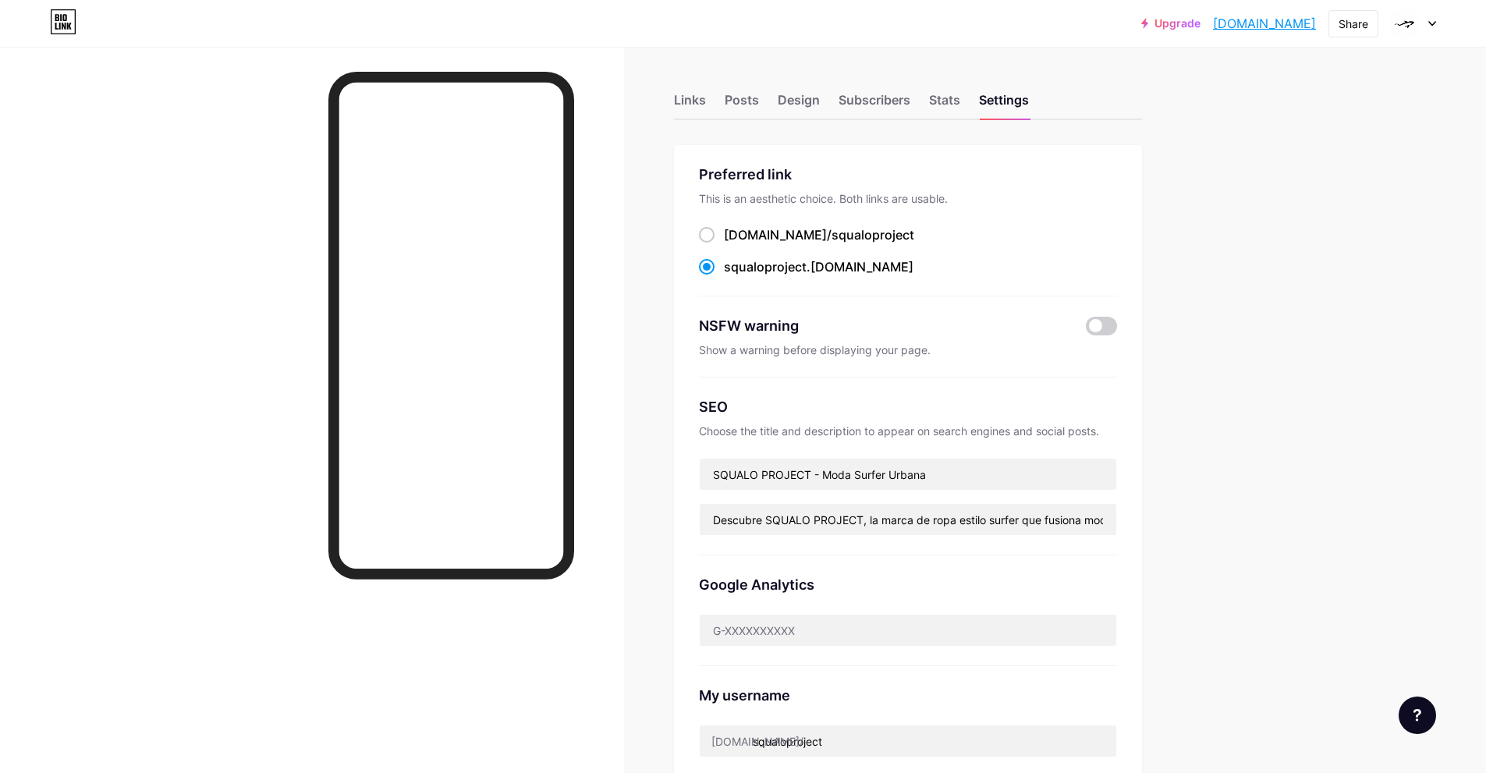
click at [969, 93] on div "Links Posts Design Subscribers Stats Settings" at bounding box center [908, 93] width 468 height 55
click at [960, 97] on div "Stats" at bounding box center [944, 104] width 31 height 28
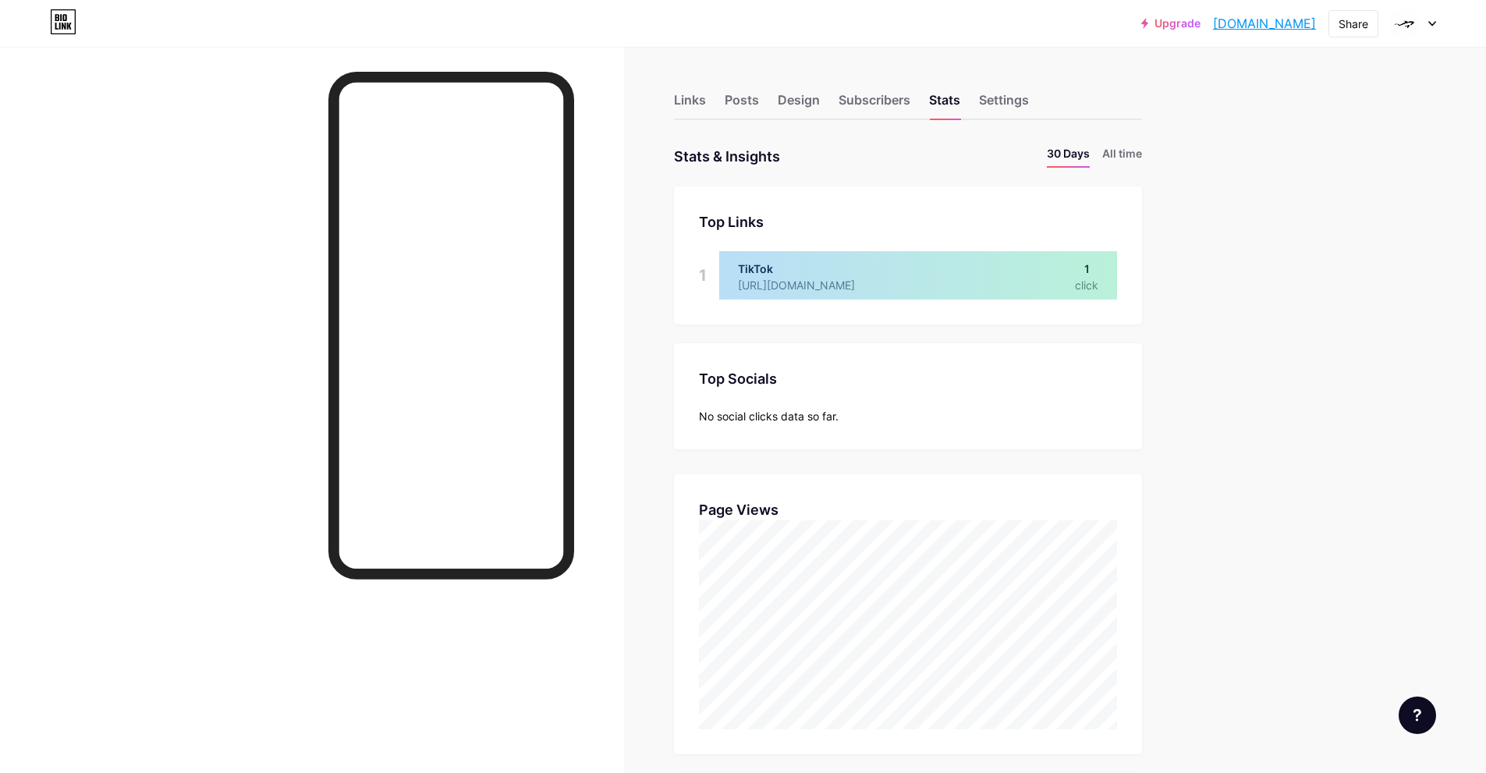
scroll to position [773, 1486]
click at [685, 99] on div "Links" at bounding box center [690, 104] width 32 height 28
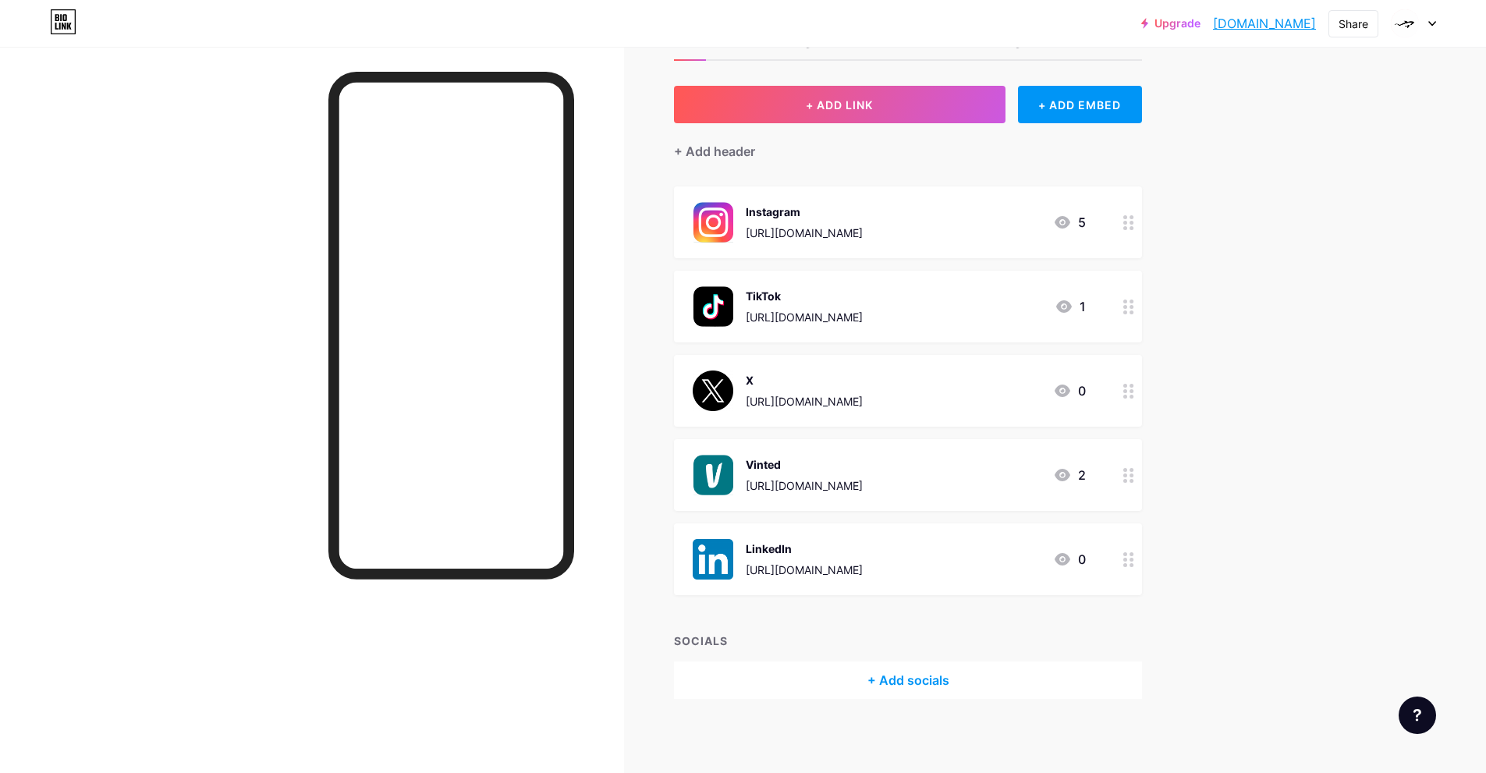
scroll to position [62, 0]
